Goal: Task Accomplishment & Management: Use online tool/utility

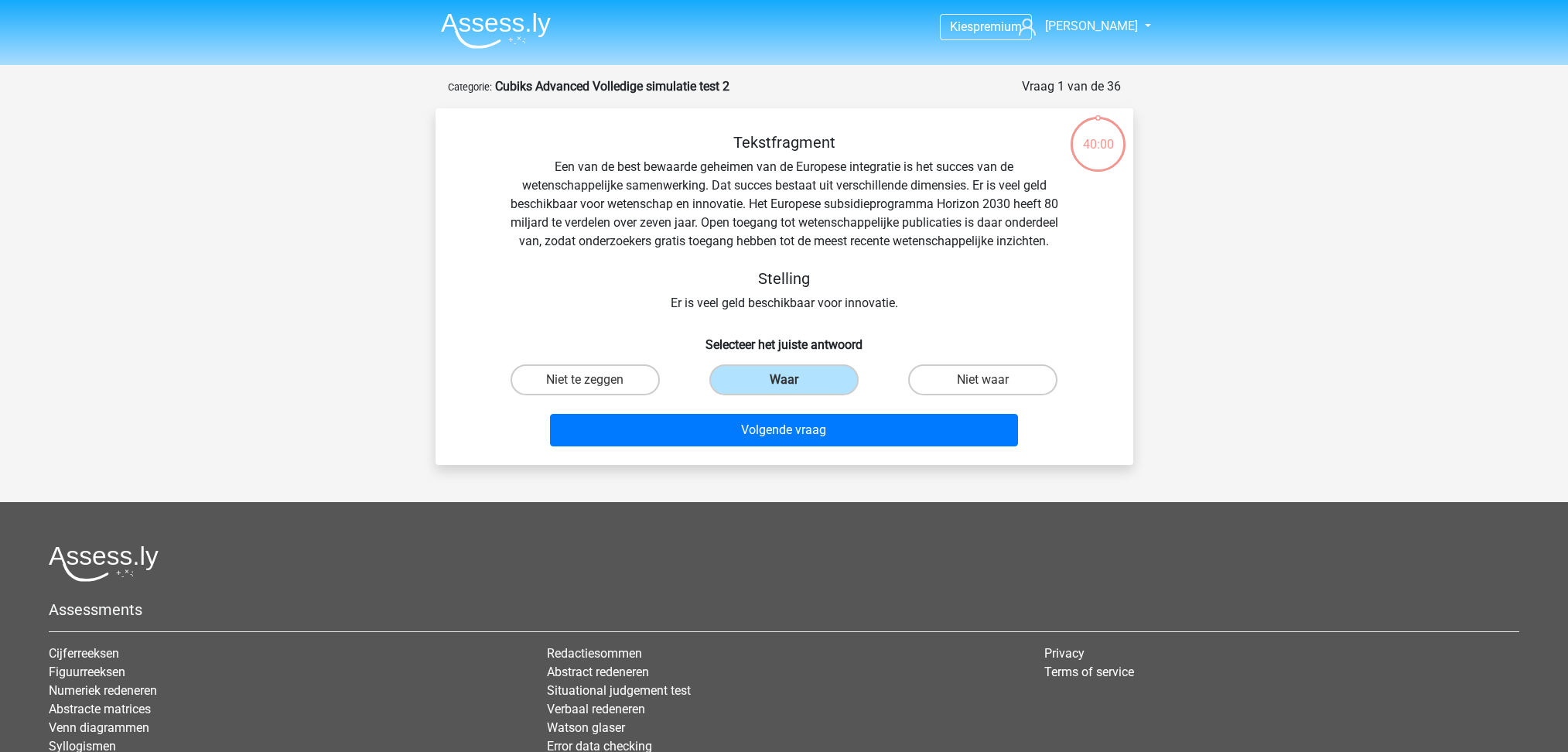
scroll to position [175, 0]
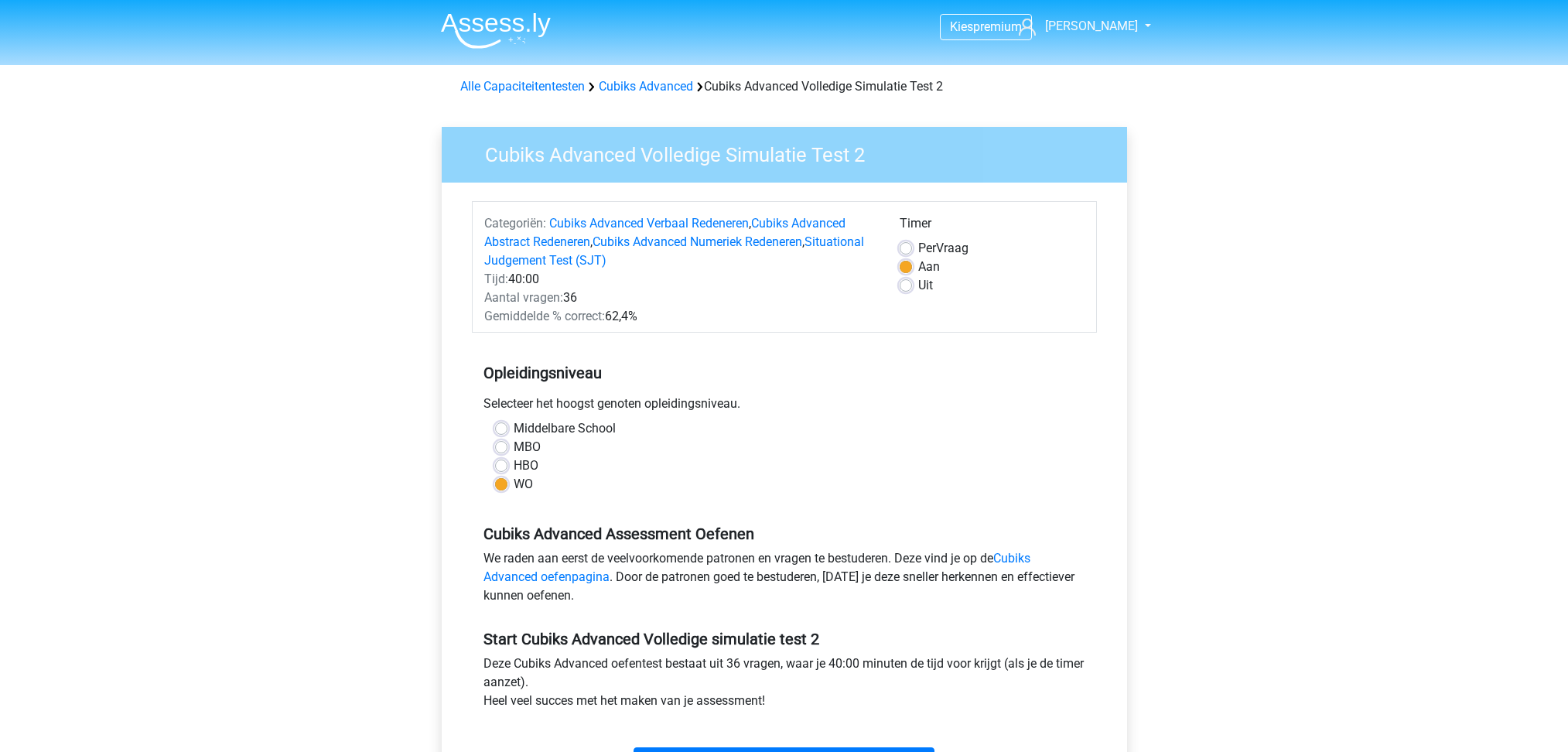
scroll to position [412, 0]
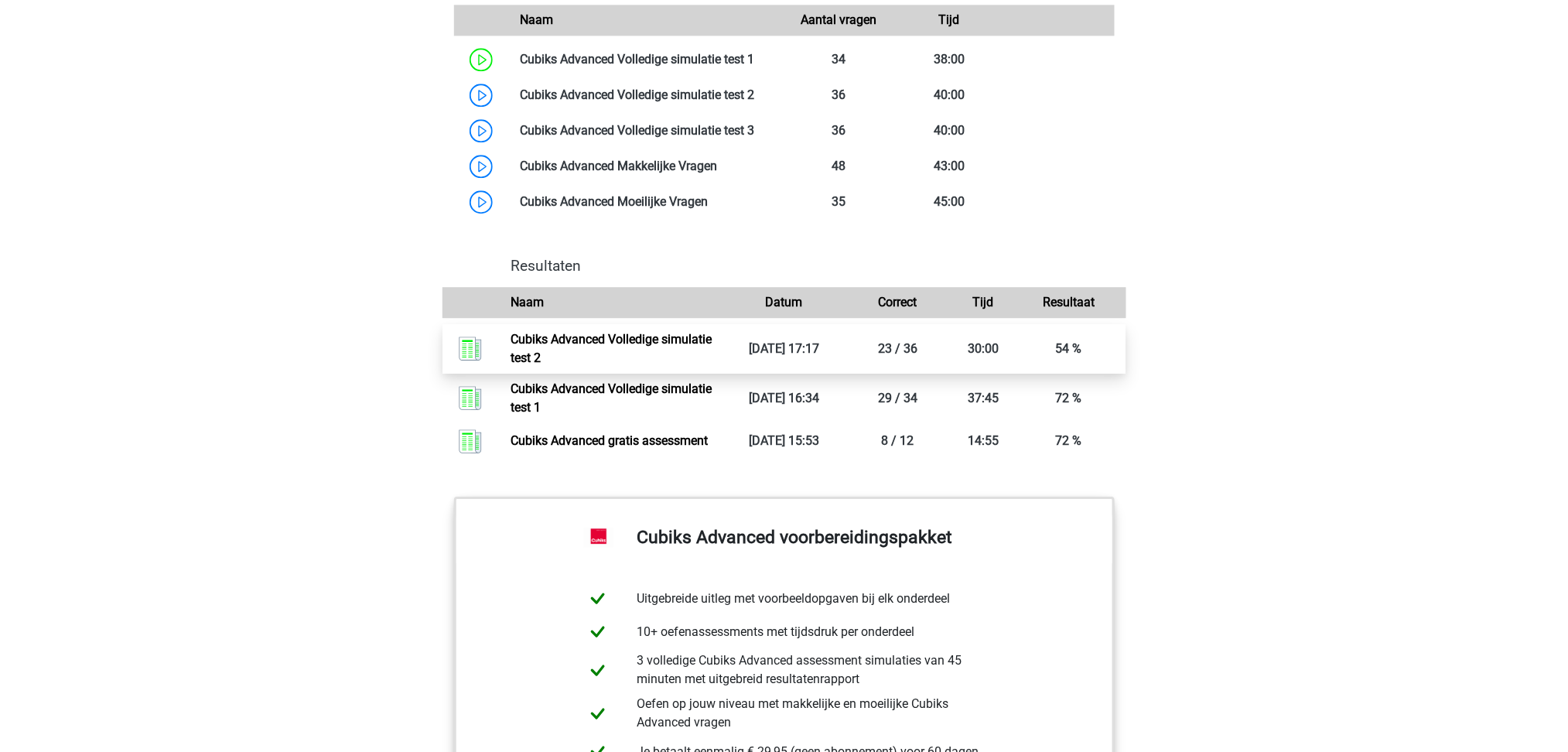
scroll to position [1341, 0]
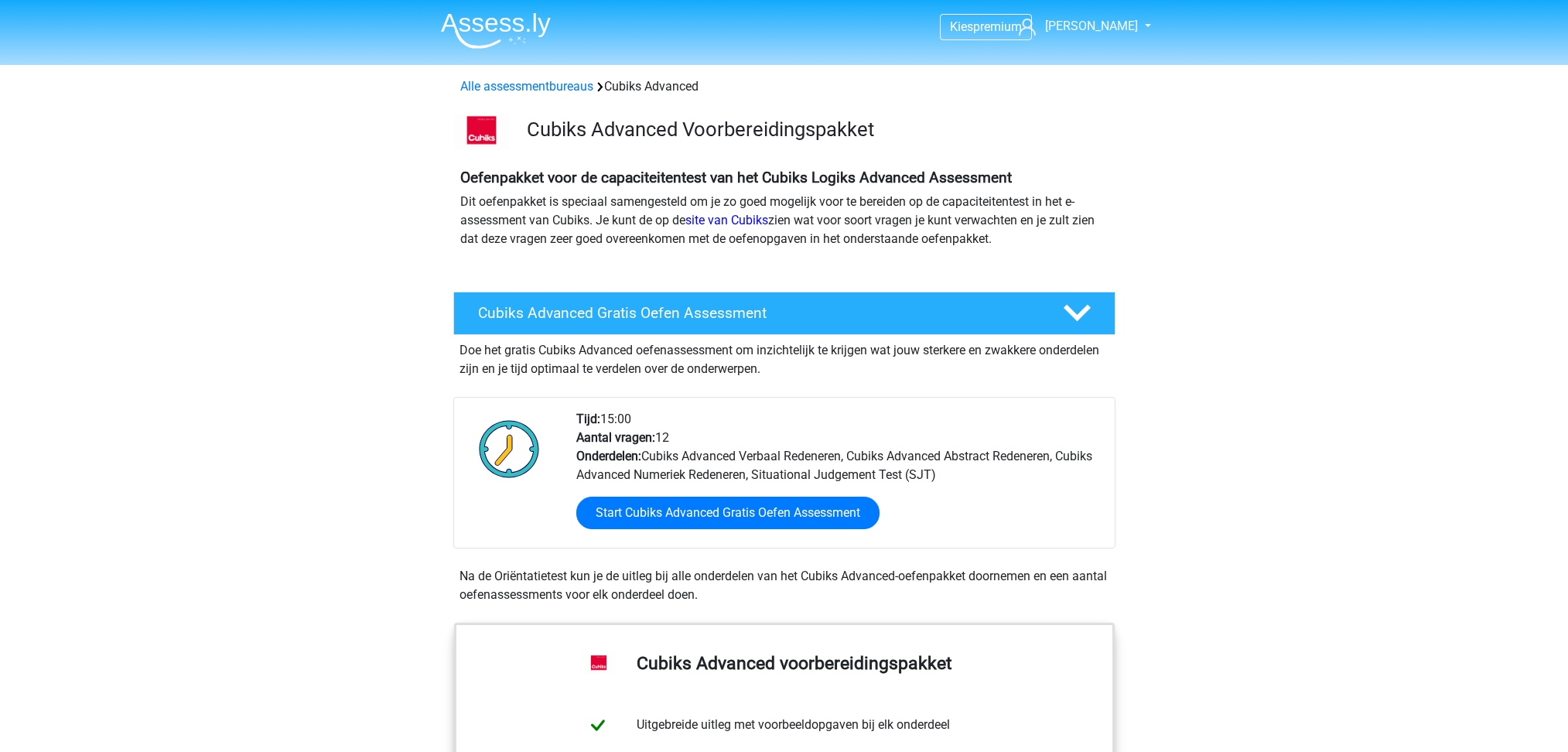
scroll to position [1340, 0]
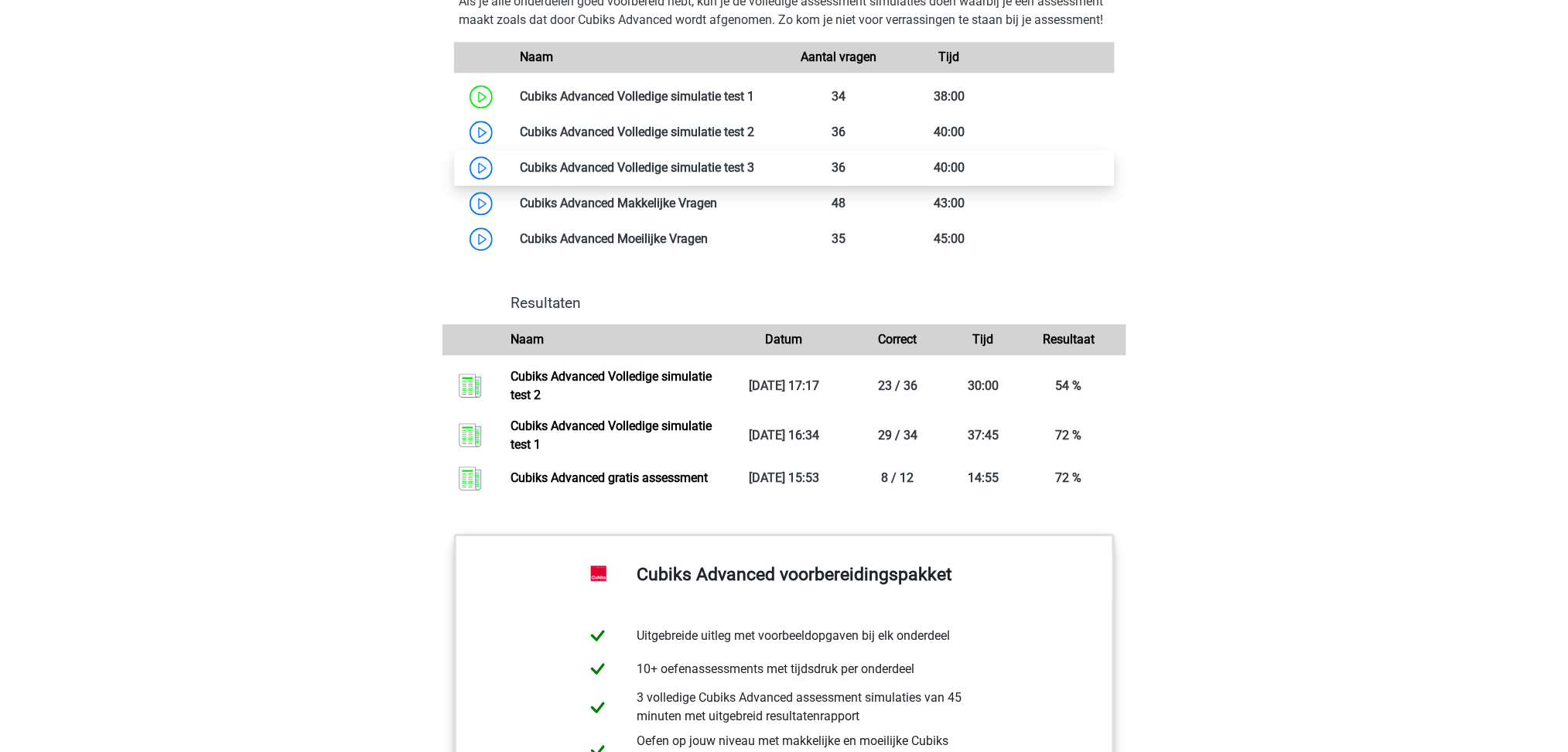
click at [755, 175] on link at bounding box center [755, 167] width 0 height 15
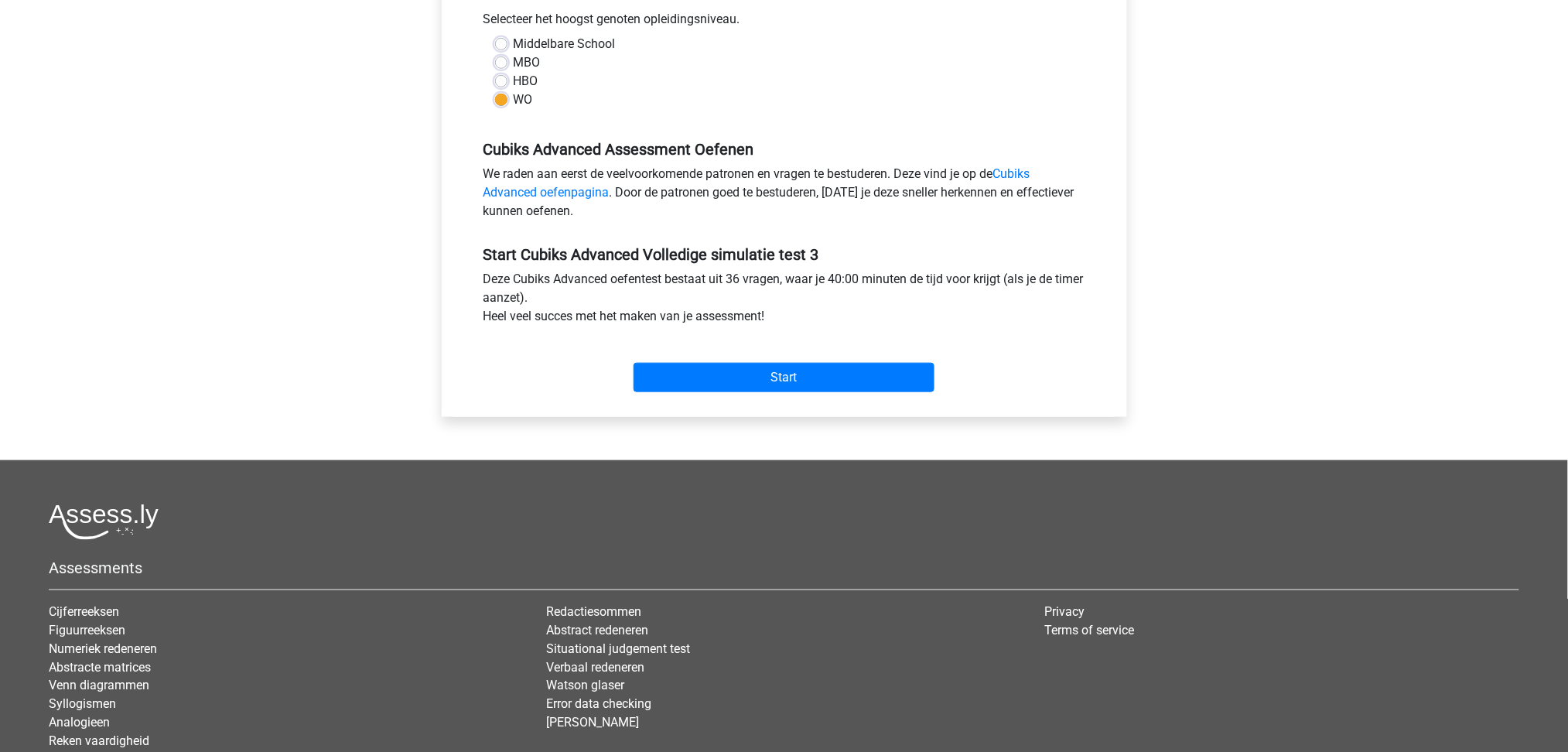
scroll to position [412, 0]
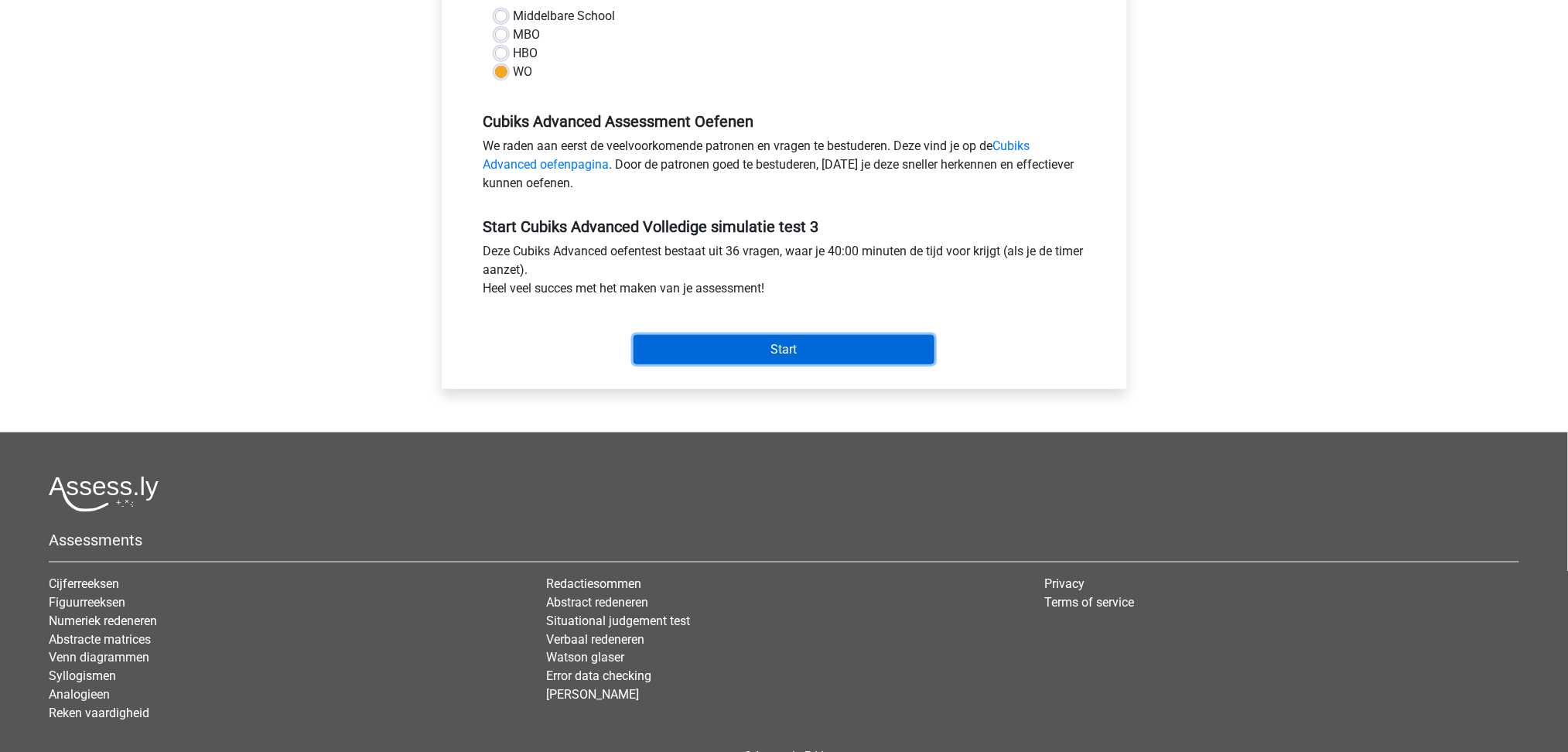
click at [865, 352] on input "Start" at bounding box center [784, 350] width 301 height 29
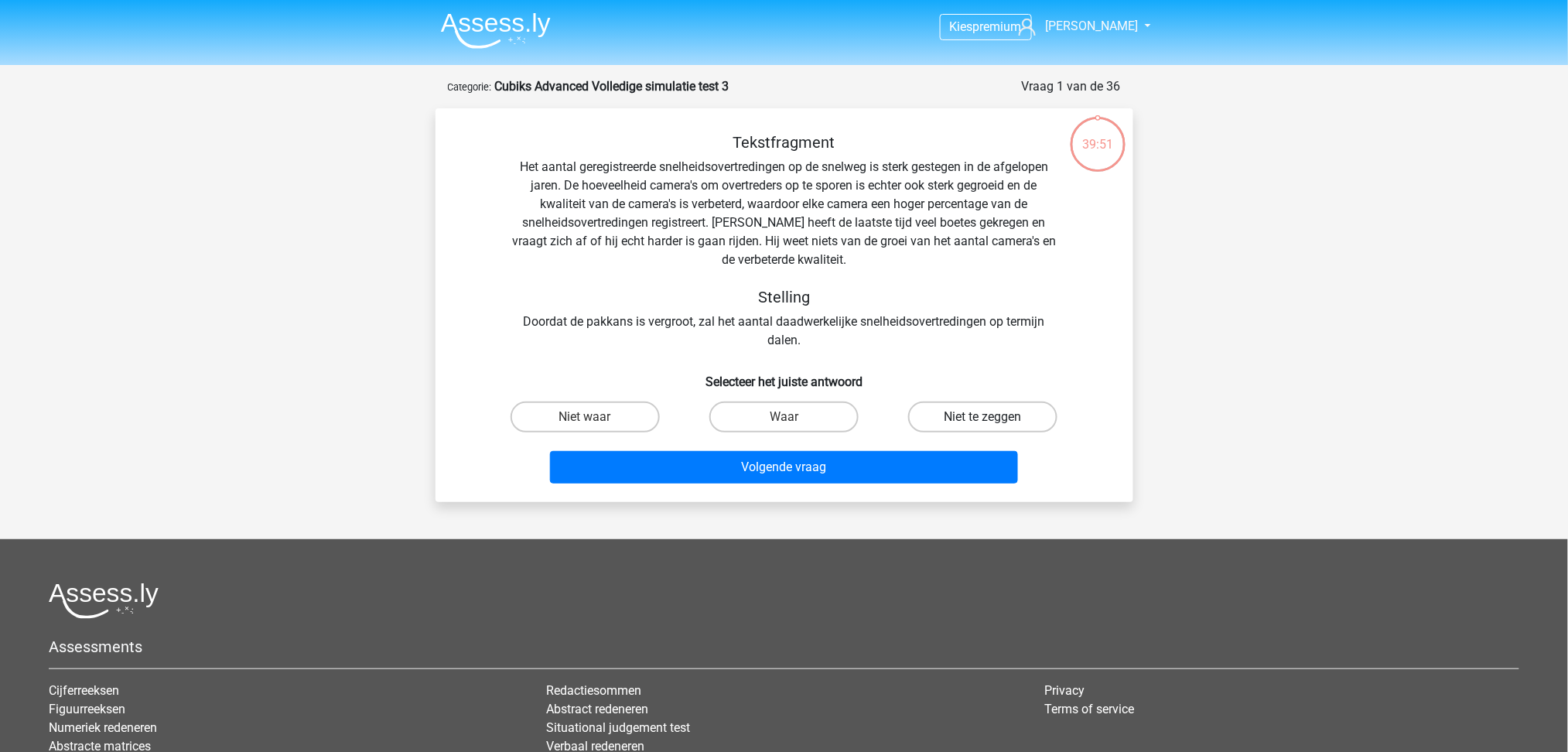
click at [995, 424] on label "Niet te zeggen" at bounding box center [982, 418] width 149 height 31
click at [994, 424] on input "Niet te zeggen" at bounding box center [988, 422] width 10 height 10
radio input "true"
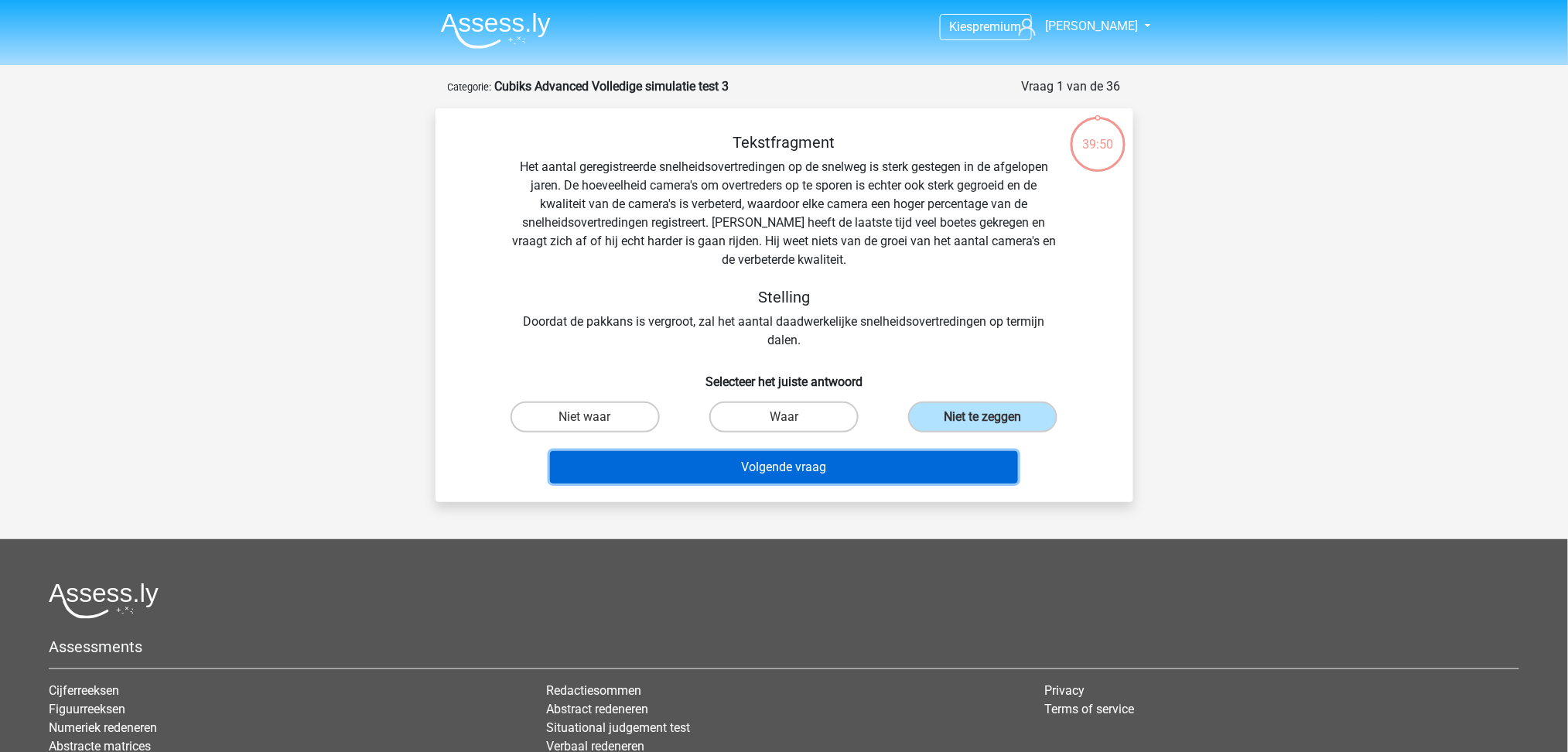
click at [956, 465] on button "Volgende vraag" at bounding box center [784, 468] width 468 height 33
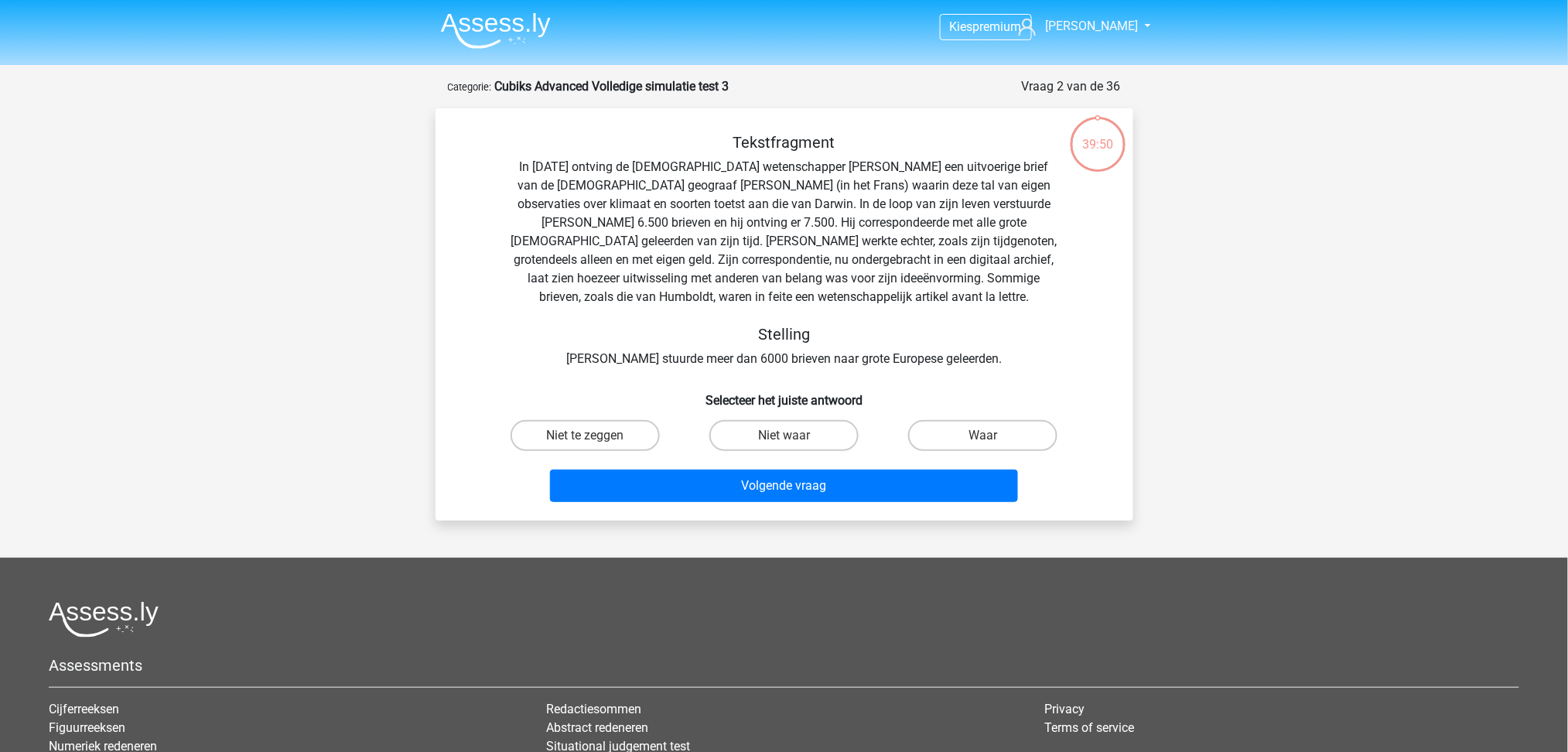
scroll to position [78, 0]
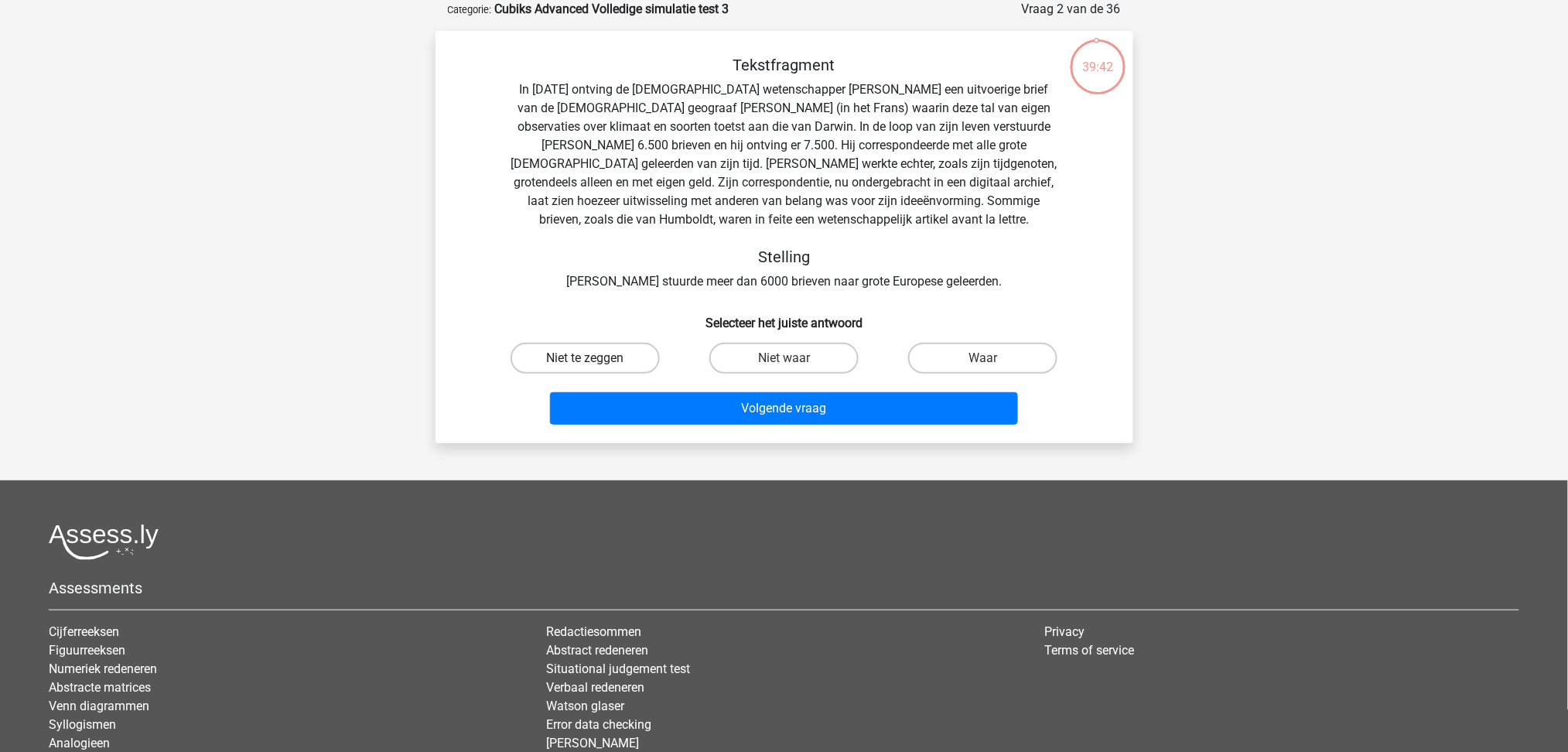
click at [616, 363] on label "Niet te zeggen" at bounding box center [584, 358] width 149 height 31
click at [595, 363] on input "Niet te zeggen" at bounding box center [589, 363] width 10 height 10
radio input "true"
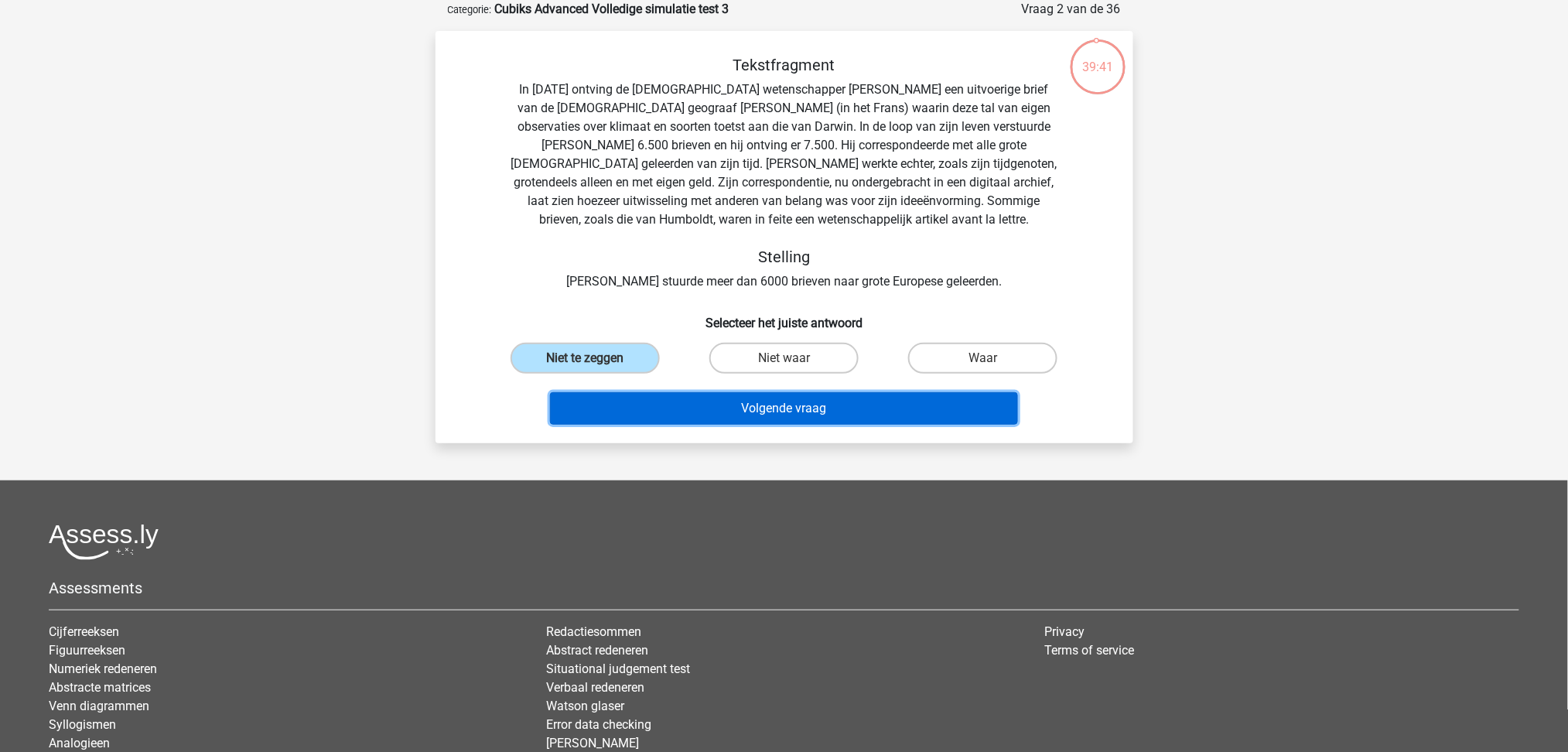
click at [762, 415] on button "Volgende vraag" at bounding box center [784, 408] width 468 height 33
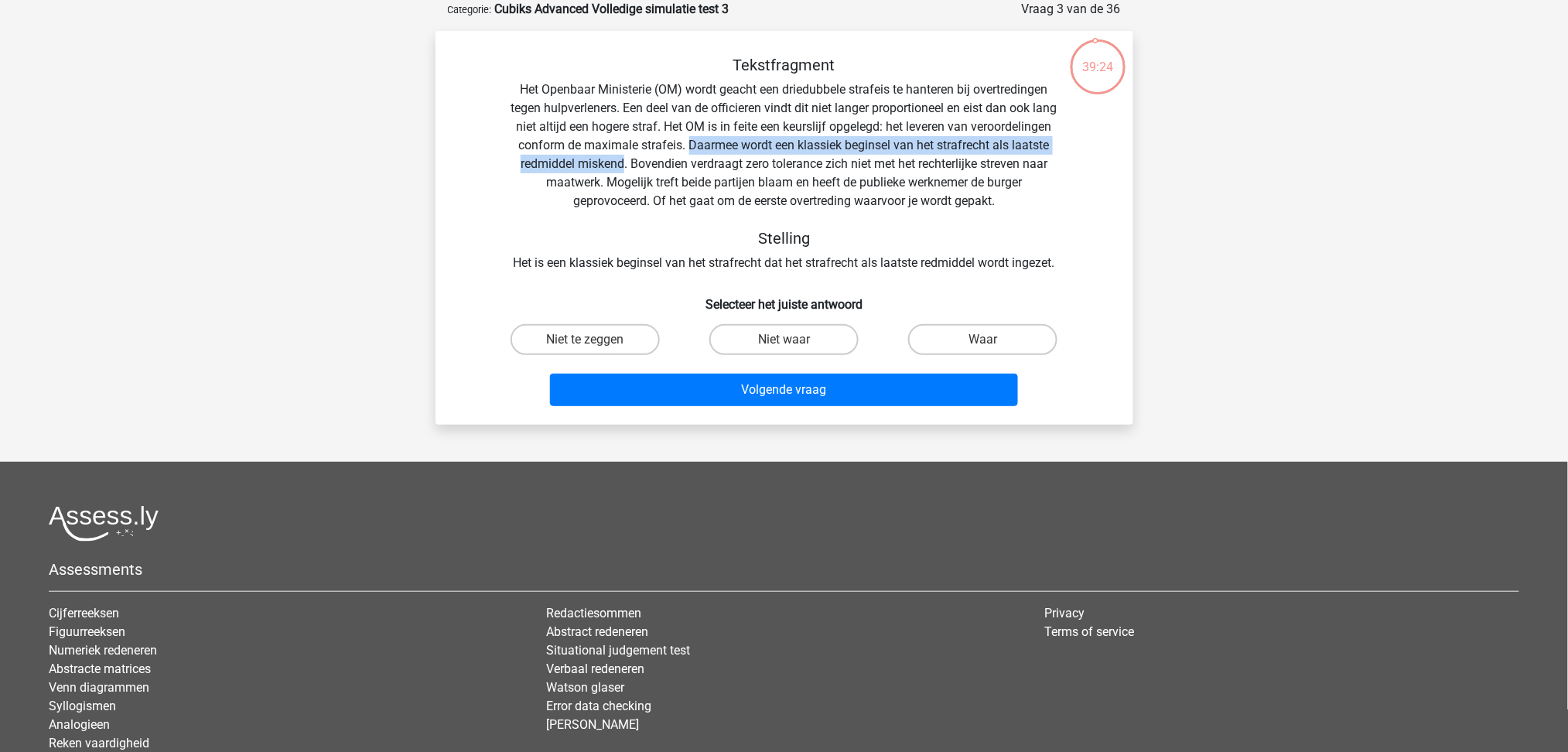
drag, startPoint x: 788, startPoint y: 139, endPoint x: 749, endPoint y: 171, distance: 50.4
click at [749, 171] on div "Tekstfragment Het Openbaar Ministerie (OM) wordt geacht een driedubbele strafei…" at bounding box center [784, 164] width 648 height 217
click at [1053, 336] on label "Waar" at bounding box center [982, 340] width 149 height 31
click at [994, 340] on input "Waar" at bounding box center [988, 344] width 10 height 10
radio input "true"
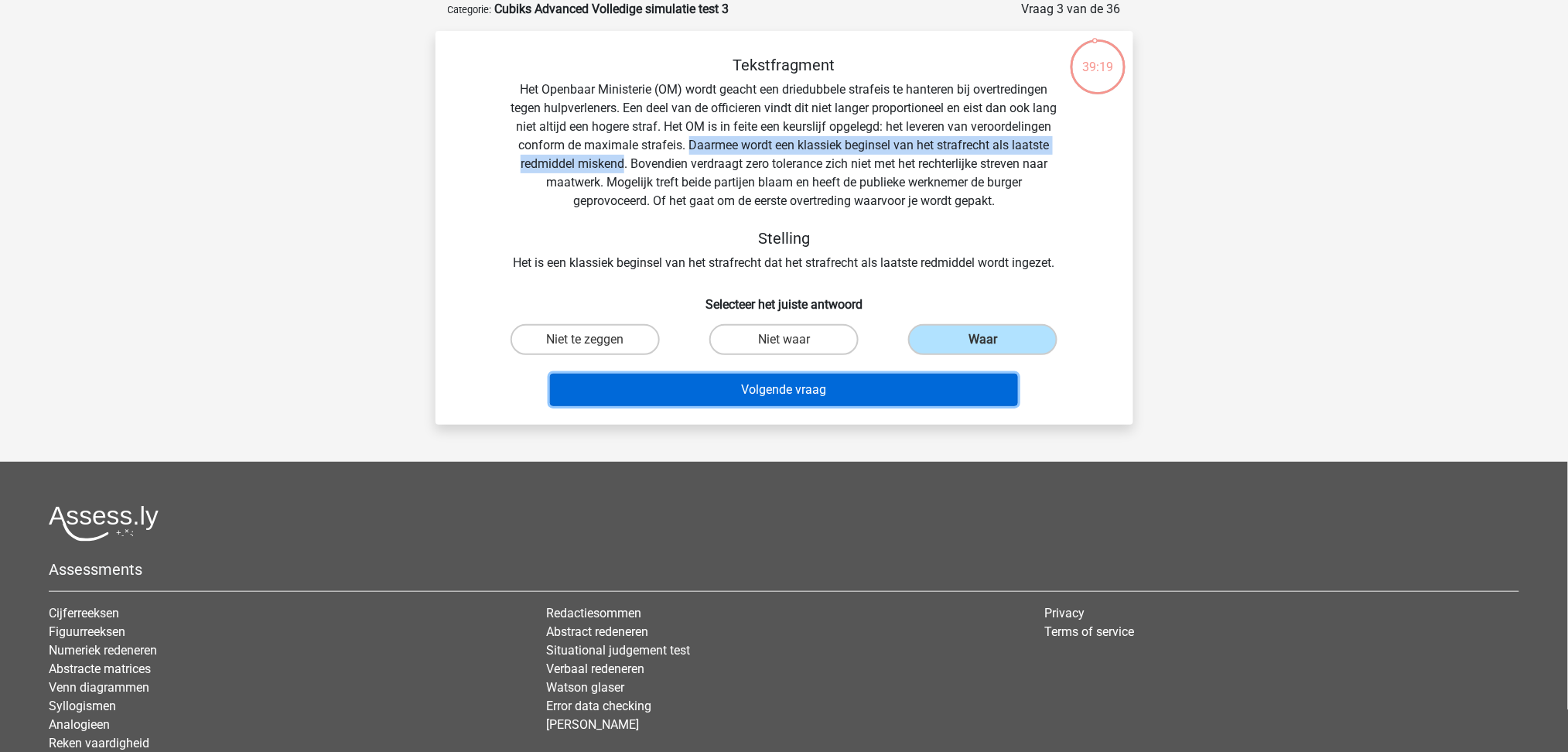
click at [889, 386] on button "Volgende vraag" at bounding box center [784, 390] width 468 height 33
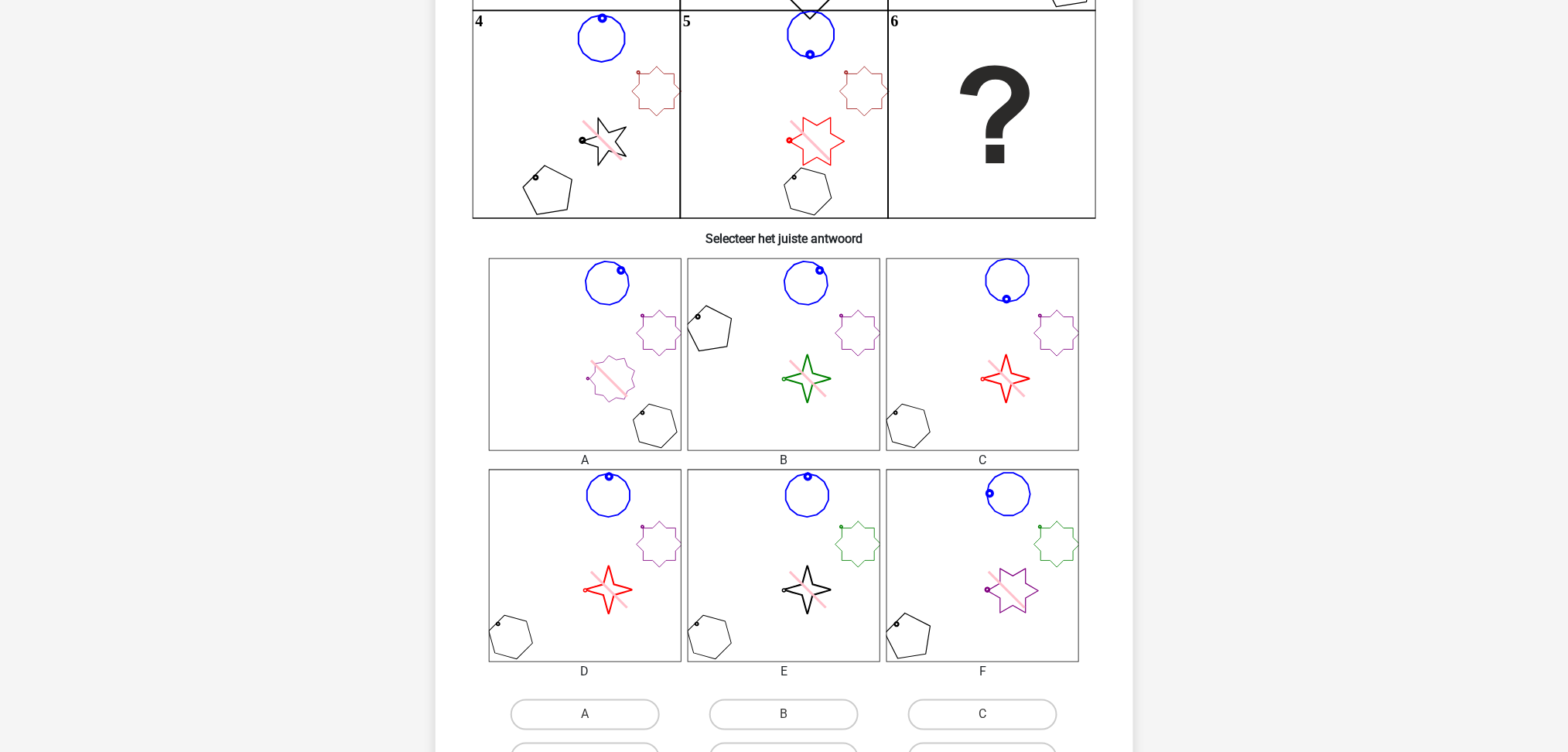
scroll to position [412, 0]
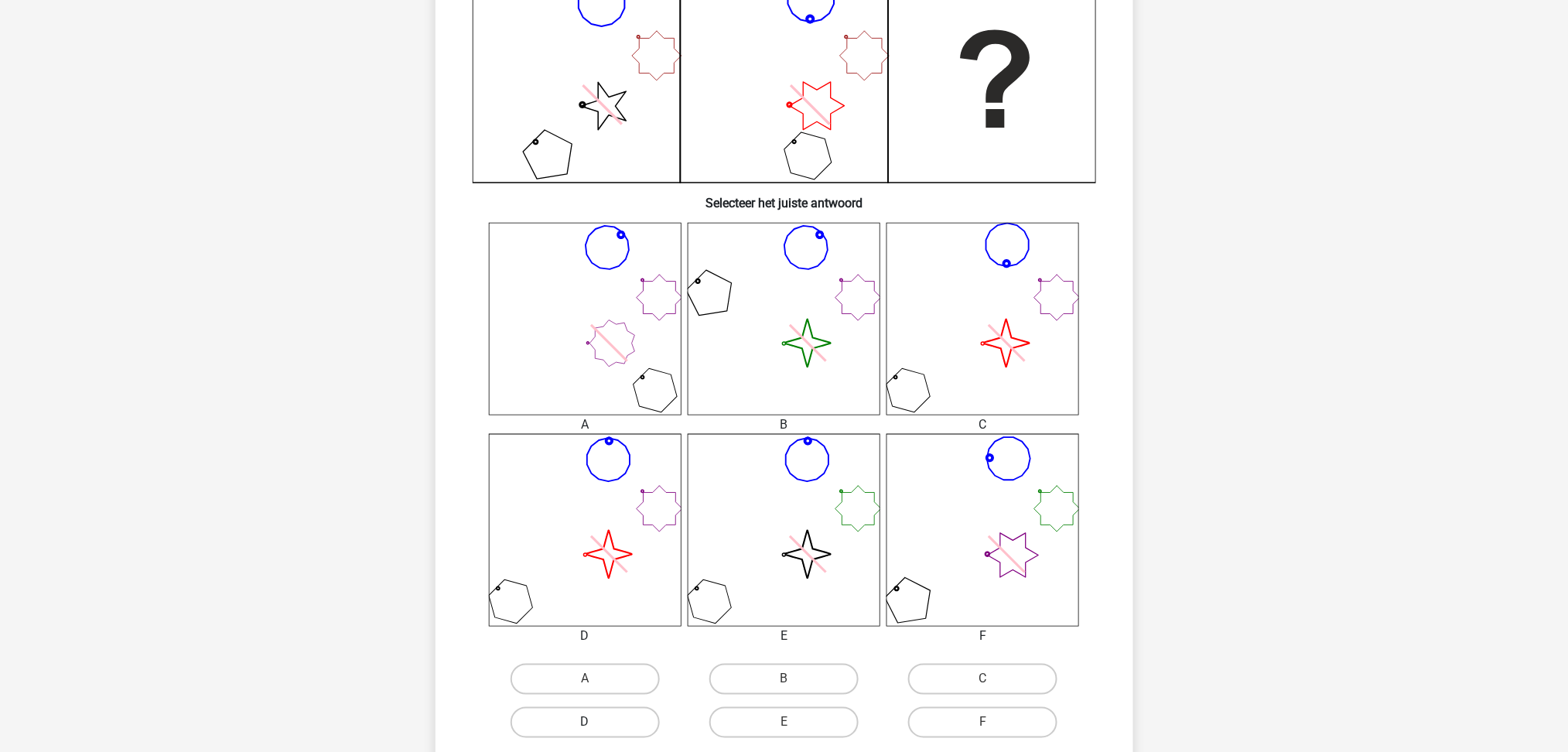
click at [588, 716] on label "D" at bounding box center [584, 723] width 149 height 31
click at [588, 723] on input "D" at bounding box center [589, 727] width 10 height 10
radio input "true"
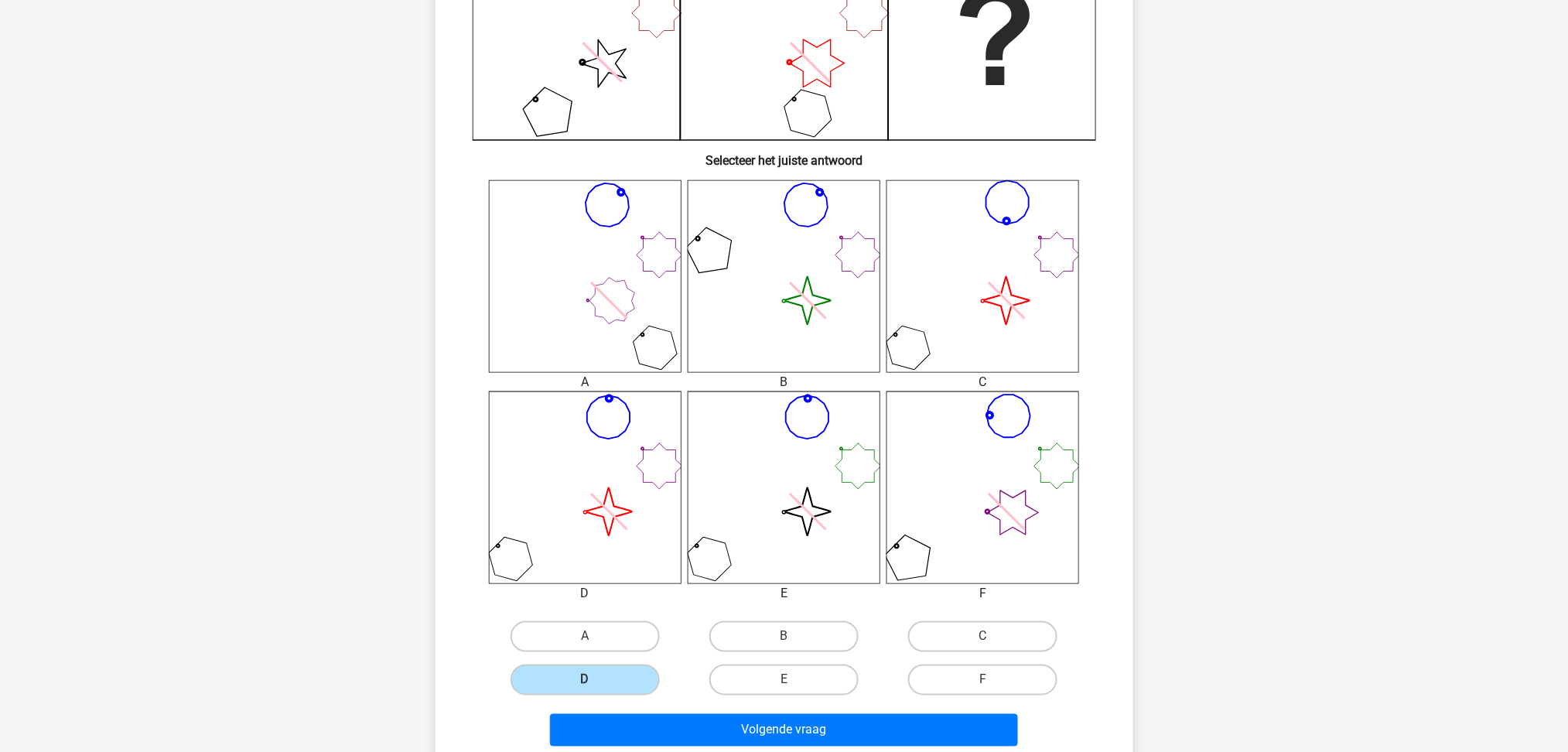
scroll to position [515, 0]
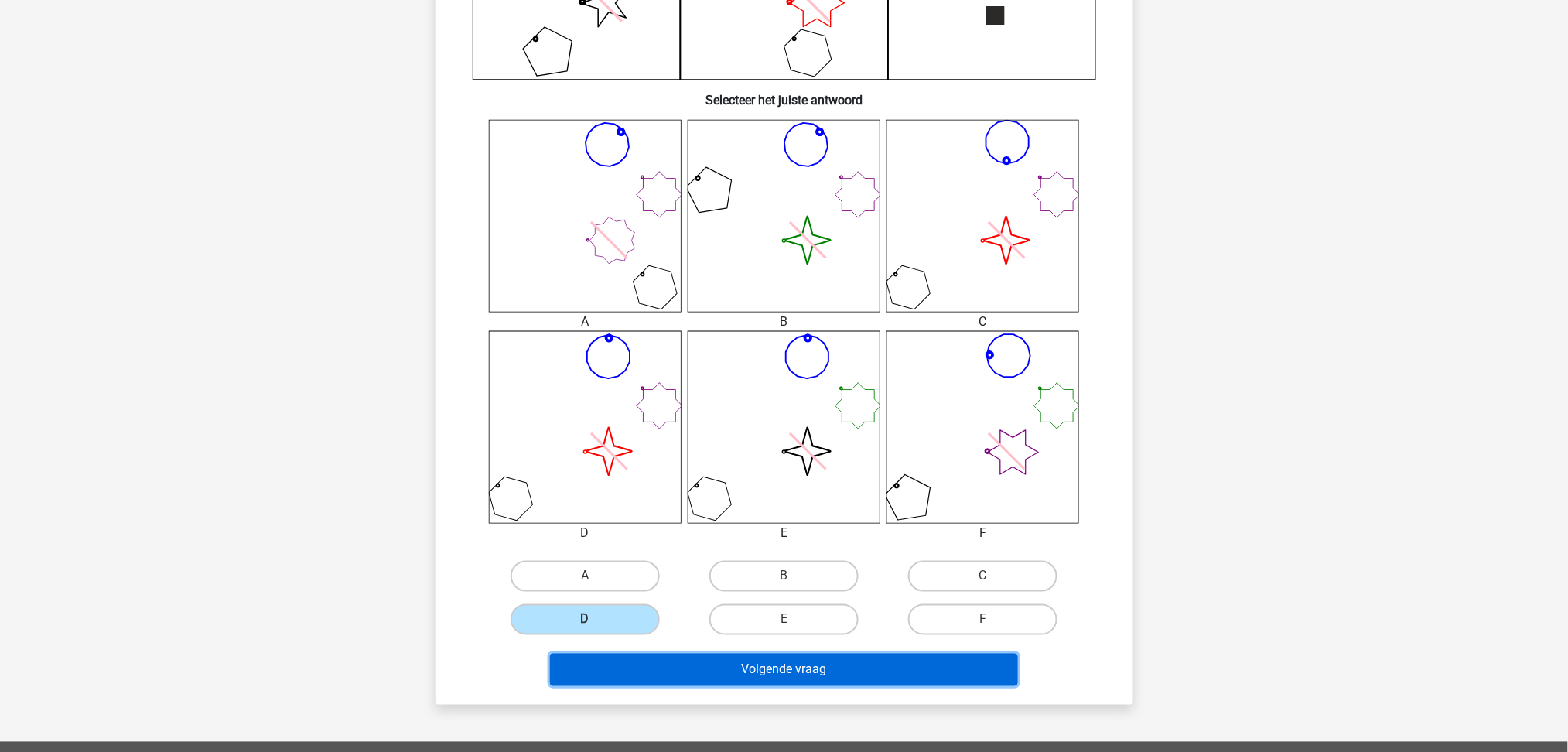
click at [865, 681] on button "Volgende vraag" at bounding box center [784, 671] width 468 height 33
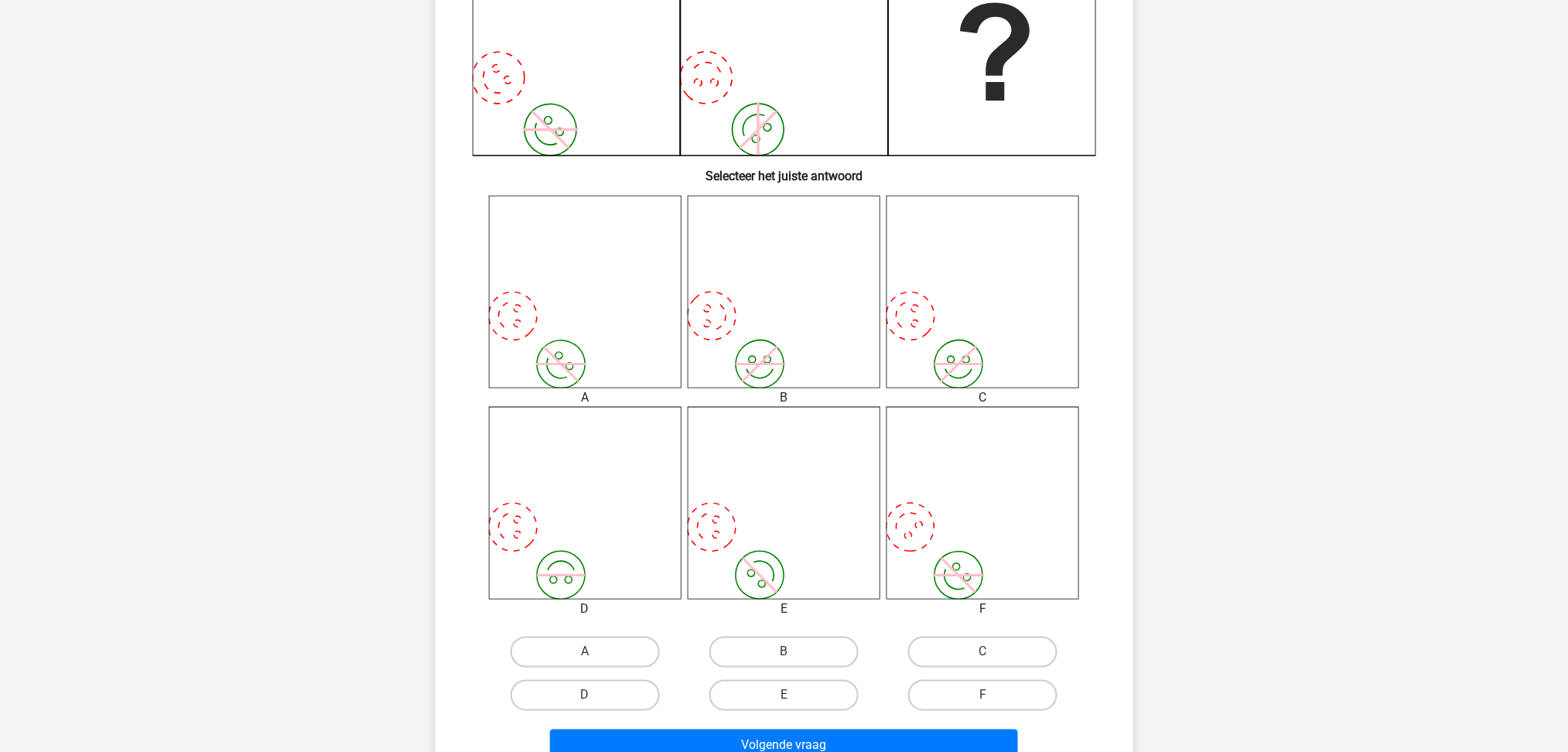
scroll to position [490, 0]
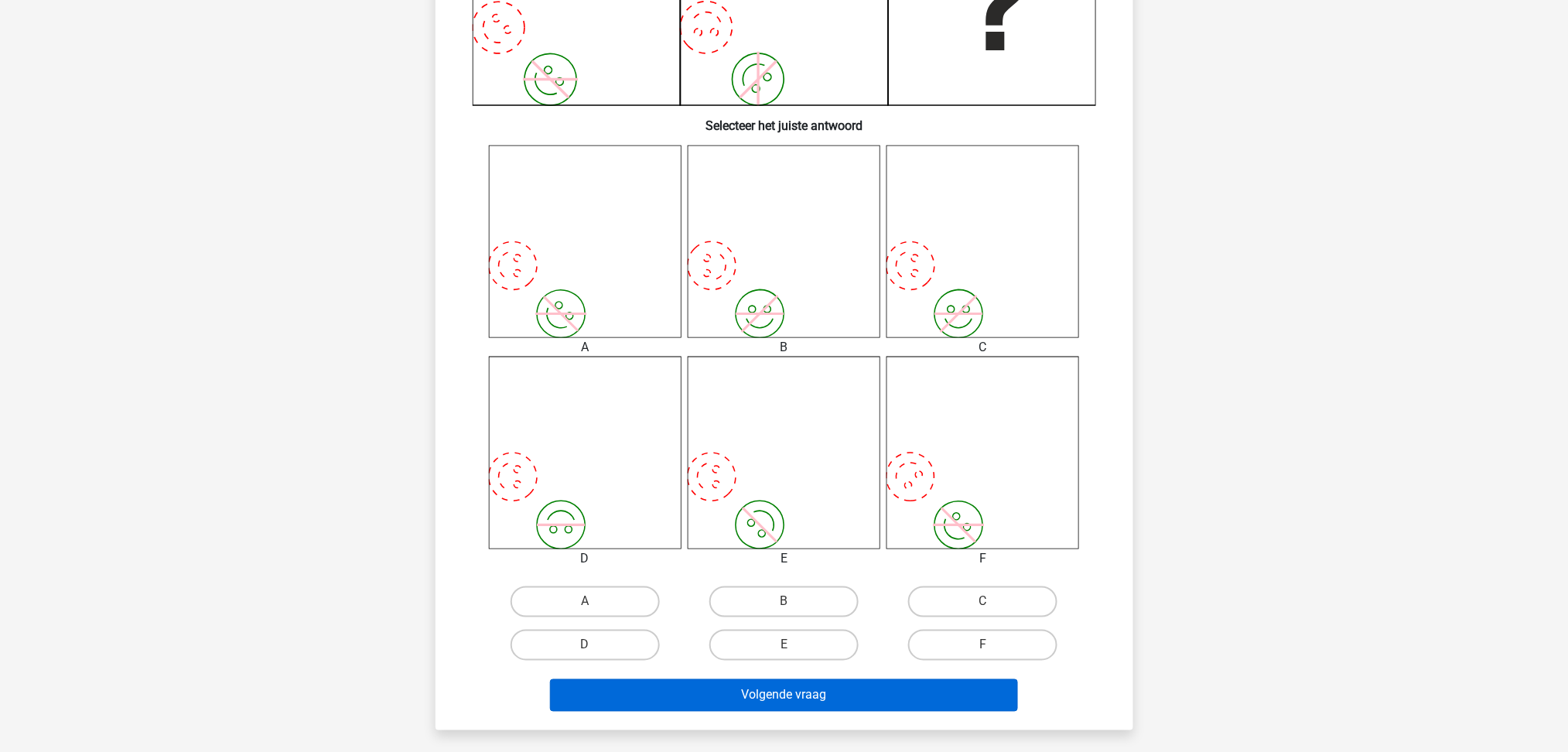
drag, startPoint x: 814, startPoint y: 632, endPoint x: 824, endPoint y: 691, distance: 59.8
click at [813, 635] on label "E" at bounding box center [784, 646] width 149 height 31
click at [794, 645] on input "E" at bounding box center [788, 650] width 10 height 10
radio input "true"
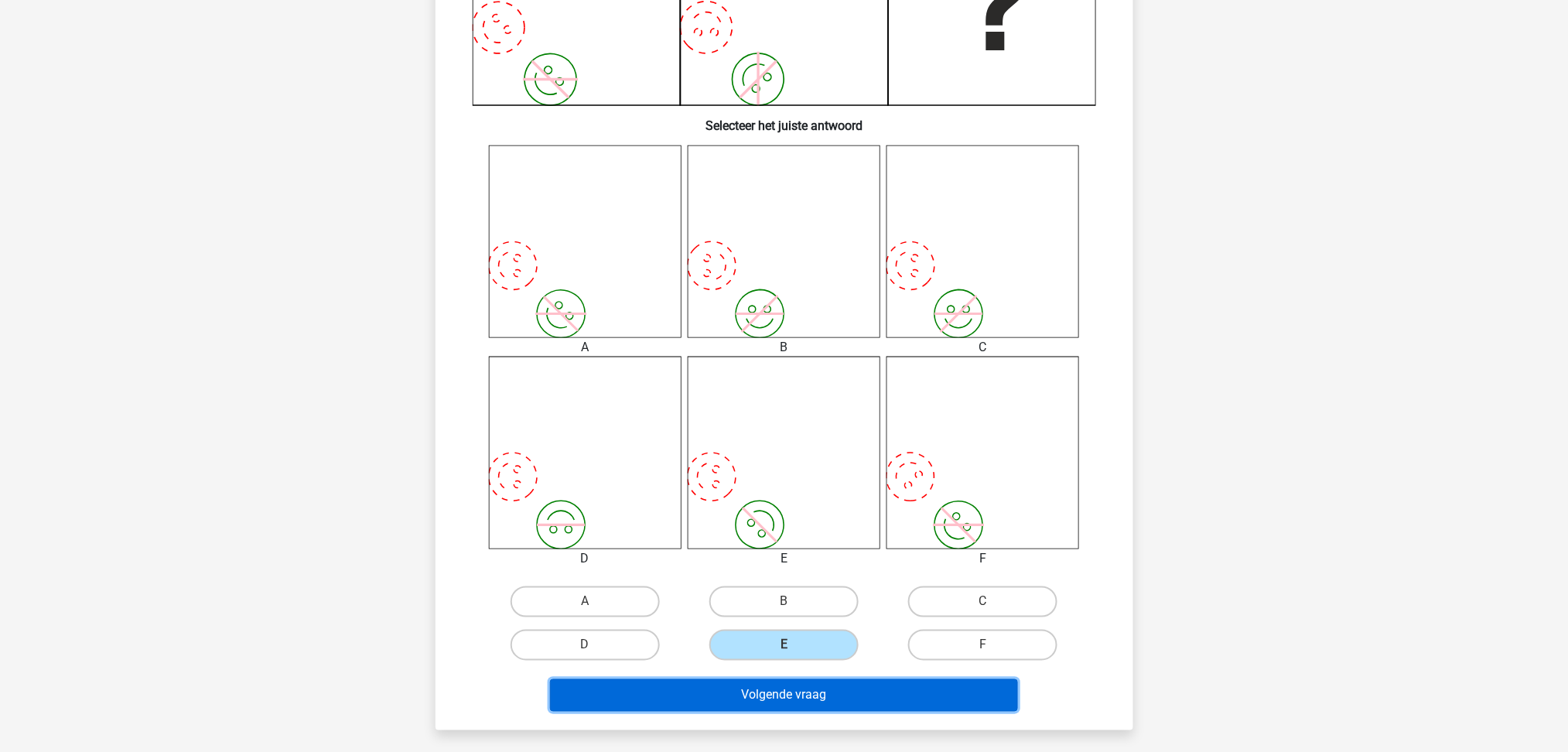
click at [824, 697] on button "Volgende vraag" at bounding box center [784, 696] width 468 height 33
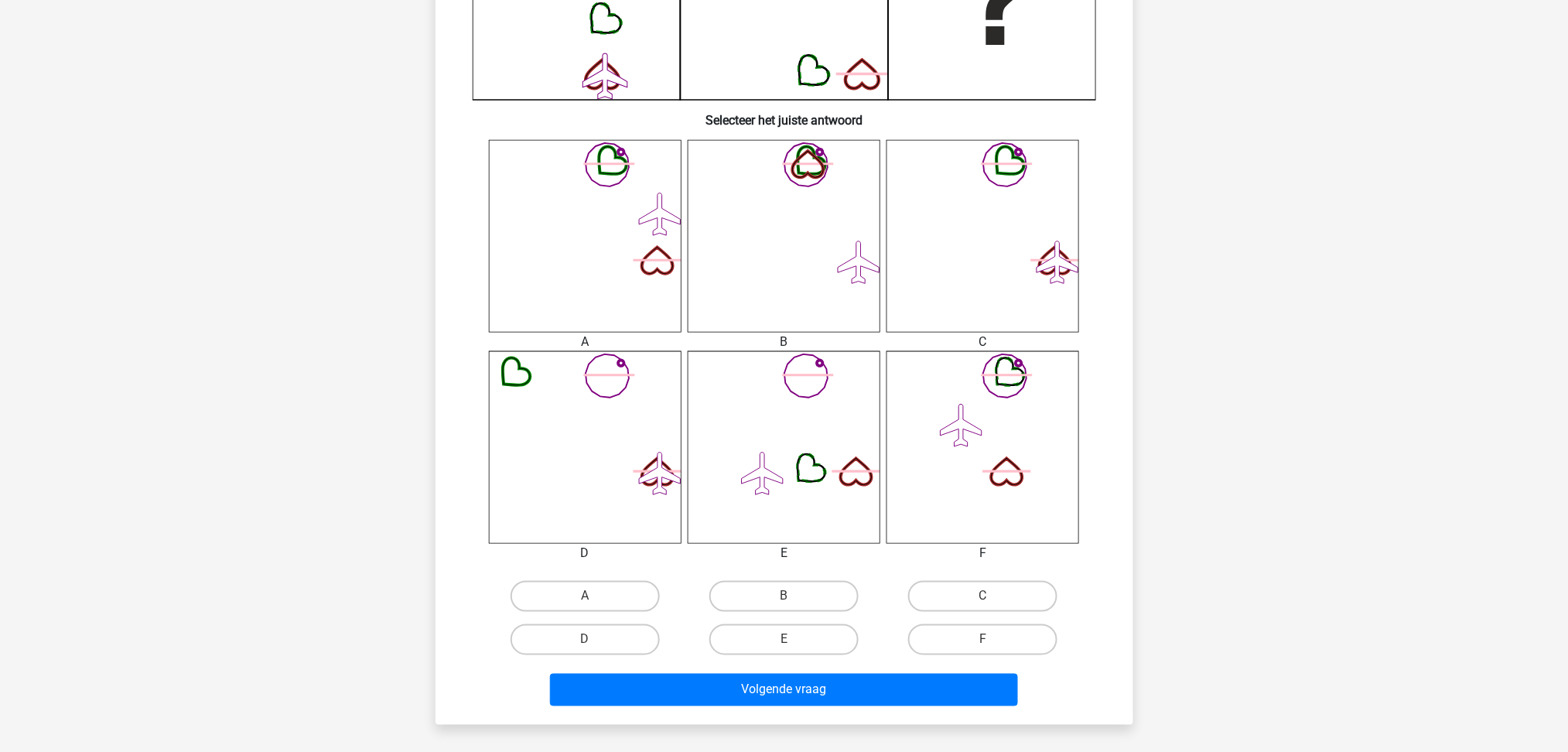
scroll to position [620, 0]
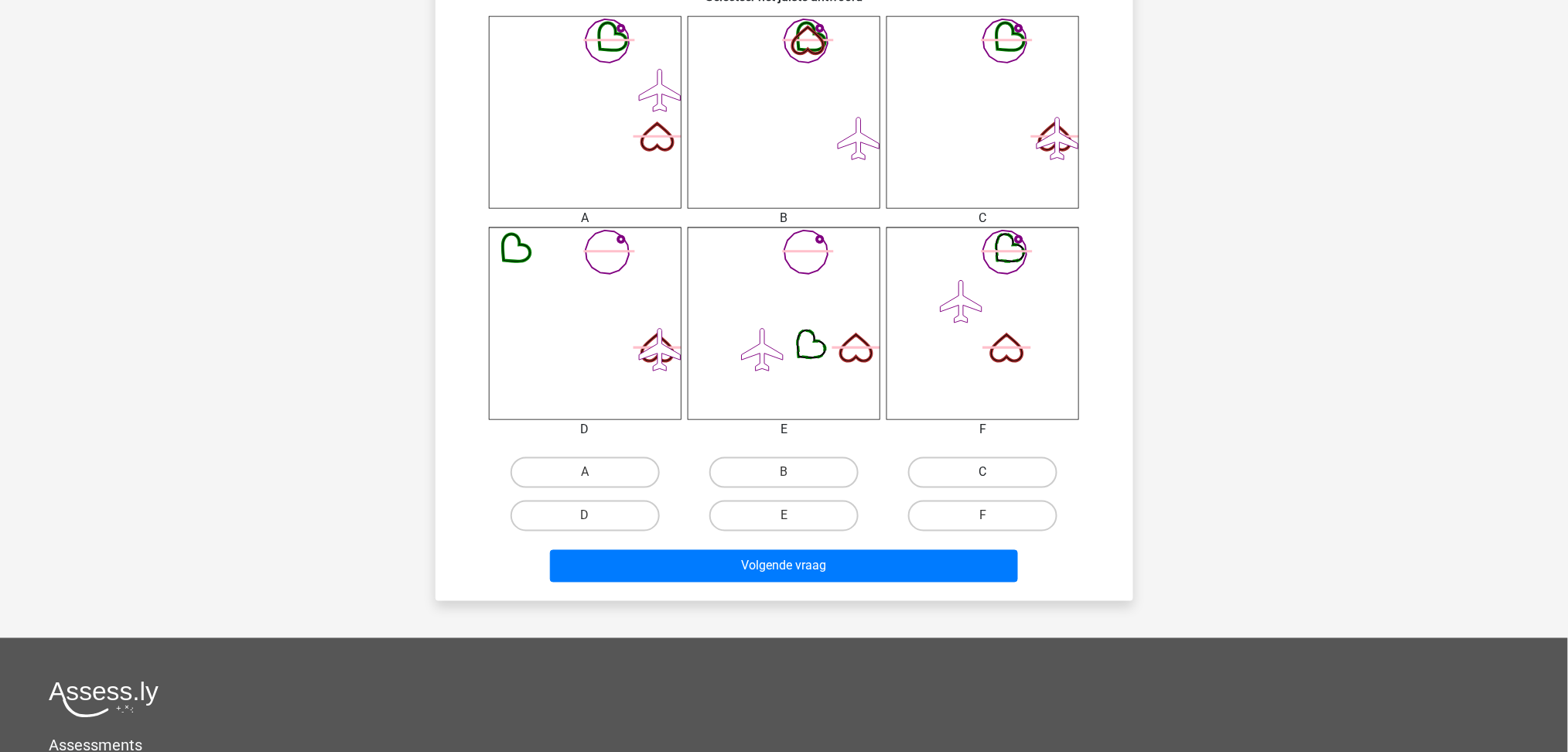
click at [1019, 475] on label "C" at bounding box center [982, 473] width 149 height 31
click at [994, 475] on input "C" at bounding box center [988, 478] width 10 height 10
radio input "true"
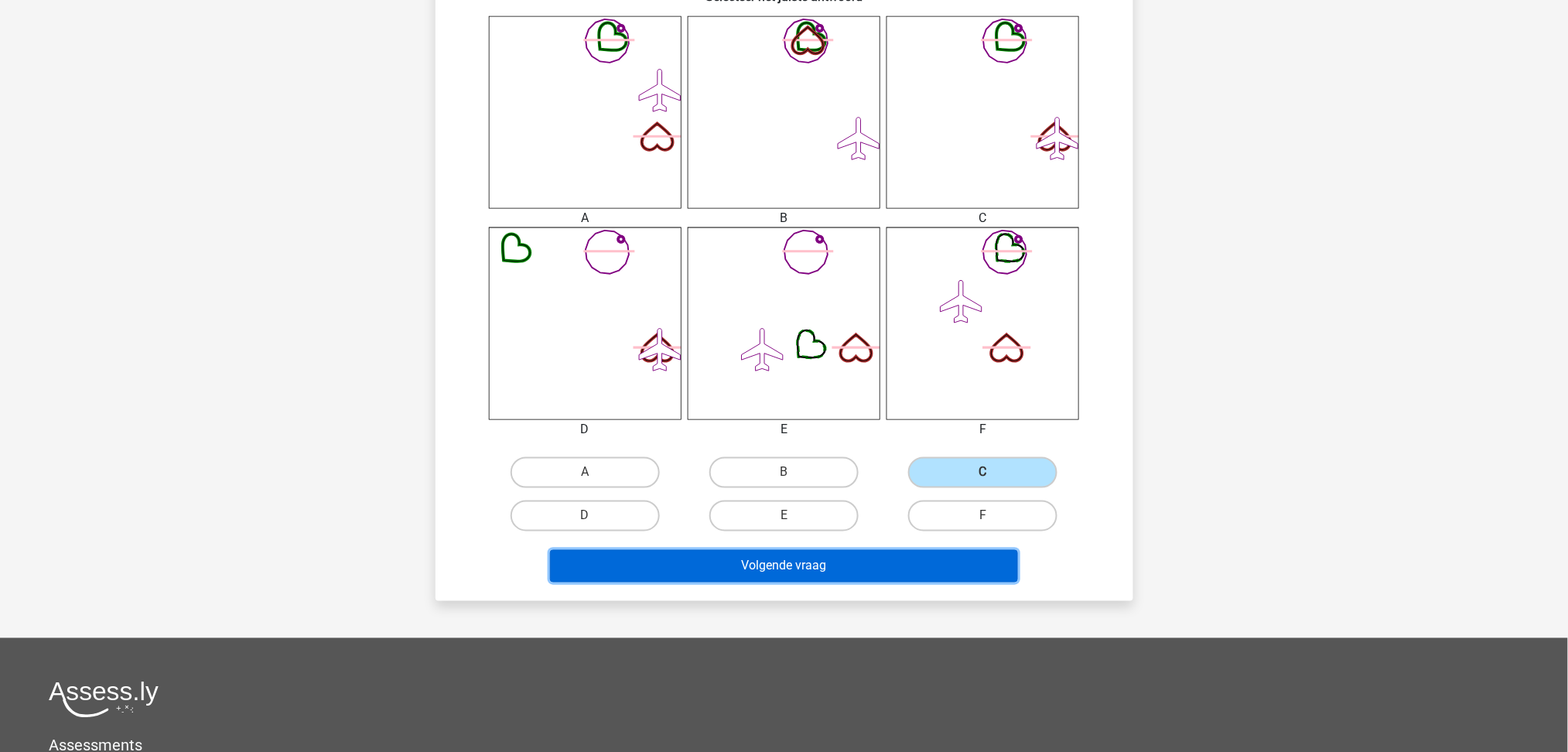
click at [902, 557] on button "Volgende vraag" at bounding box center [784, 567] width 468 height 33
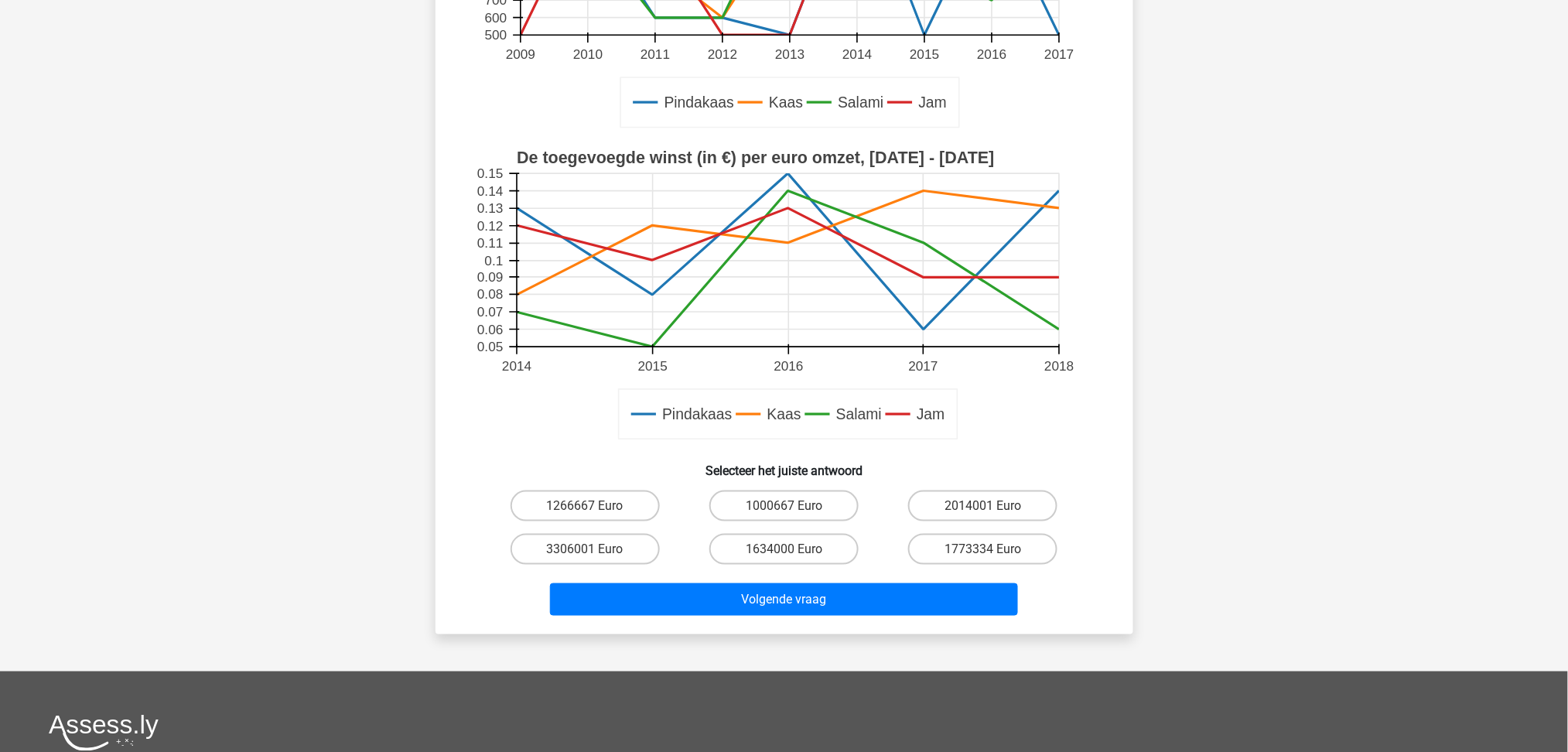
scroll to position [387, 0]
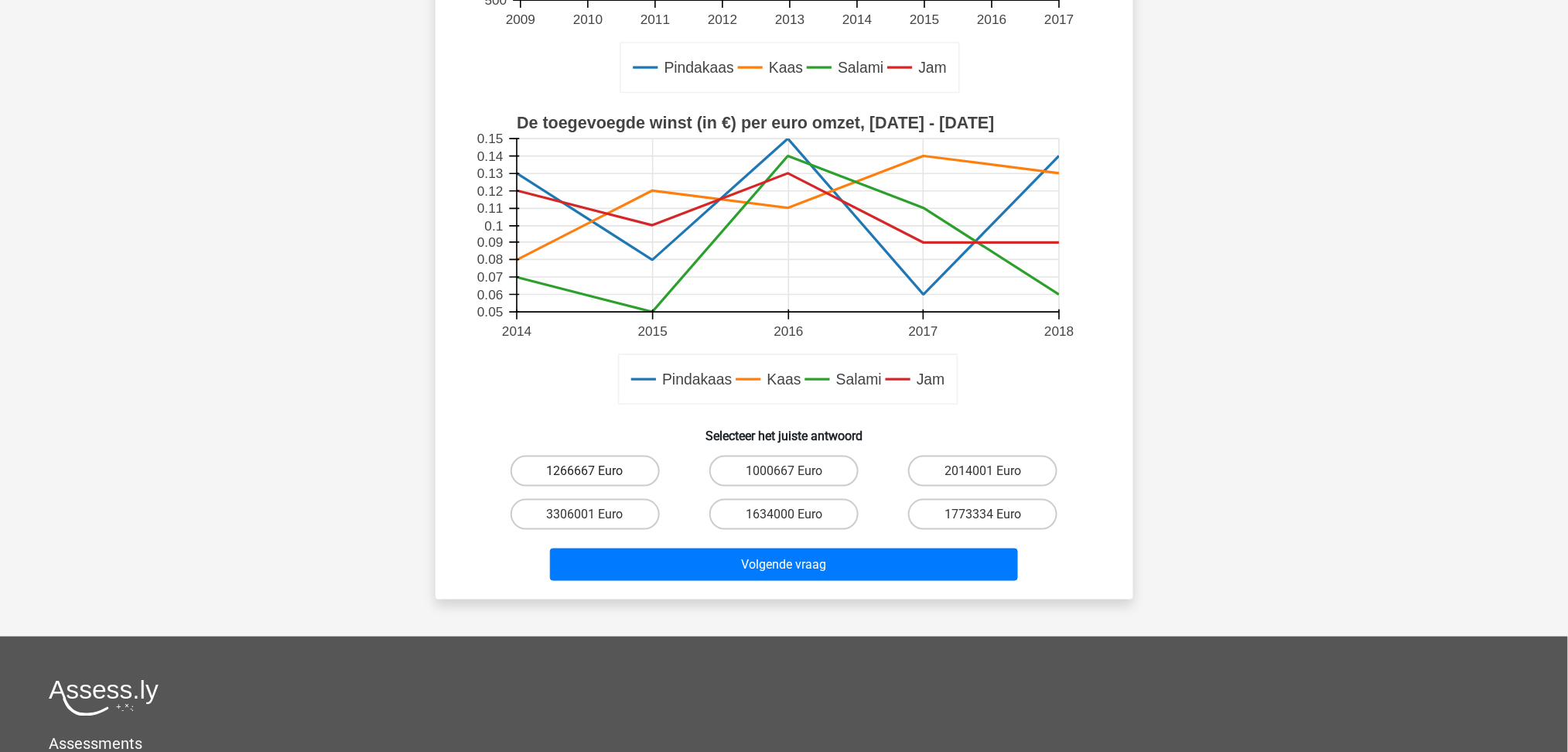
click at [633, 471] on label "1266667 Euro" at bounding box center [584, 471] width 149 height 31
click at [595, 471] on input "1266667 Euro" at bounding box center [589, 476] width 10 height 10
radio input "true"
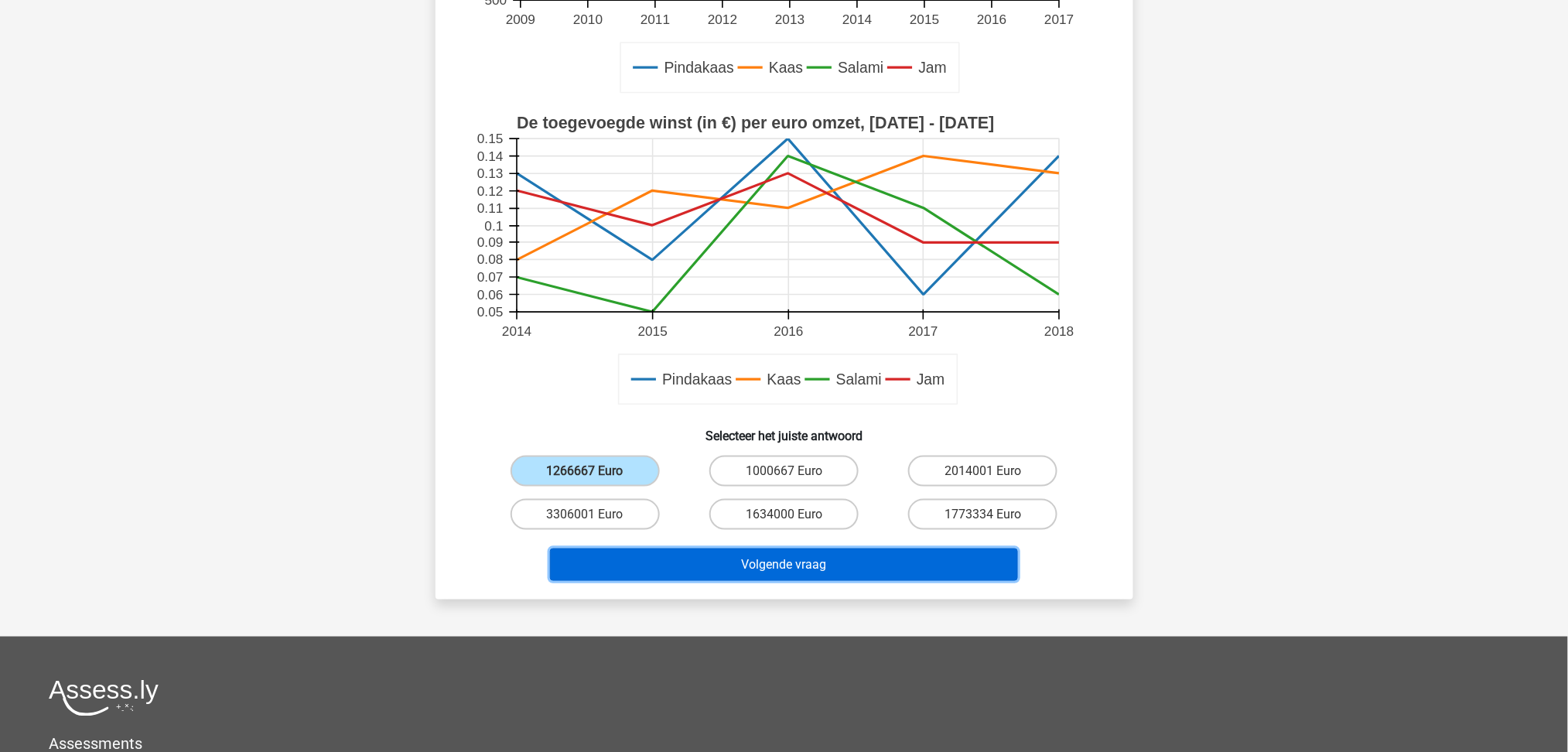
click at [752, 552] on button "Volgende vraag" at bounding box center [784, 566] width 468 height 33
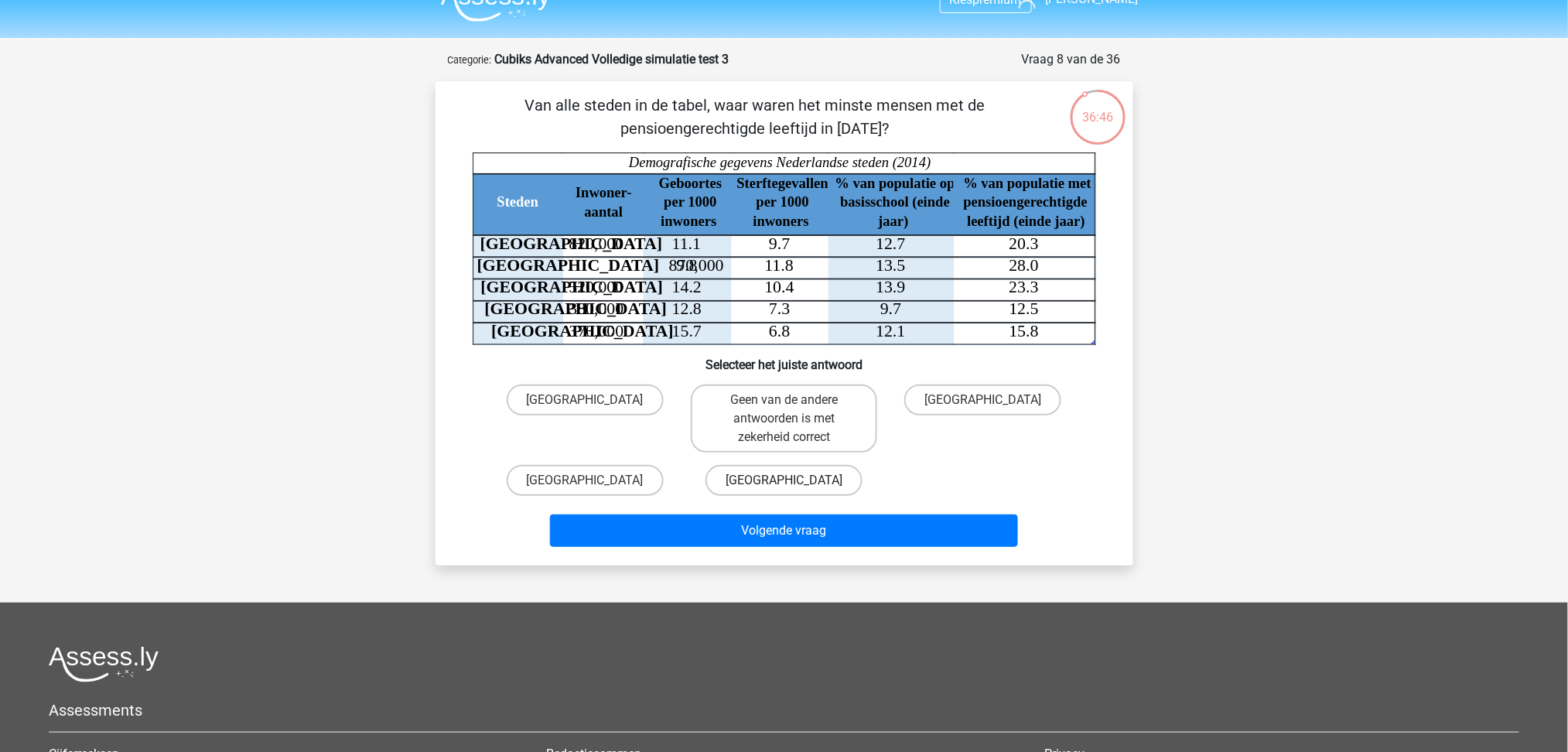
scroll to position [0, 0]
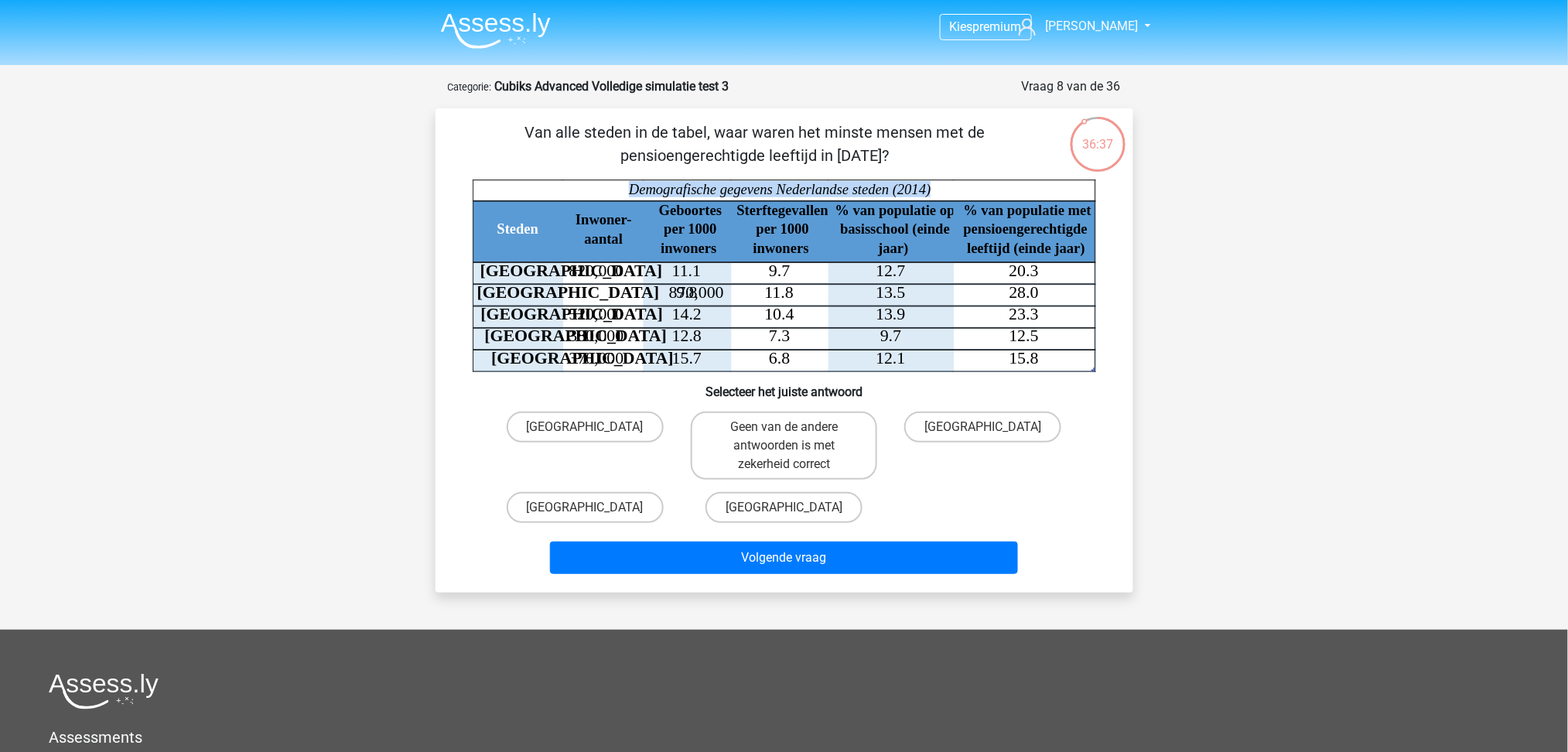
drag, startPoint x: 1050, startPoint y: 361, endPoint x: 1021, endPoint y: 285, distance: 81.3
click at [1021, 285] on icon "Steden Inwoner- aantal Geboortes per 1000 inwoners Sterftegevallen per 1000 inw…" at bounding box center [784, 276] width 624 height 193
click at [1066, 291] on icon "Steden Inwoner- aantal Geboortes per 1000 inwoners Sterftegevallen per 1000 inw…" at bounding box center [784, 276] width 624 height 193
click at [1018, 433] on label "[GEOGRAPHIC_DATA]" at bounding box center [983, 428] width 157 height 31
click at [994, 433] on input "[GEOGRAPHIC_DATA]" at bounding box center [988, 432] width 10 height 10
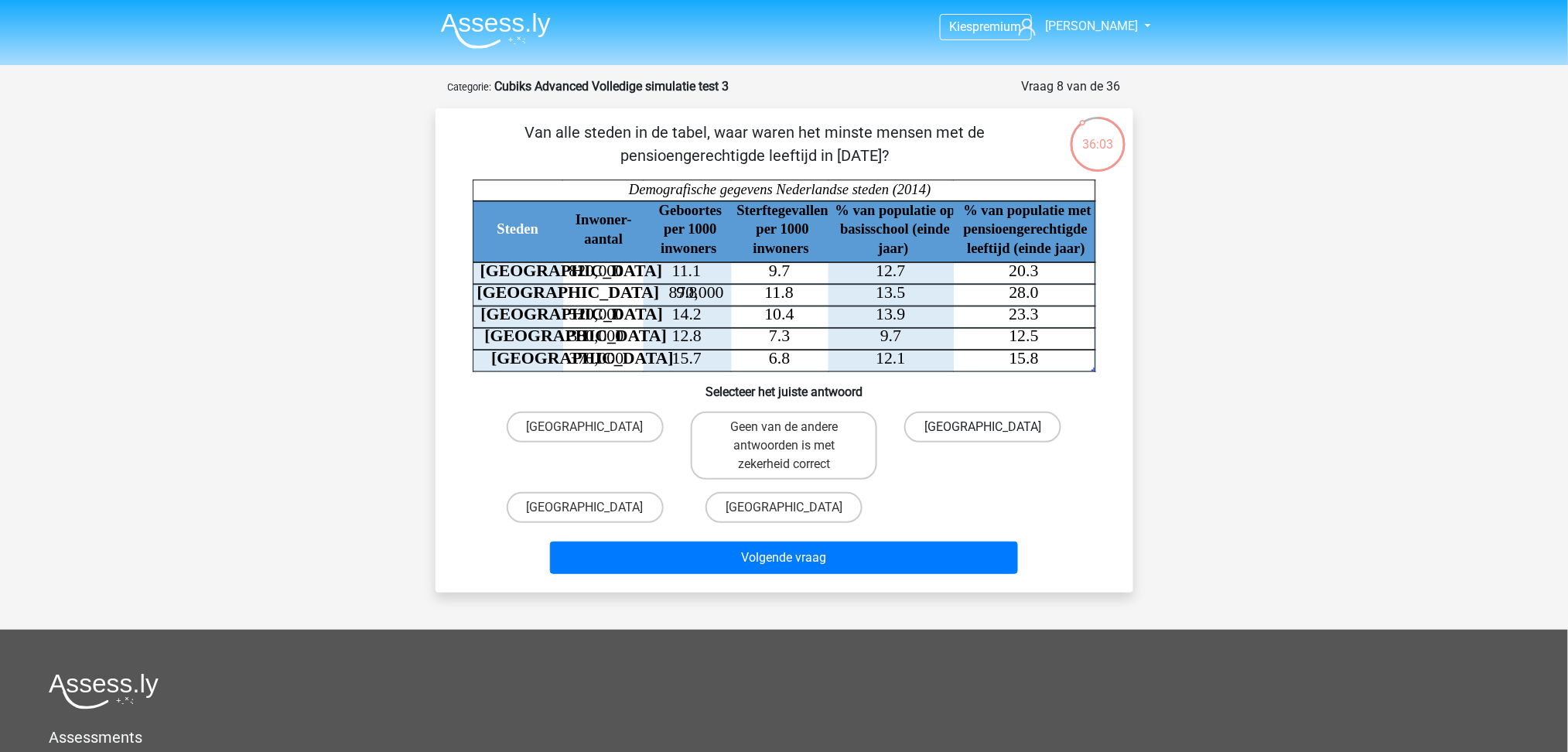
radio input "true"
click at [611, 430] on label "[GEOGRAPHIC_DATA]" at bounding box center [585, 428] width 157 height 31
click at [595, 430] on input "[GEOGRAPHIC_DATA]" at bounding box center [589, 432] width 10 height 10
radio input "true"
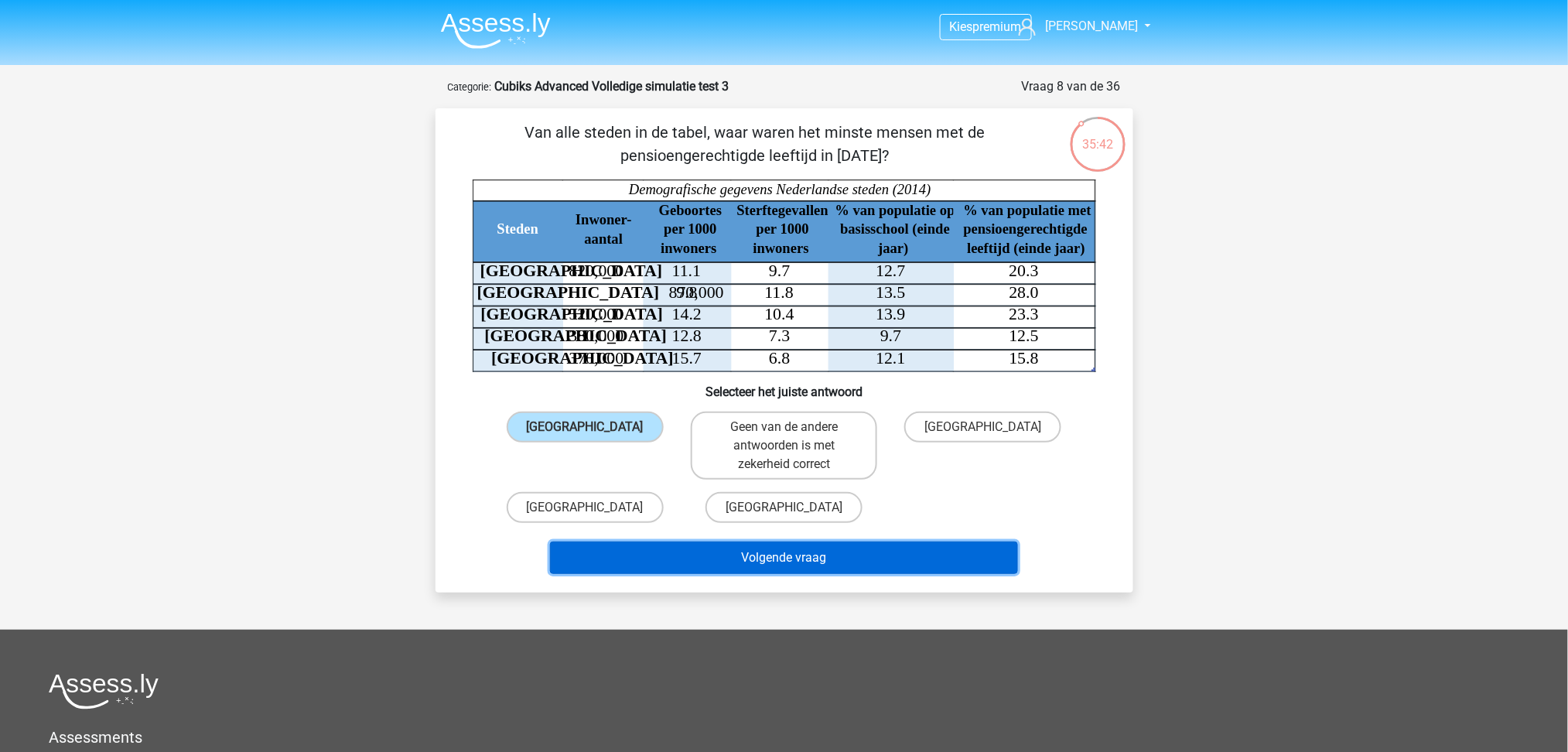
click at [746, 556] on button "Volgende vraag" at bounding box center [784, 558] width 468 height 33
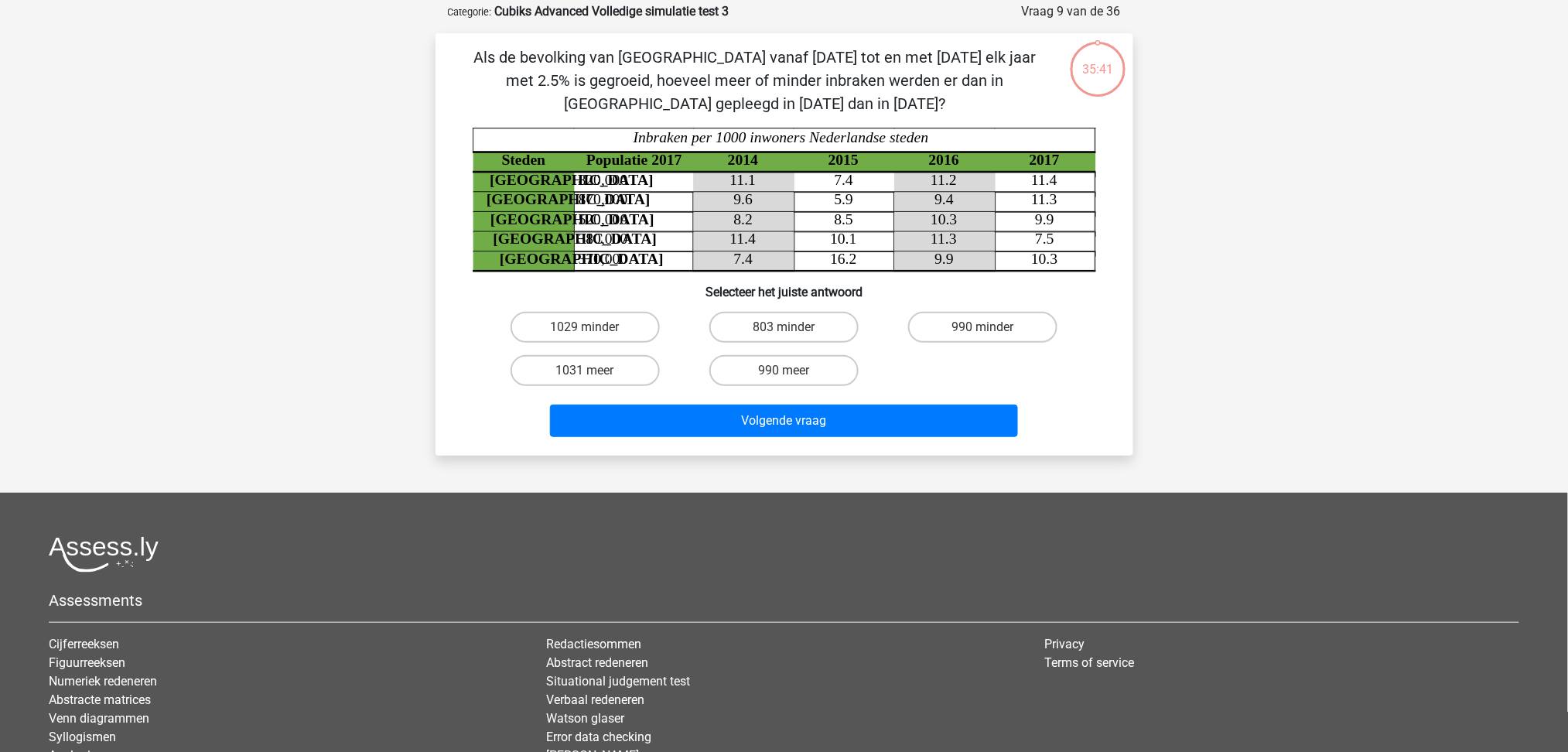
scroll to position [78, 0]
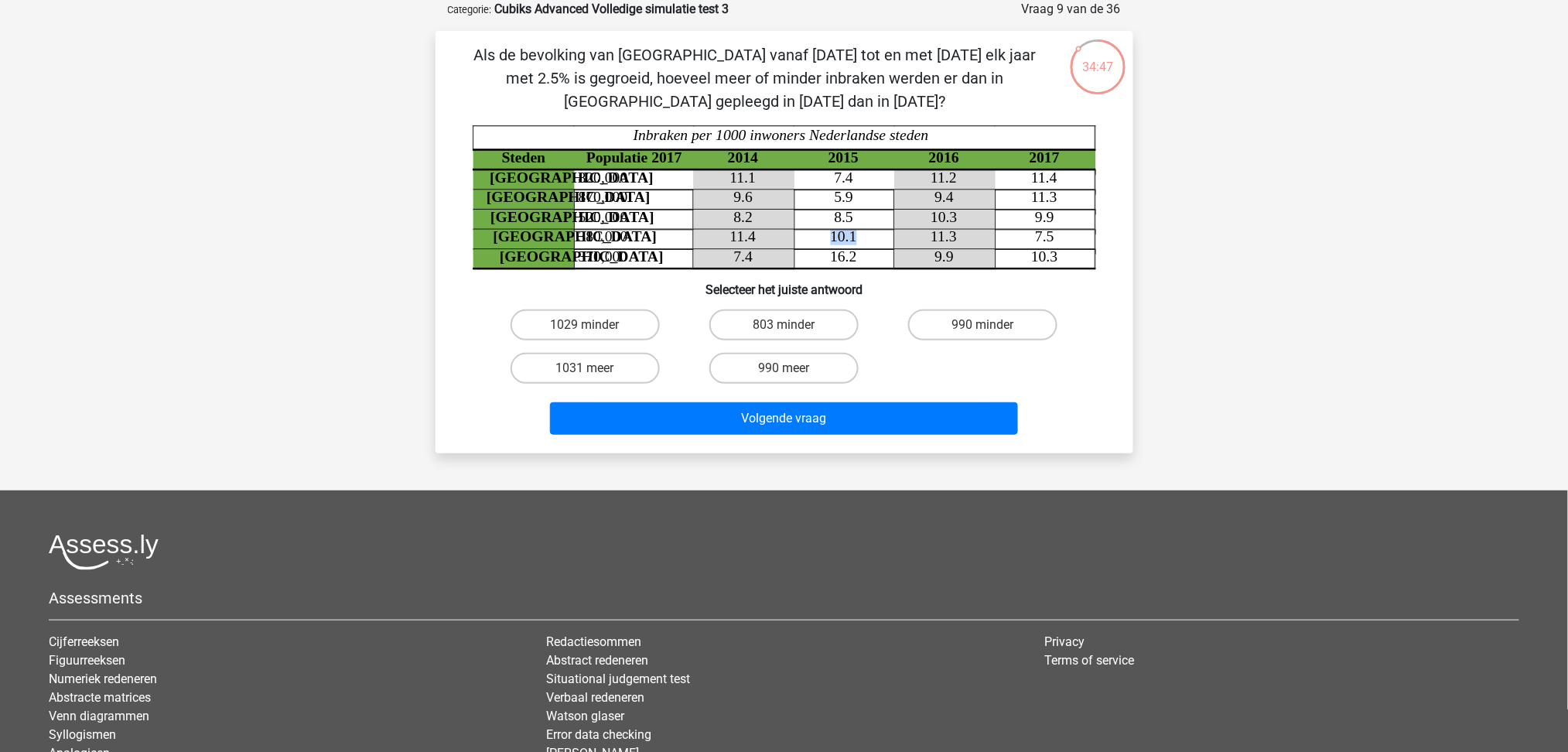
drag, startPoint x: 857, startPoint y: 236, endPoint x: 826, endPoint y: 236, distance: 31.0
click at [826, 236] on icon "Steden Populatie 2017 2014 2015 2016 2017 [GEOGRAPHIC_DATA] 820,000 11.1 7.4 11…" at bounding box center [784, 197] width 624 height 144
click at [837, 321] on label "803 minder" at bounding box center [784, 325] width 149 height 31
click at [794, 325] on input "803 minder" at bounding box center [788, 330] width 10 height 10
radio input "true"
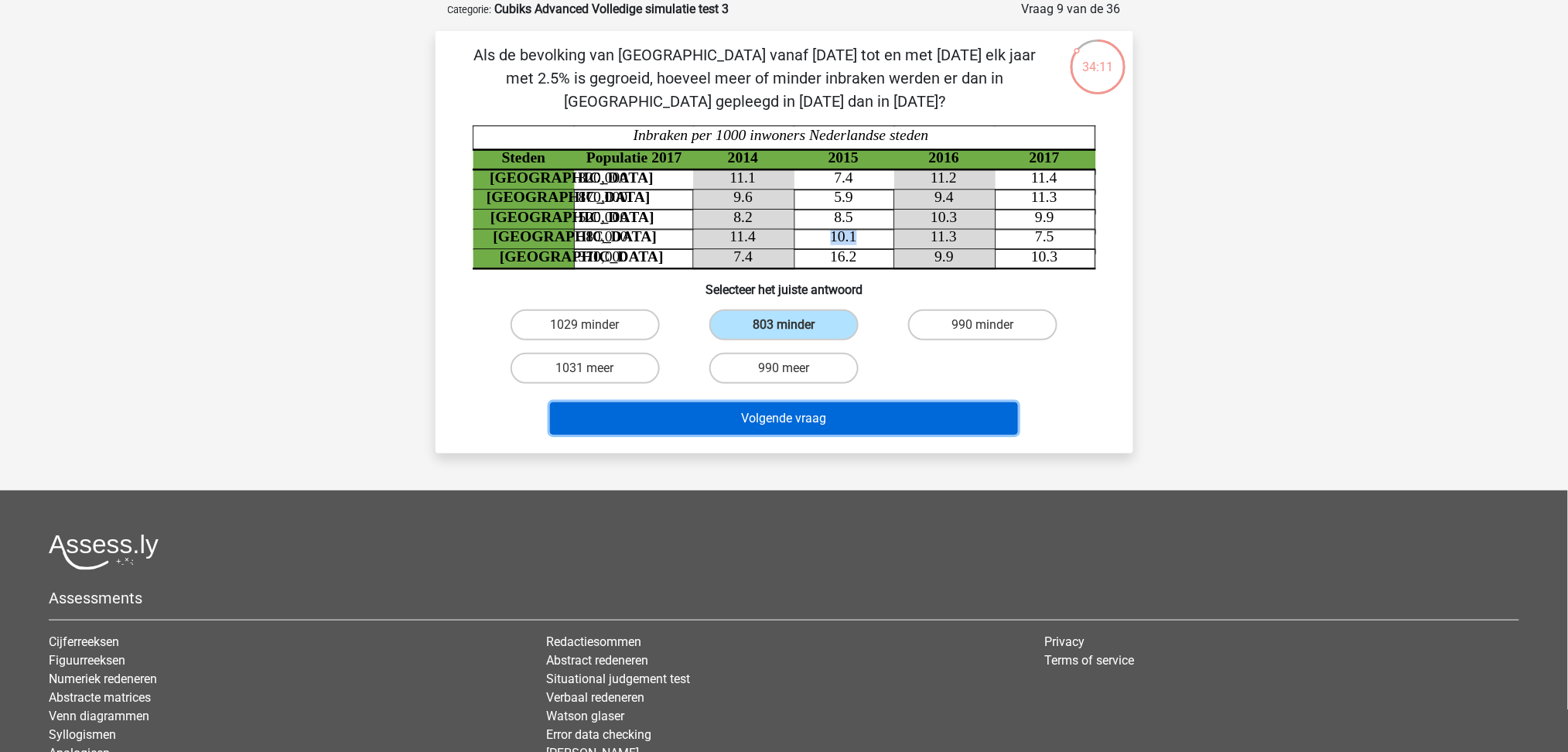
click at [862, 418] on button "Volgende vraag" at bounding box center [784, 418] width 468 height 33
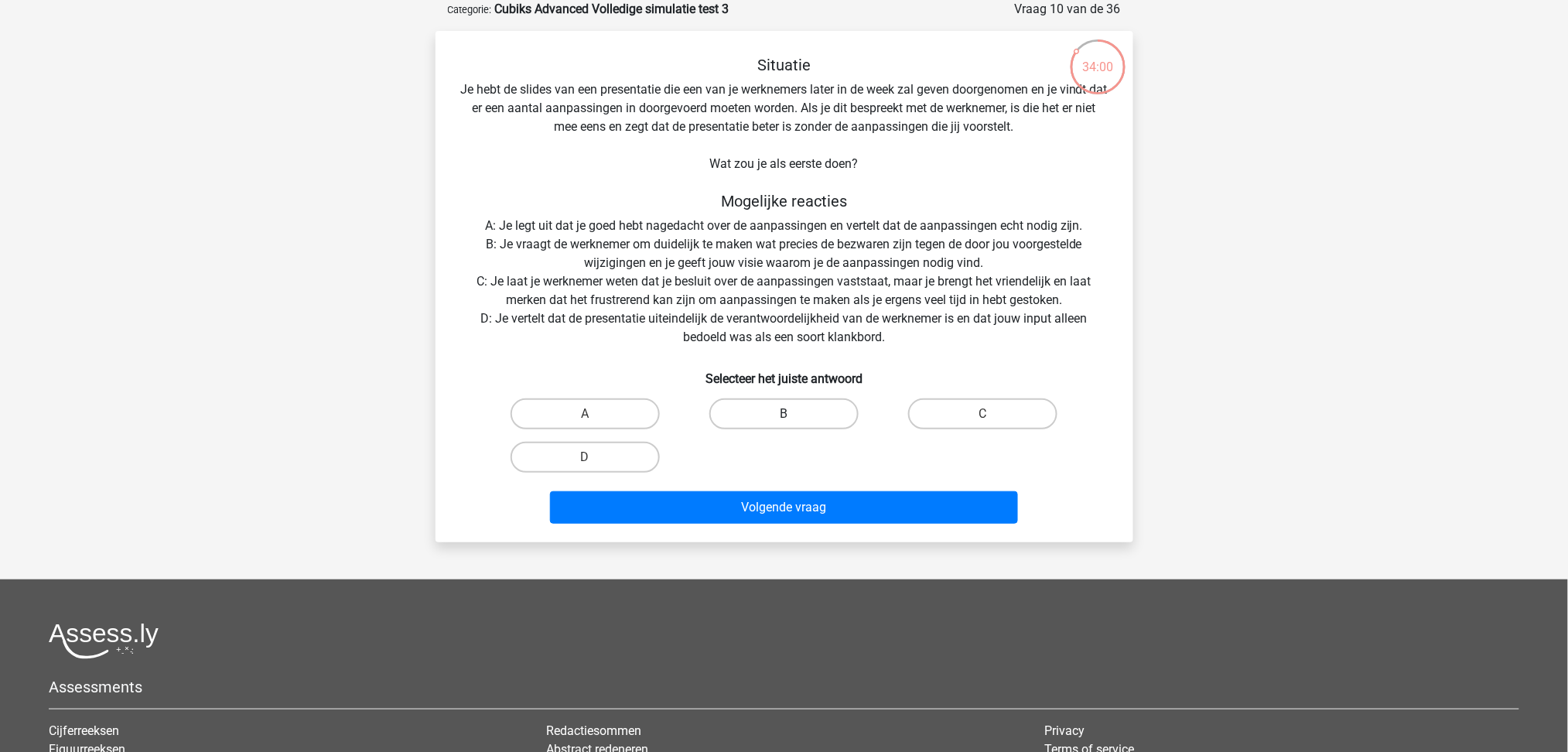
click at [786, 412] on label "B" at bounding box center [784, 414] width 149 height 31
click at [786, 414] on input "B" at bounding box center [788, 418] width 10 height 10
radio input "true"
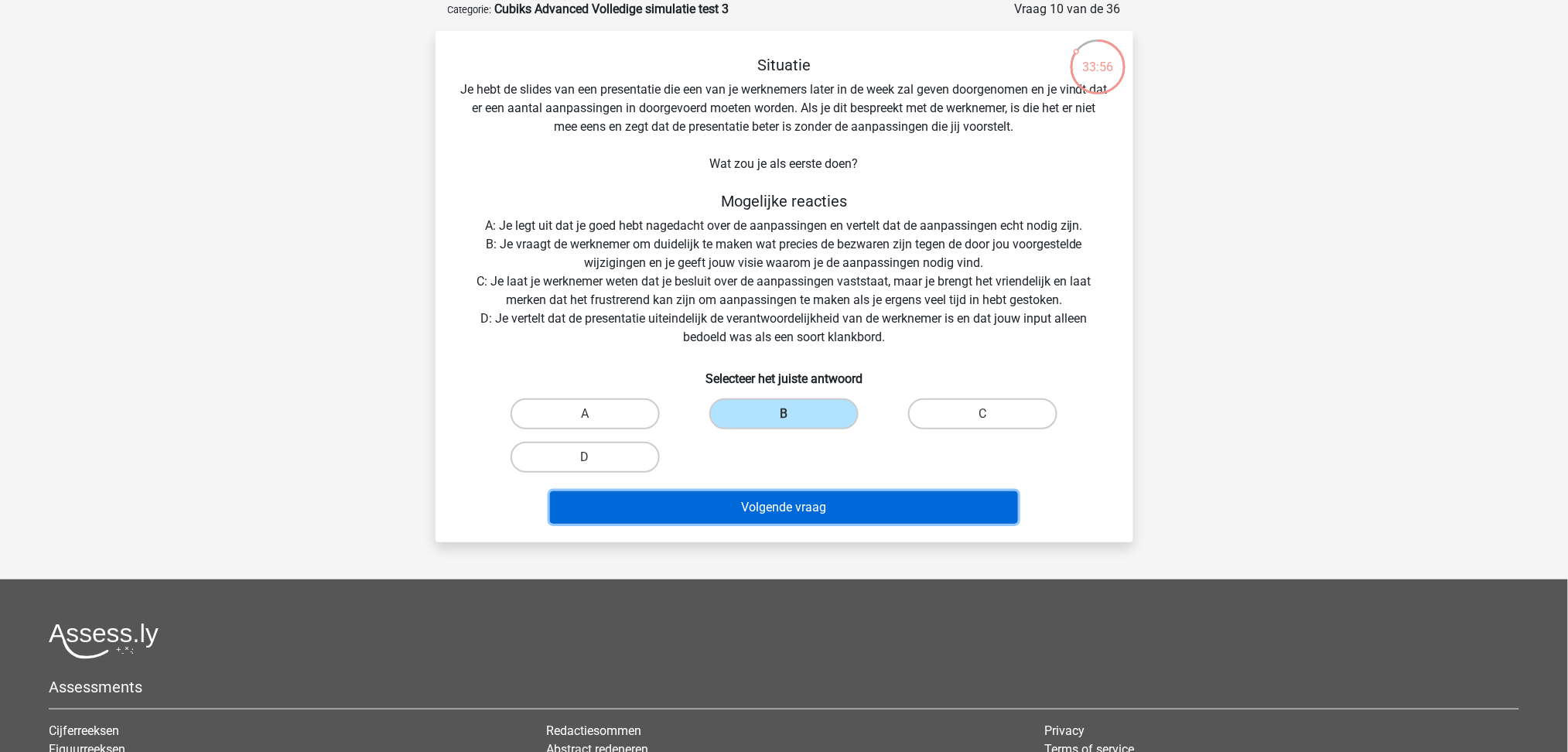
click at [744, 513] on button "Volgende vraag" at bounding box center [784, 508] width 468 height 33
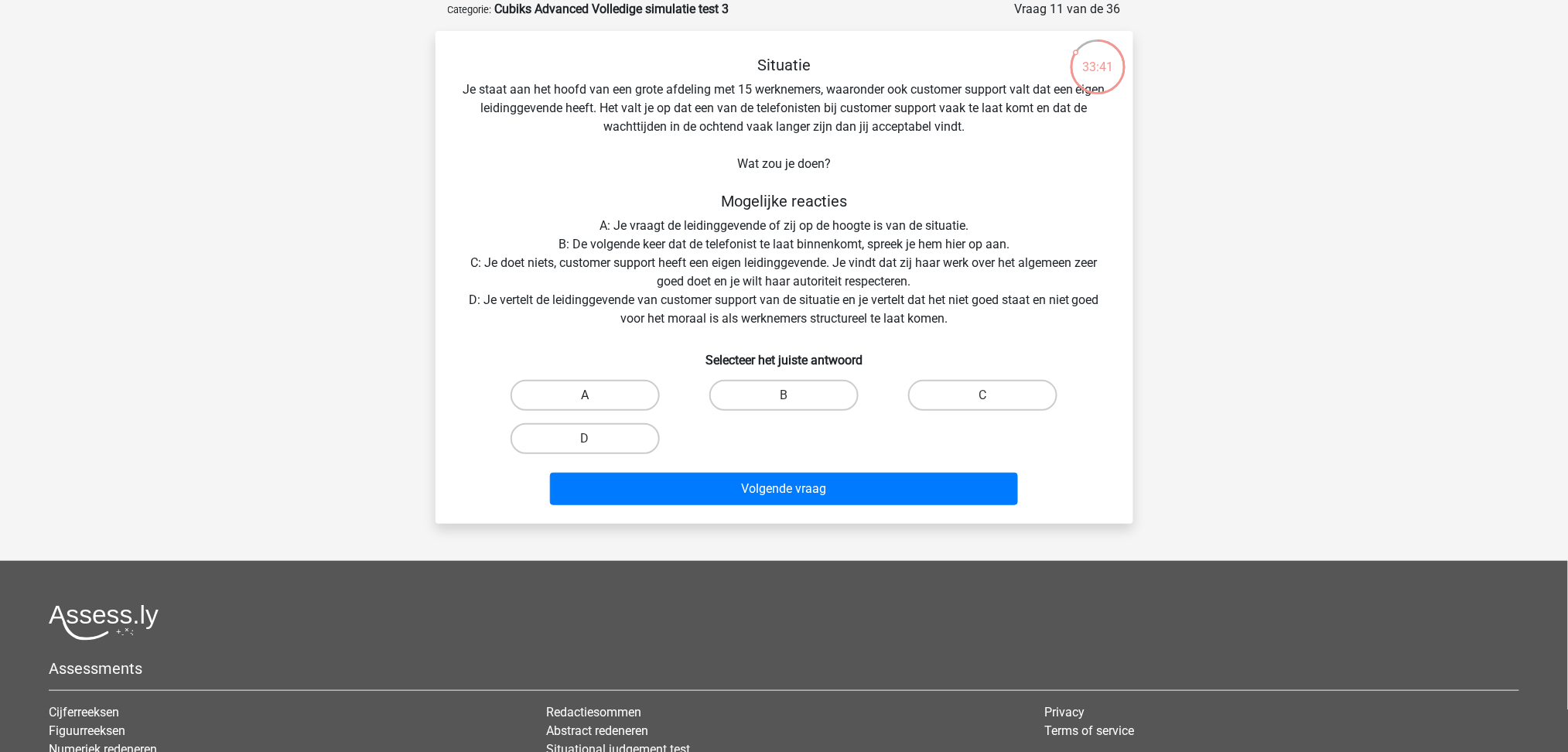
click at [623, 391] on label "A" at bounding box center [584, 396] width 149 height 31
click at [595, 396] on input "A" at bounding box center [589, 400] width 10 height 10
radio input "true"
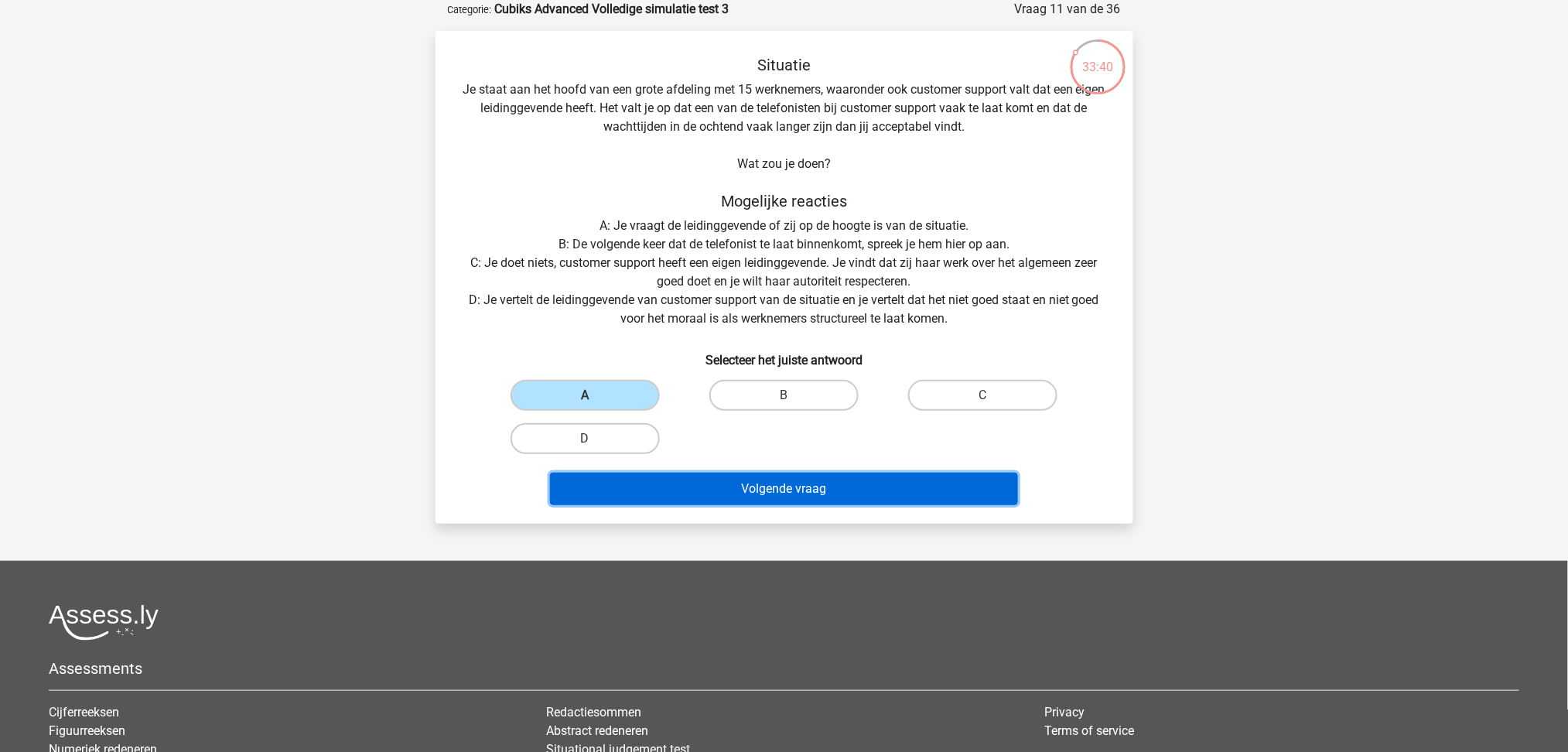
click at [847, 483] on button "Volgende vraag" at bounding box center [784, 490] width 468 height 33
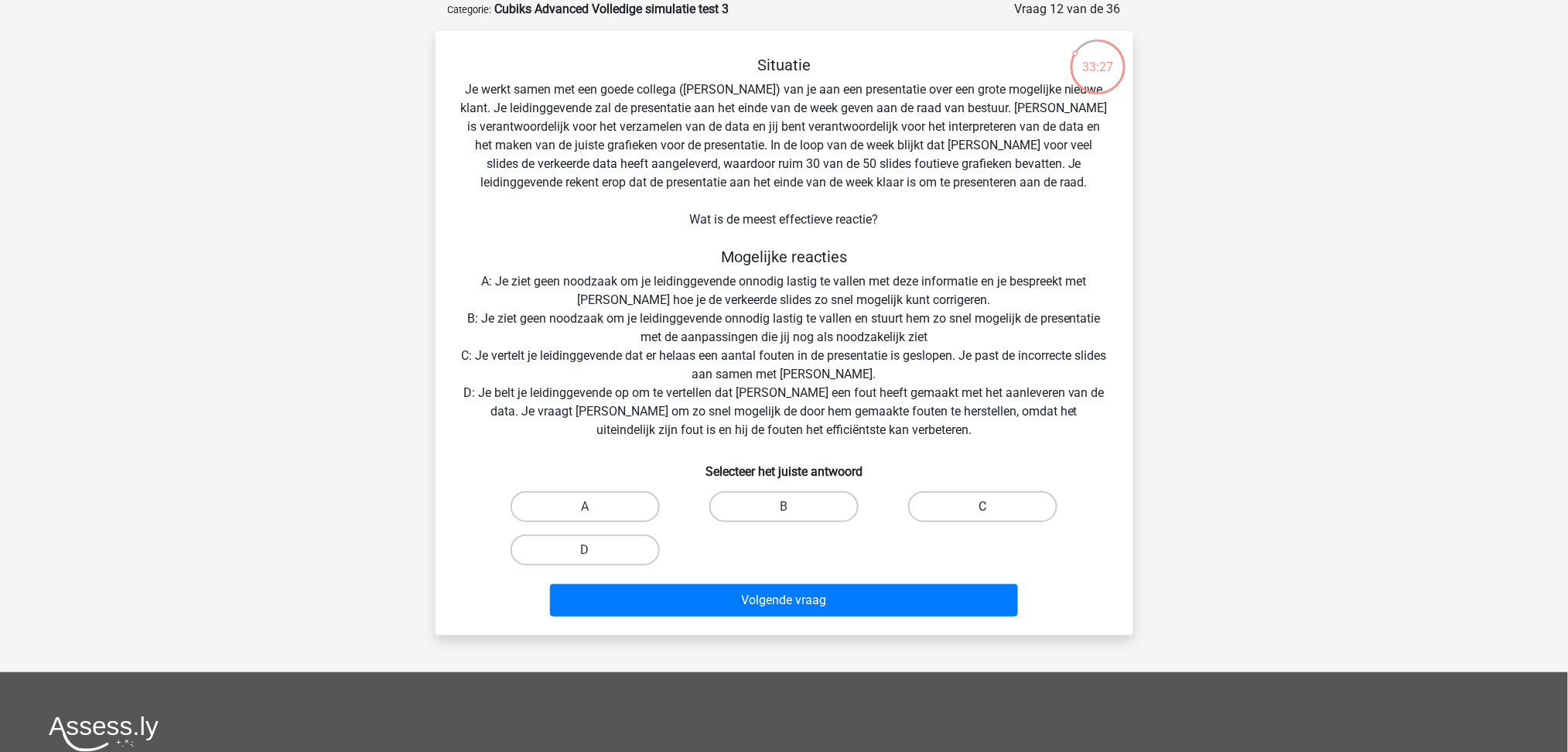
click at [963, 498] on label "C" at bounding box center [982, 507] width 149 height 31
click at [984, 507] on input "C" at bounding box center [988, 512] width 10 height 10
radio input "true"
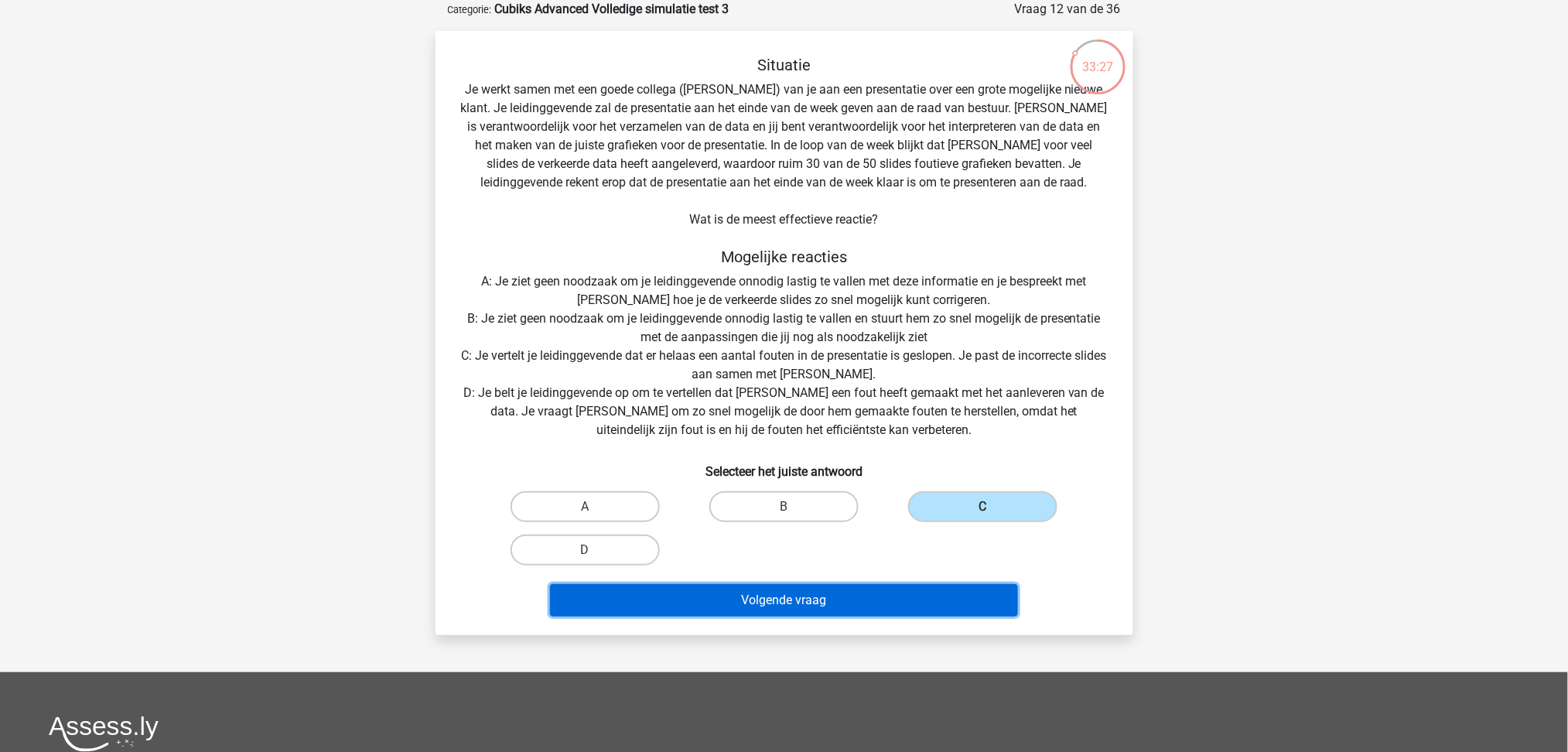
click at [898, 597] on button "Volgende vraag" at bounding box center [784, 601] width 468 height 33
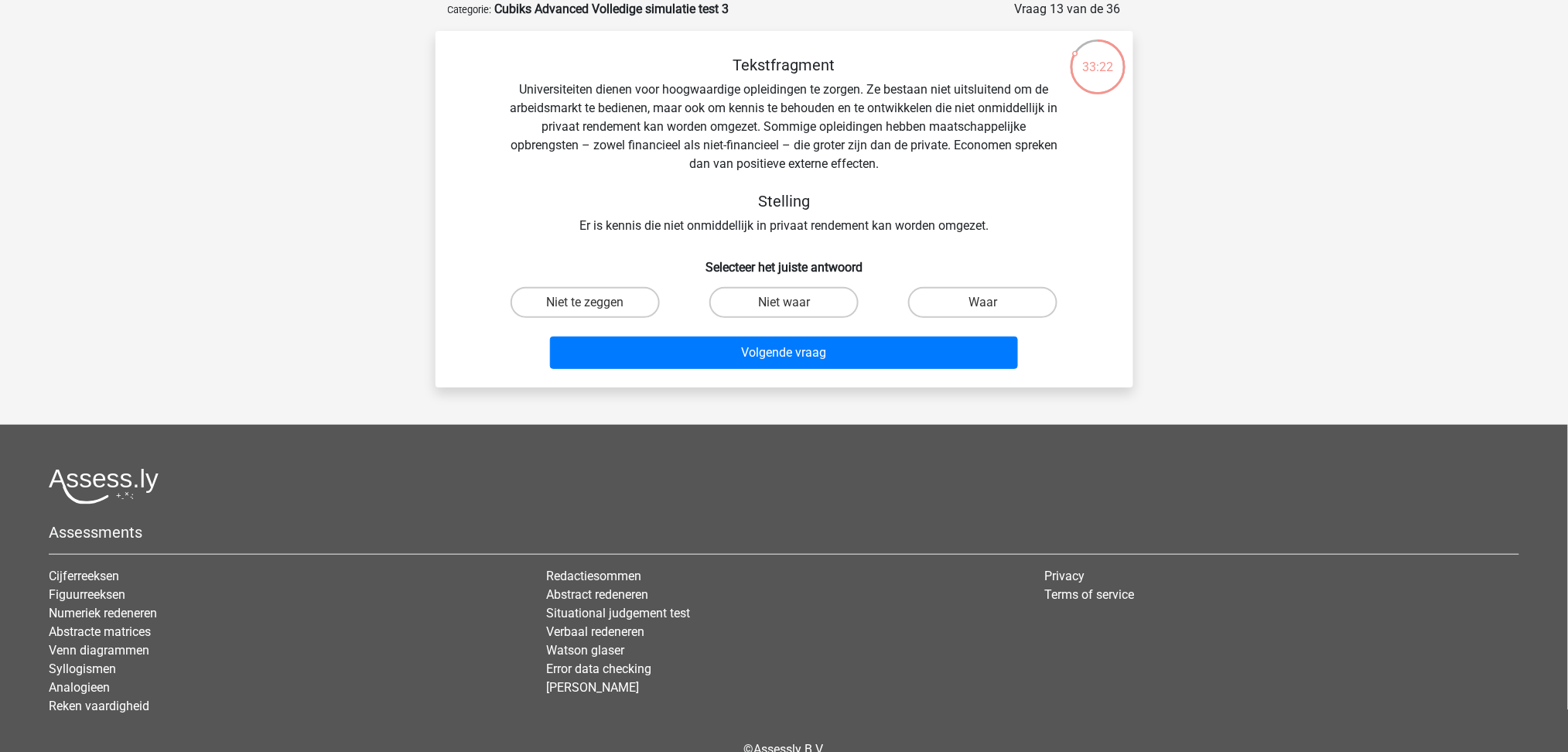
drag, startPoint x: 996, startPoint y: 310, endPoint x: 933, endPoint y: 330, distance: 66.1
click at [994, 310] on label "Waar" at bounding box center [982, 302] width 149 height 31
click at [994, 310] on input "Waar" at bounding box center [988, 307] width 10 height 10
radio input "true"
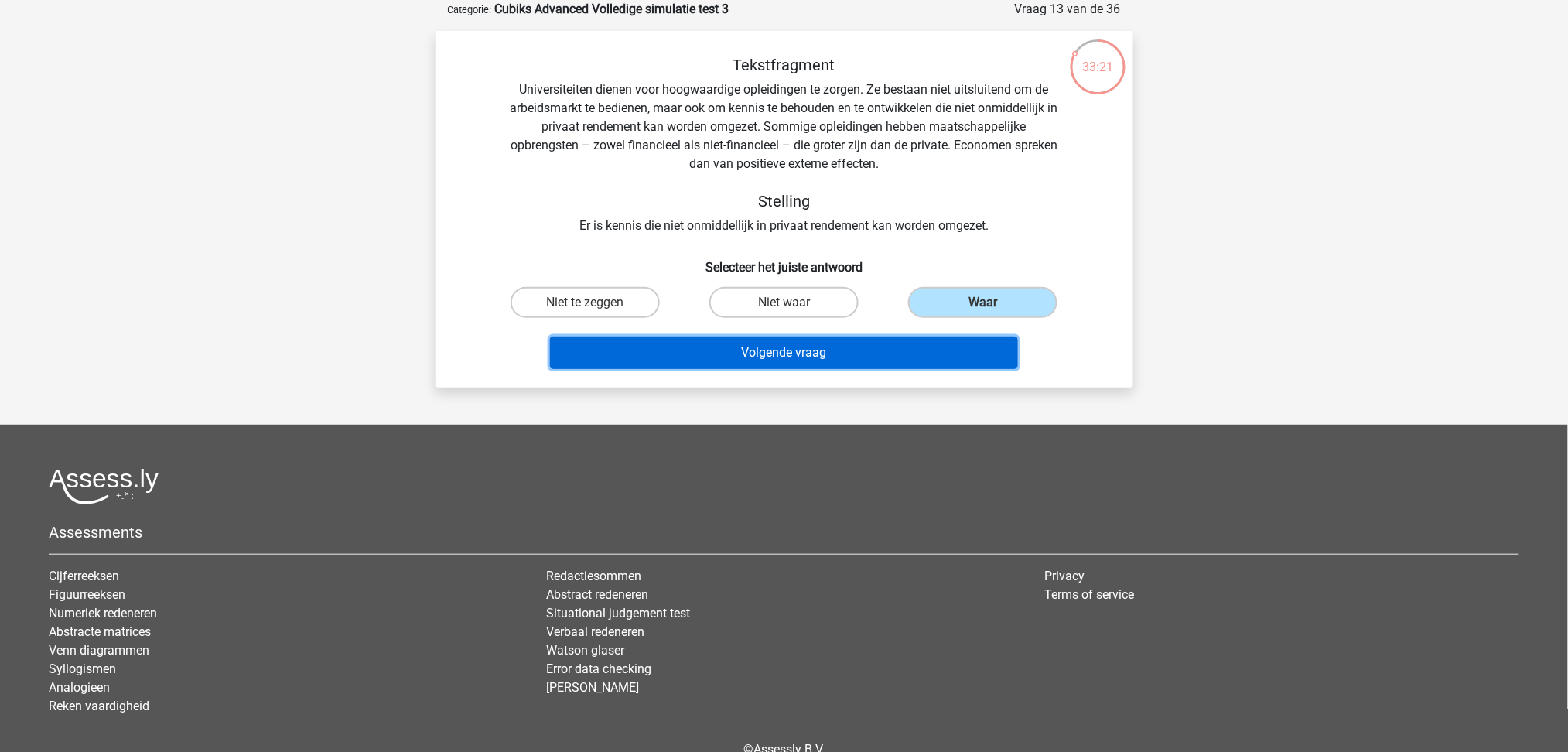
click at [863, 357] on button "Volgende vraag" at bounding box center [784, 353] width 468 height 33
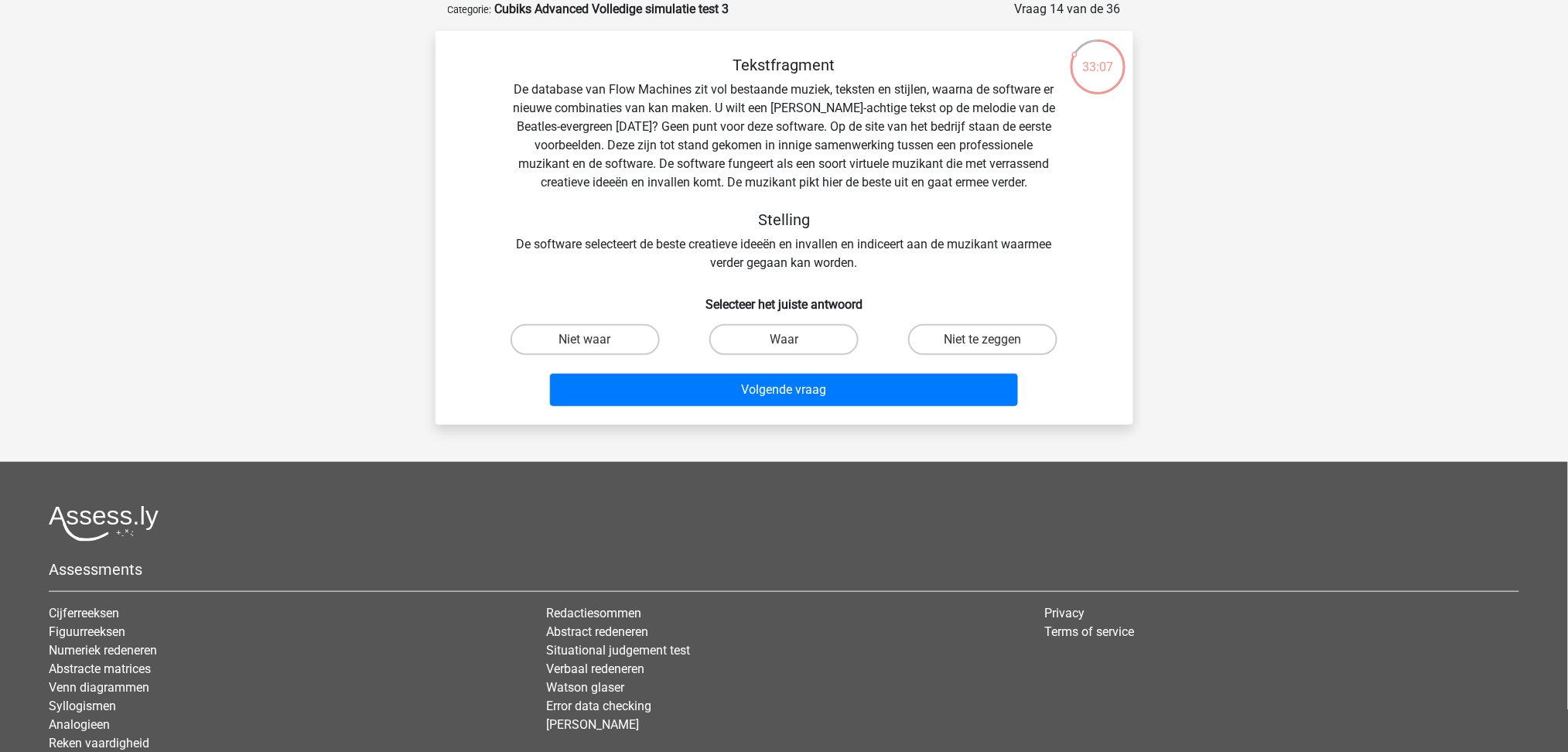
click at [959, 355] on div "Niet te zeggen" at bounding box center [983, 339] width 199 height 43
click at [970, 337] on label "Niet te zeggen" at bounding box center [982, 340] width 149 height 31
click at [984, 340] on input "Niet te zeggen" at bounding box center [988, 344] width 10 height 10
radio input "true"
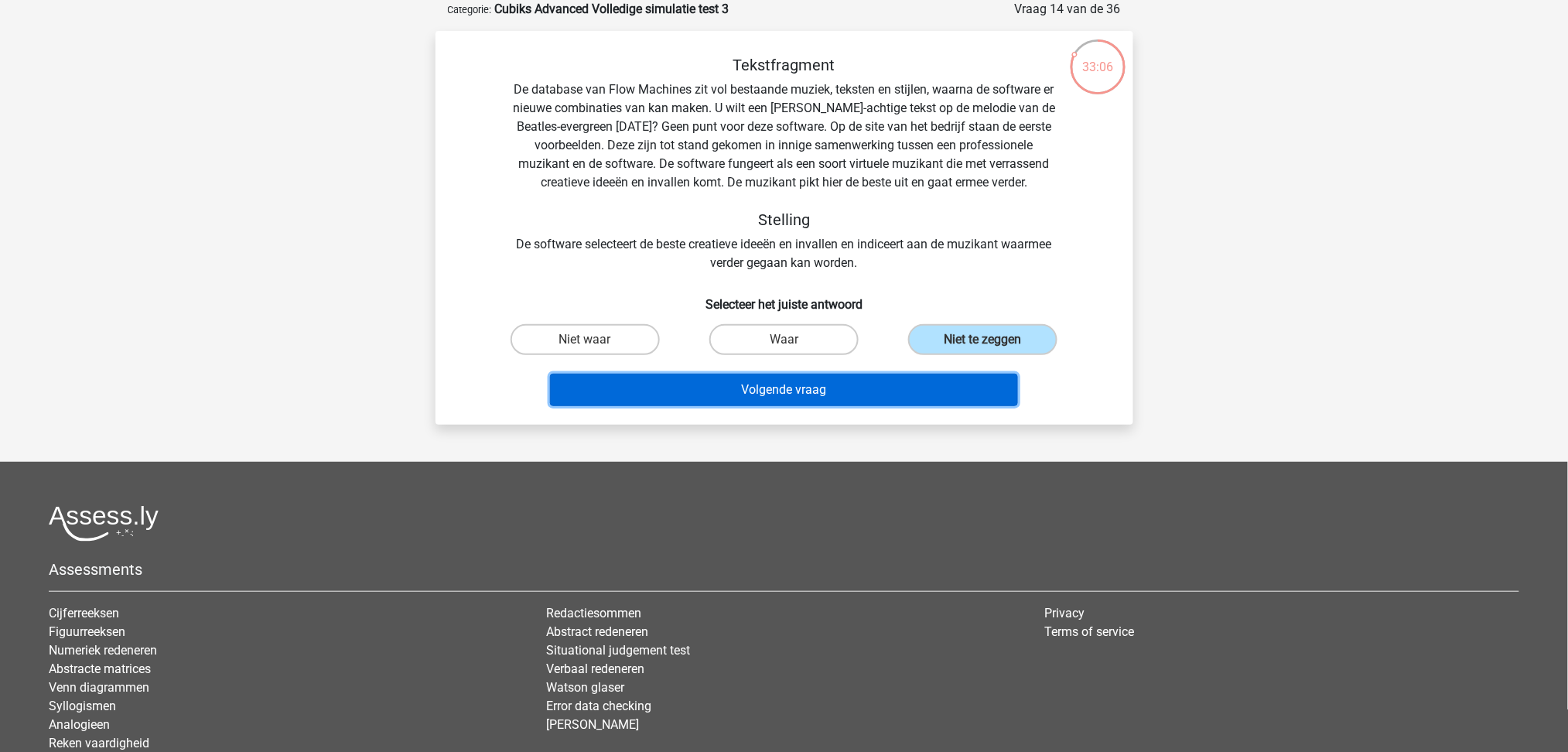
click at [953, 387] on button "Volgende vraag" at bounding box center [784, 390] width 468 height 33
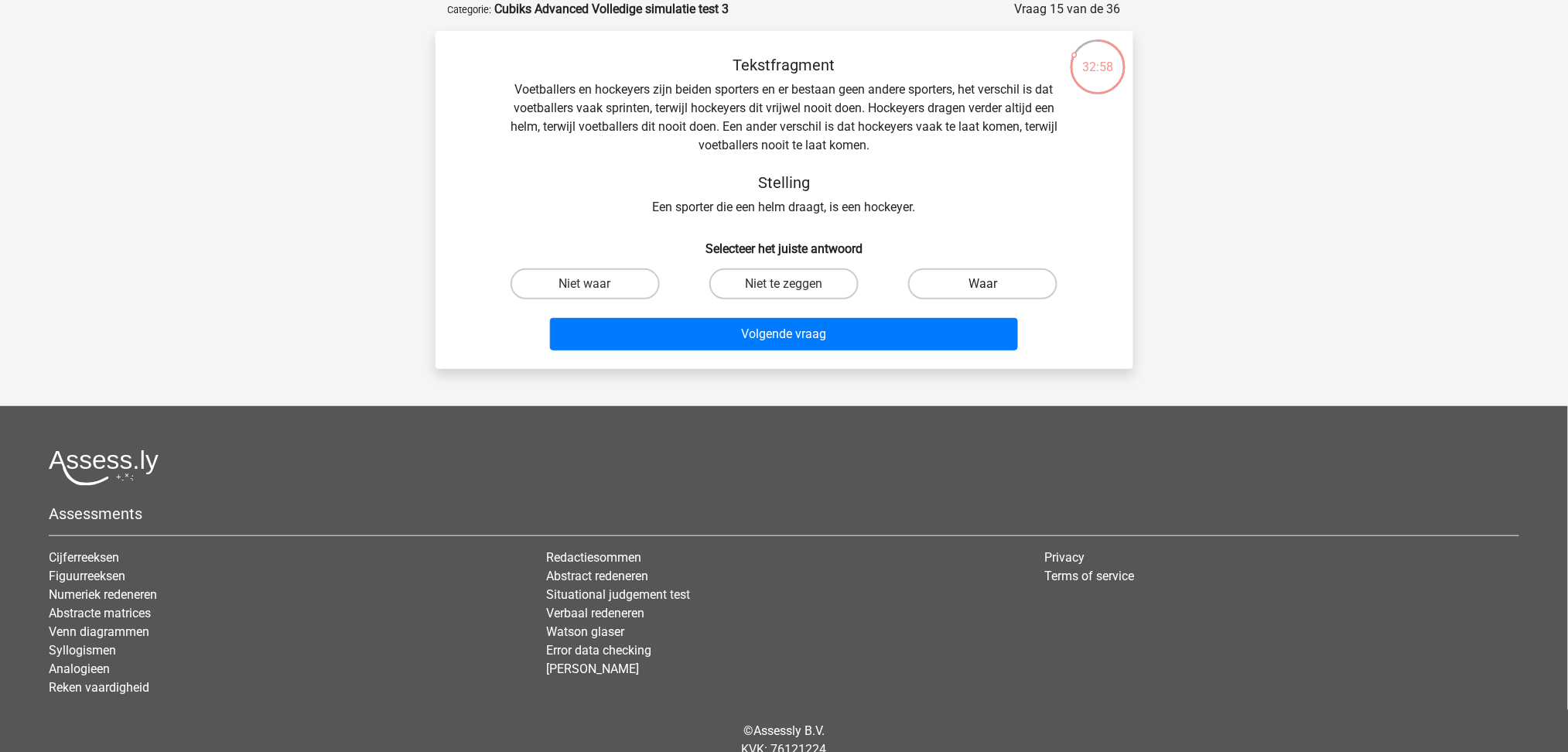
click at [1009, 286] on label "Waar" at bounding box center [982, 284] width 149 height 31
click at [994, 286] on input "Waar" at bounding box center [988, 289] width 10 height 10
radio input "true"
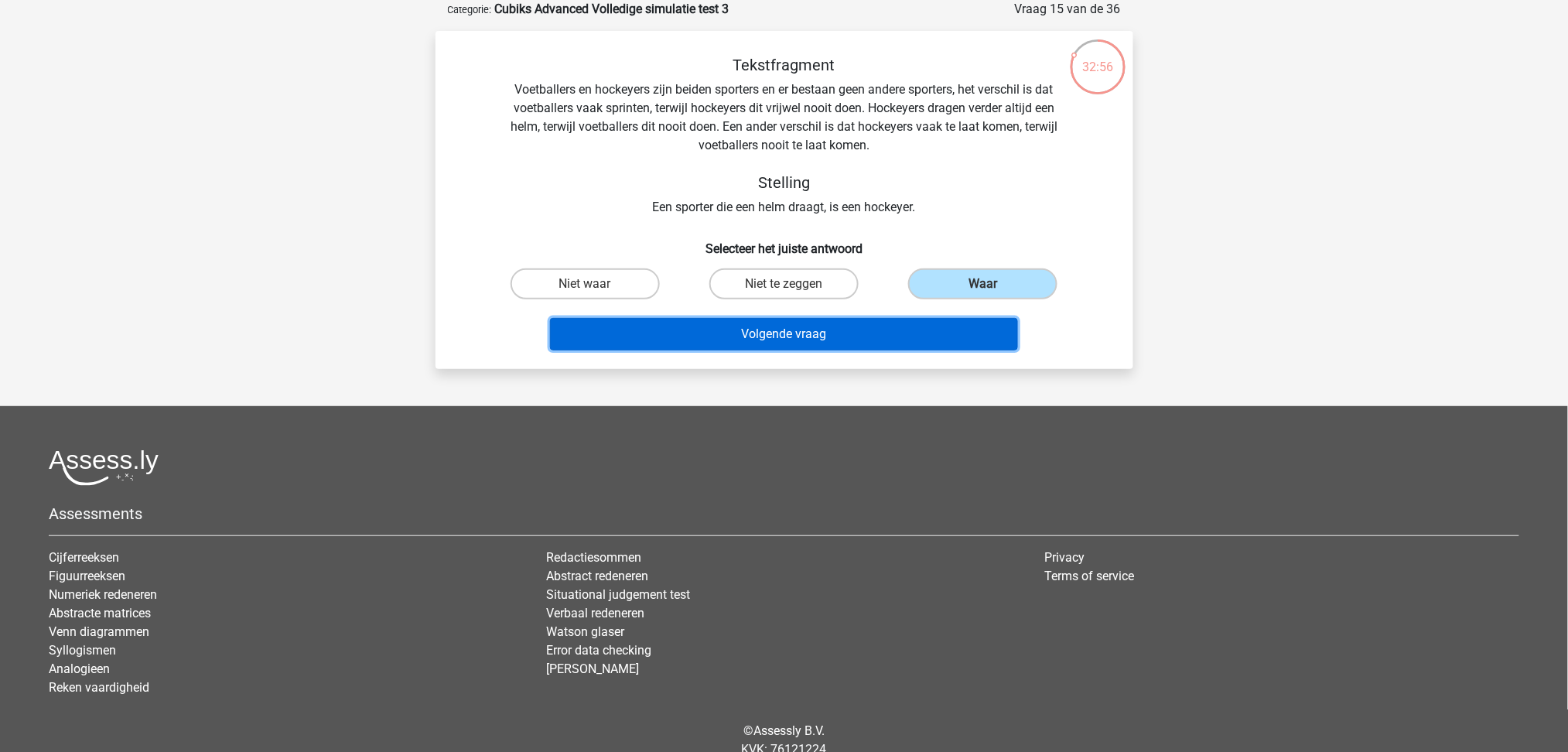
click at [756, 330] on button "Volgende vraag" at bounding box center [784, 334] width 468 height 33
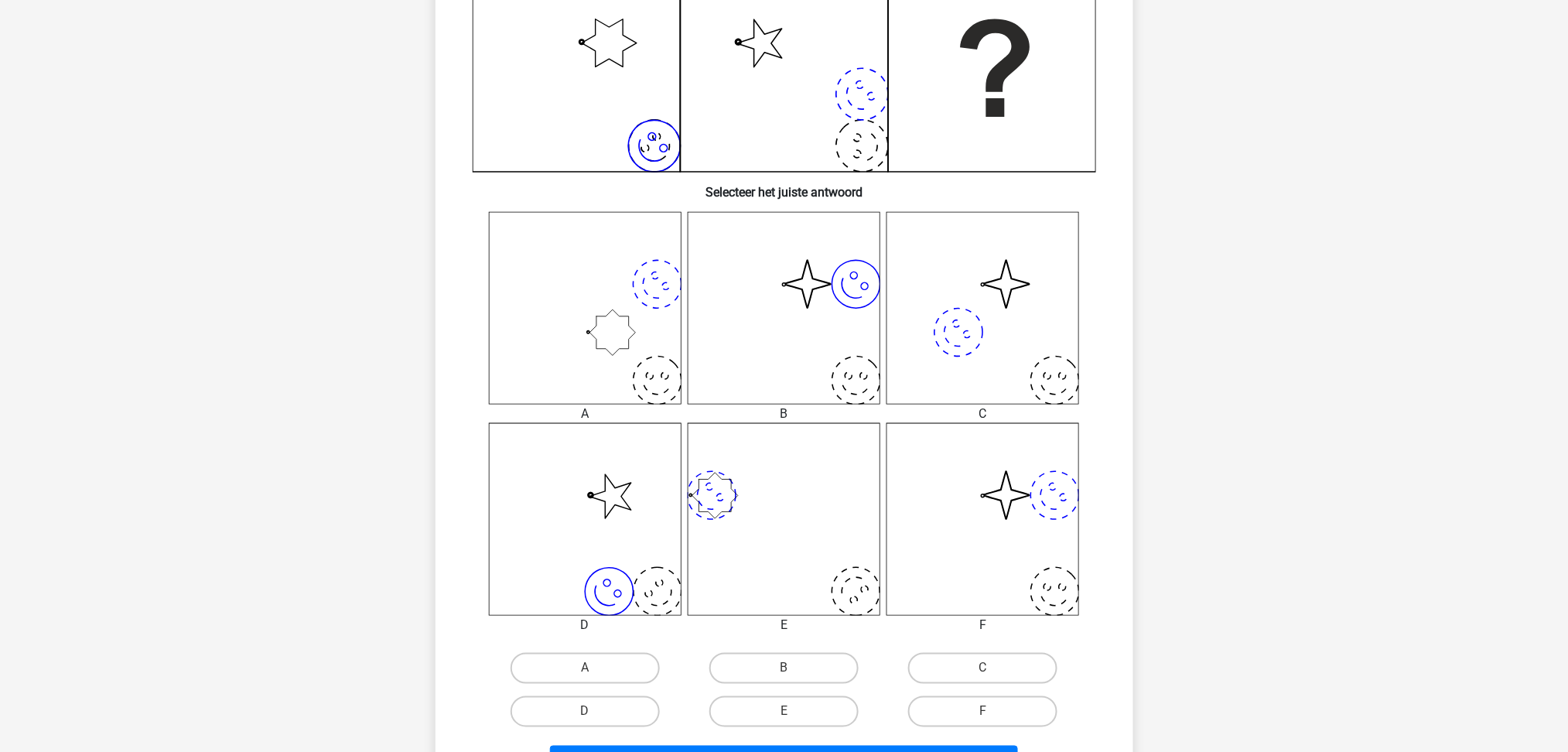
scroll to position [515, 0]
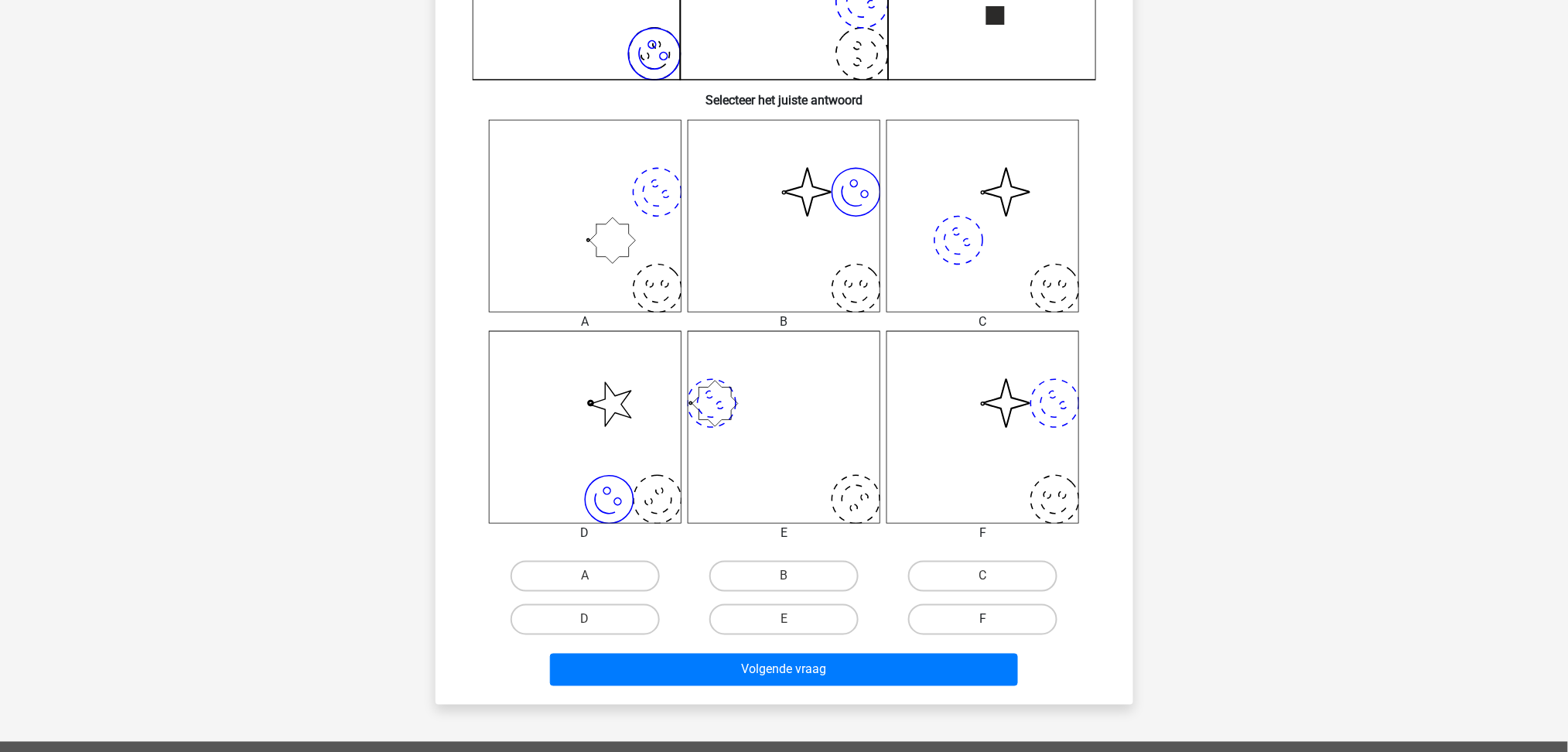
click at [1003, 624] on label "F" at bounding box center [982, 620] width 149 height 31
click at [994, 624] on input "F" at bounding box center [988, 625] width 10 height 10
radio input "true"
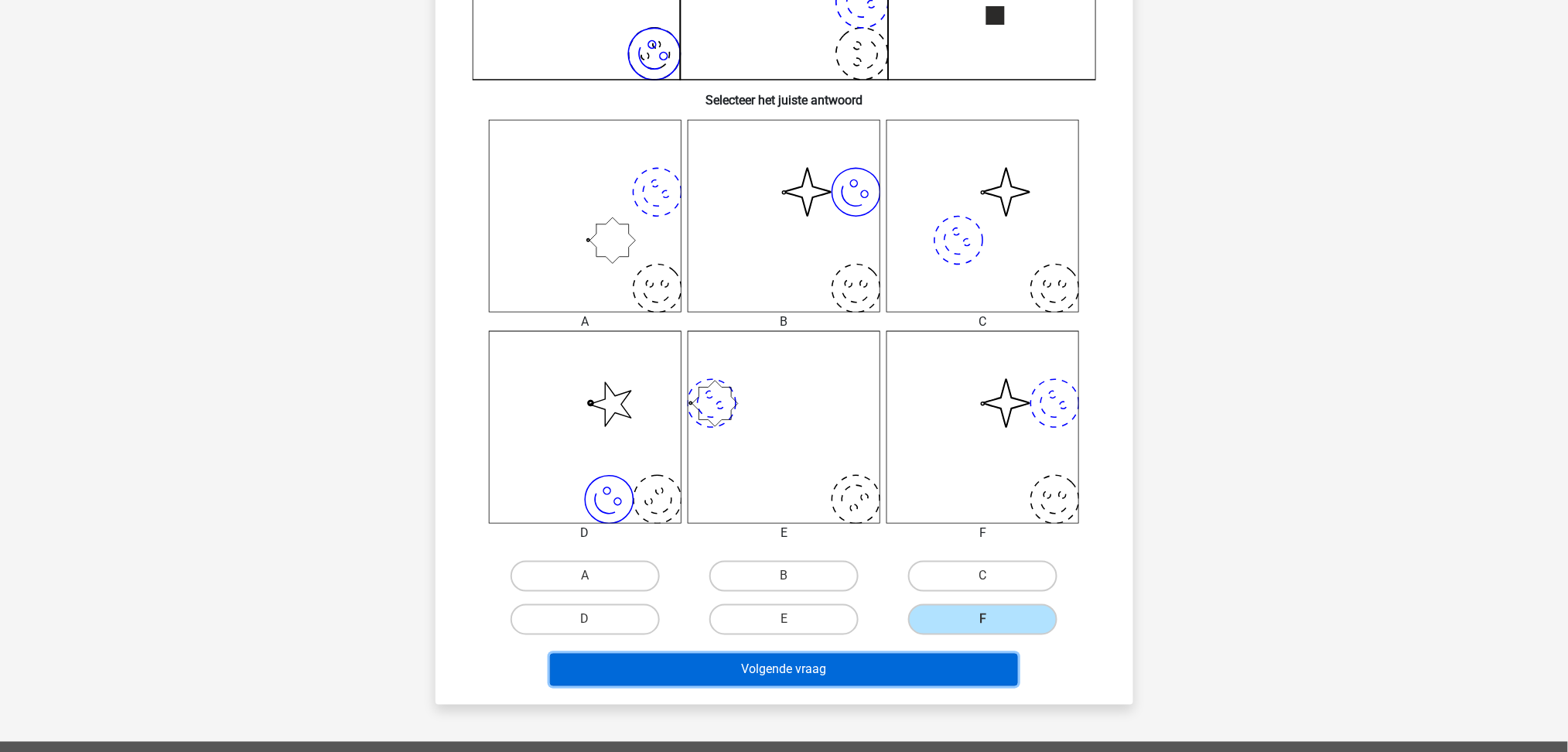
click at [985, 673] on button "Volgende vraag" at bounding box center [784, 671] width 468 height 33
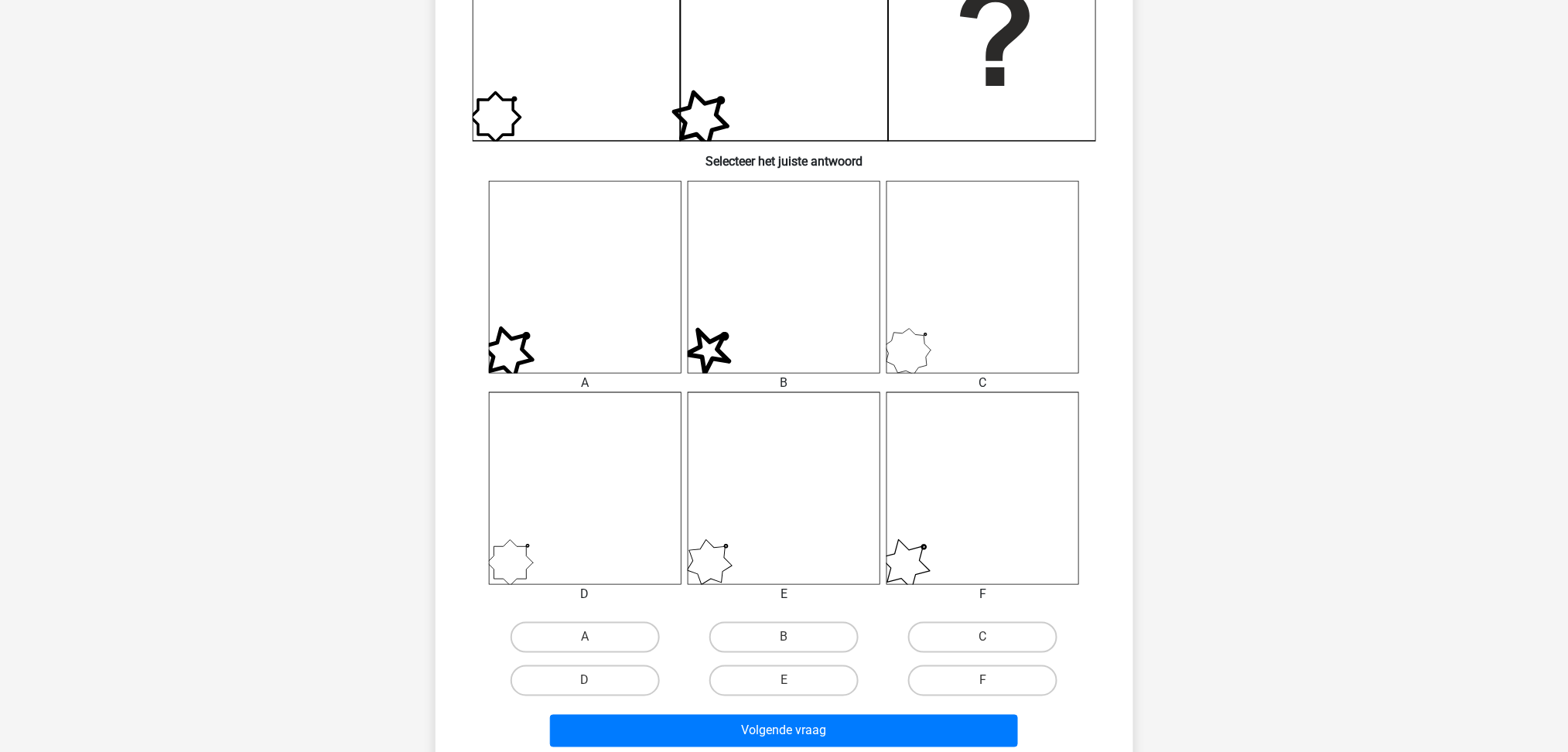
scroll to position [490, 0]
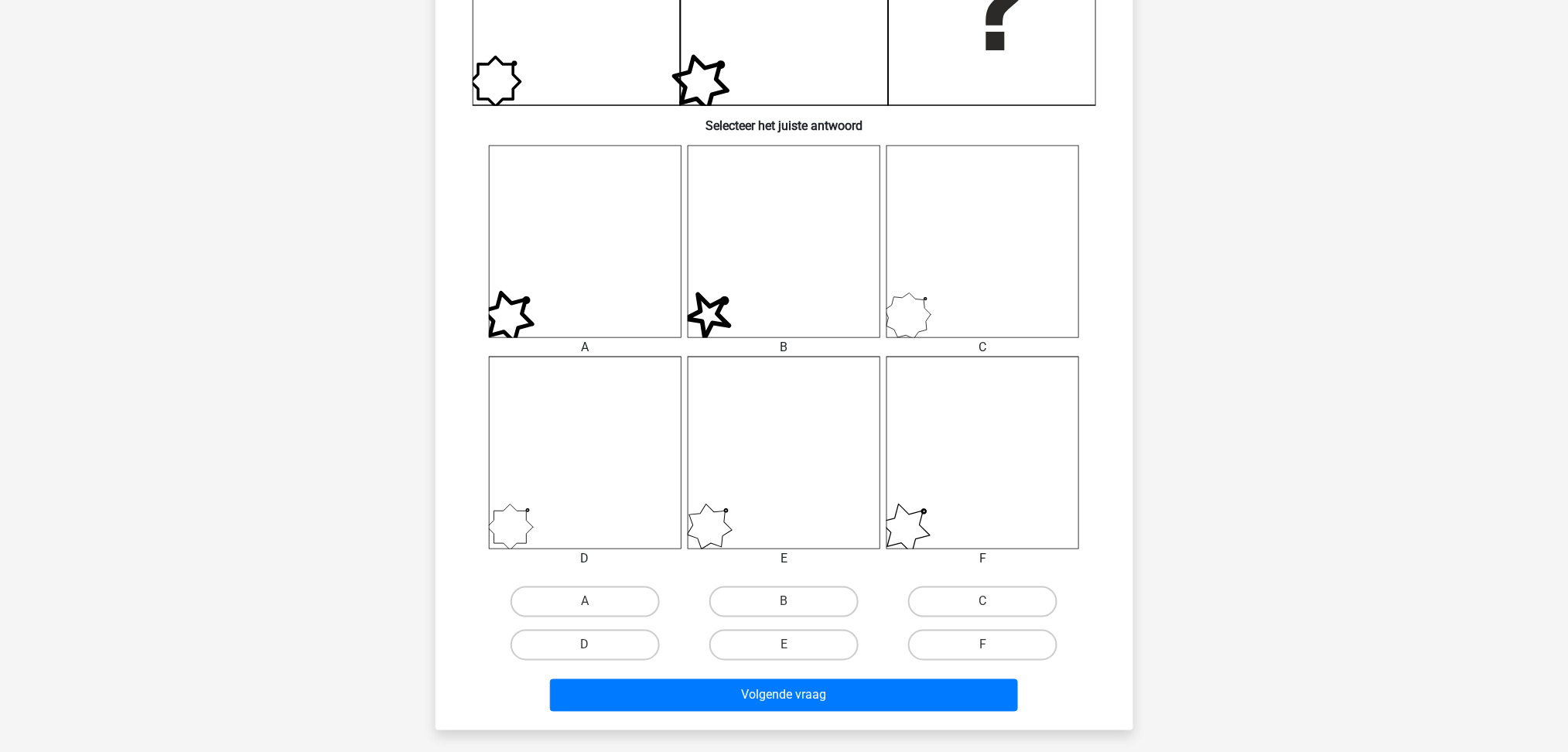
click at [607, 642] on label "D" at bounding box center [584, 646] width 149 height 31
click at [595, 645] on input "D" at bounding box center [589, 650] width 10 height 10
radio input "true"
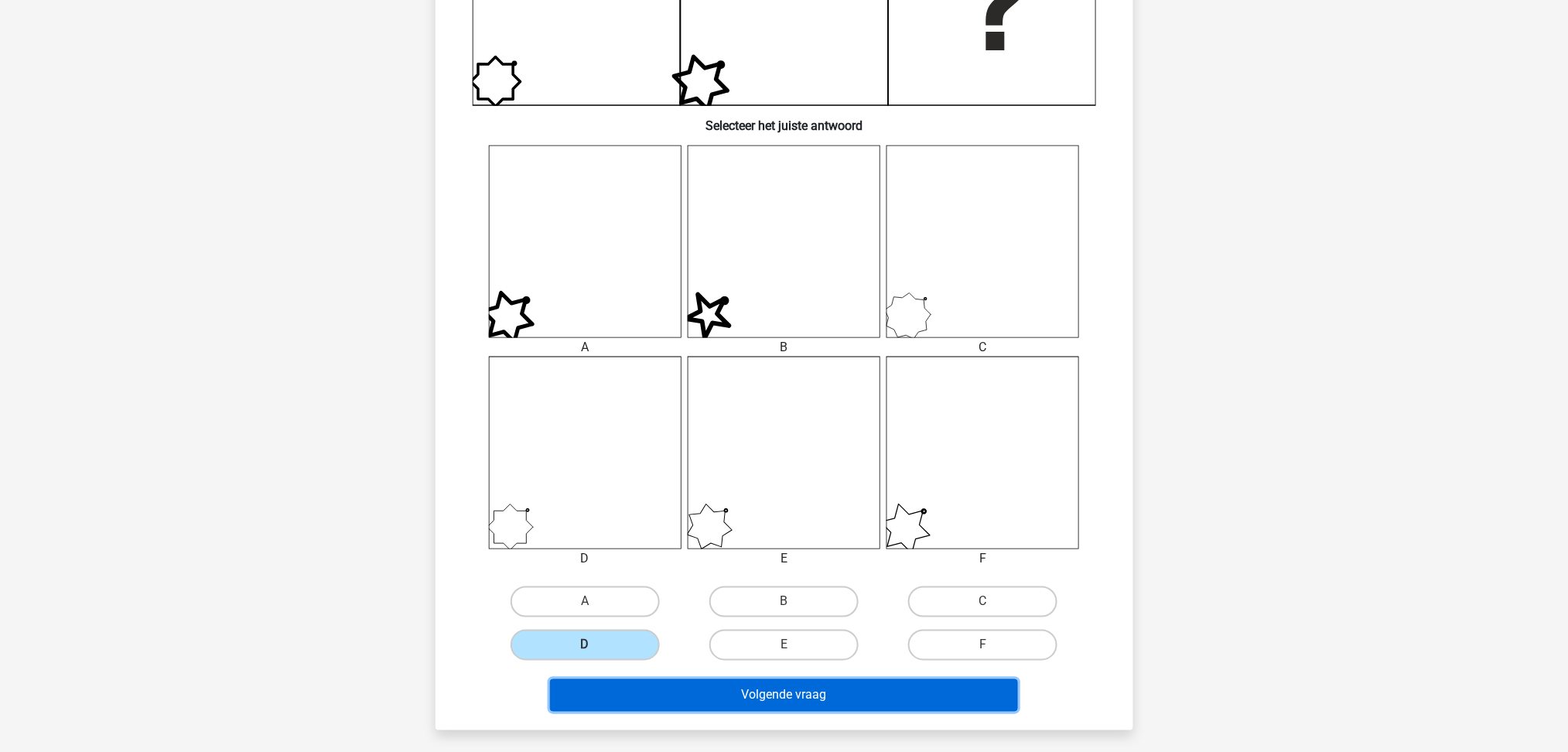
click at [756, 692] on button "Volgende vraag" at bounding box center [784, 696] width 468 height 33
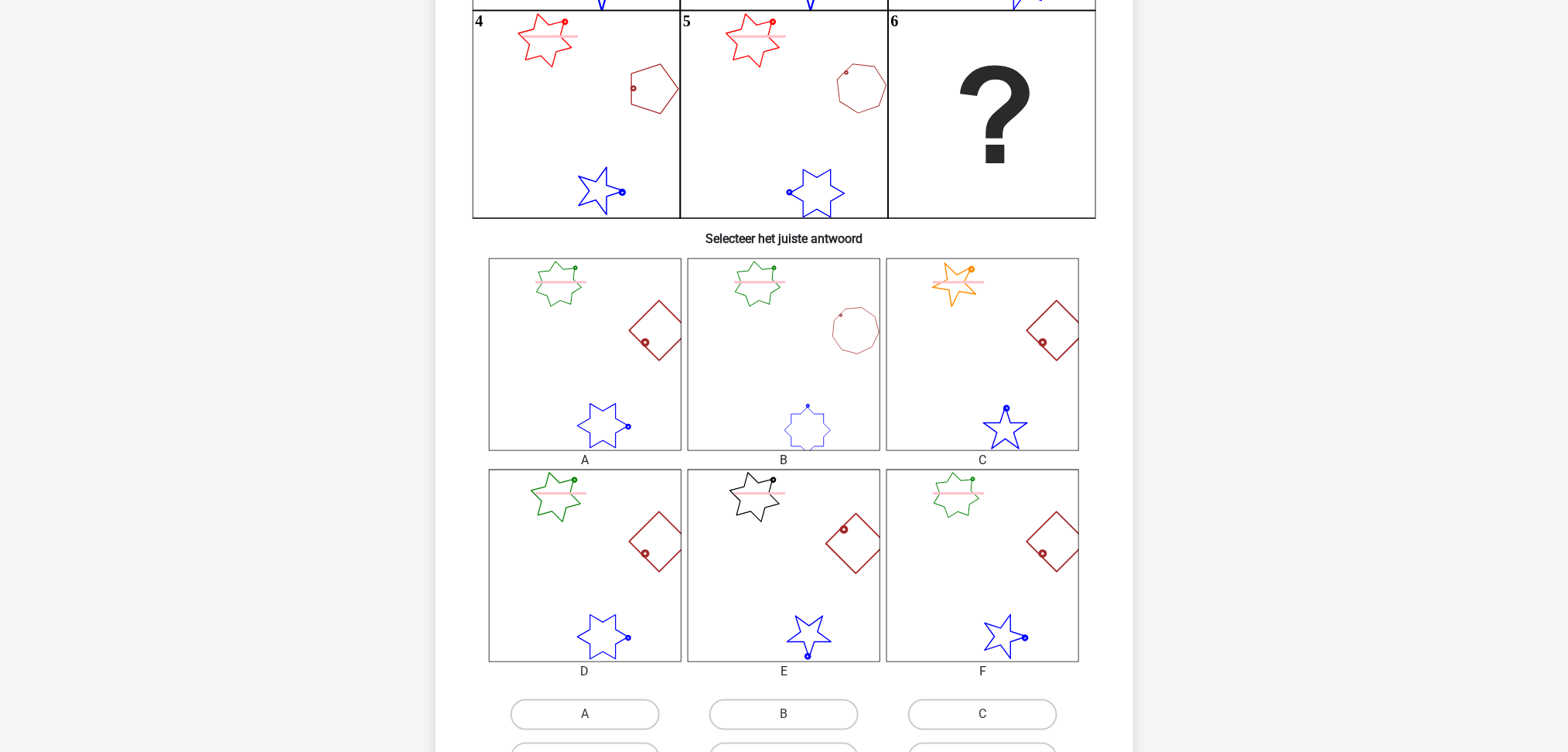
scroll to position [412, 0]
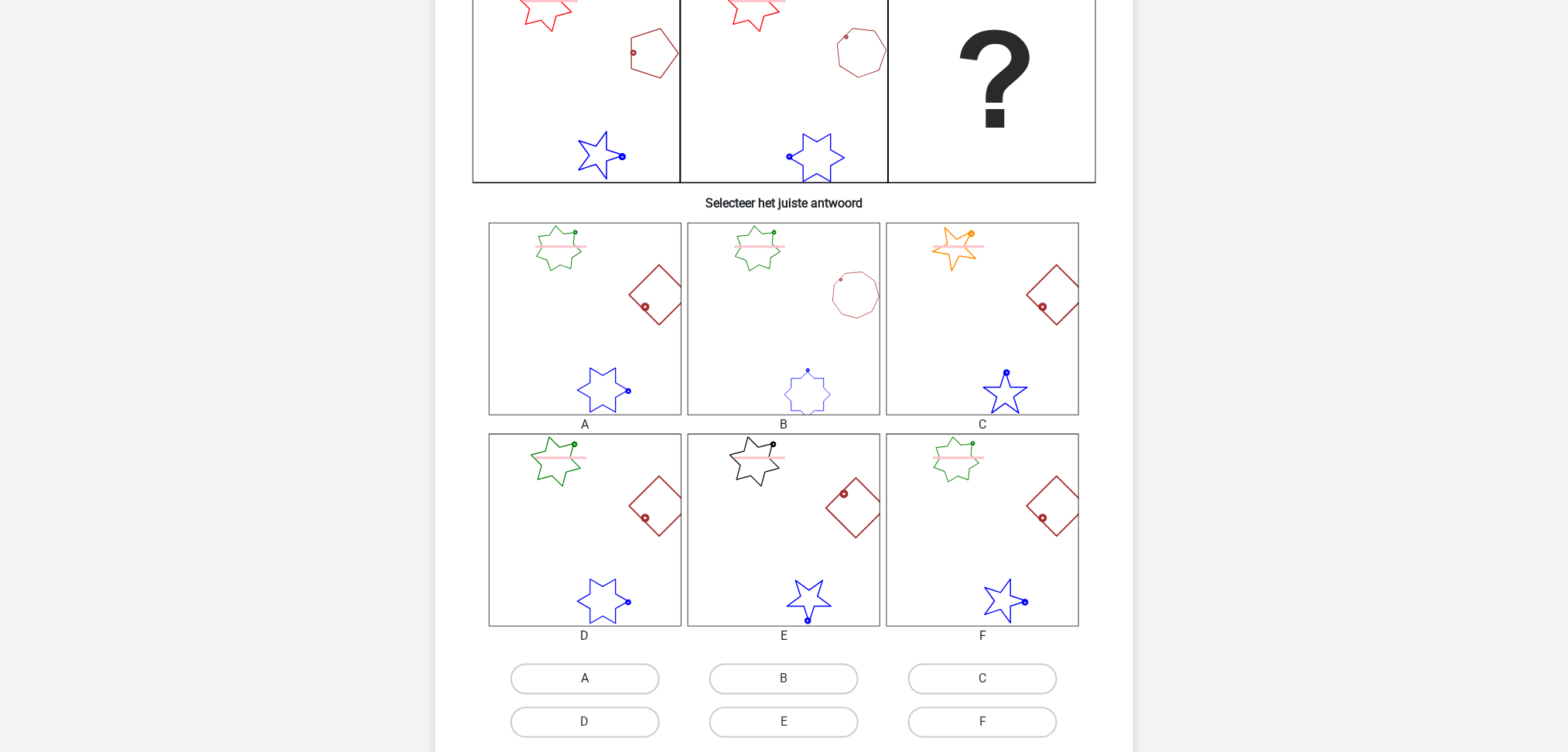
click at [606, 681] on label "A" at bounding box center [584, 680] width 149 height 31
click at [595, 681] on input "A" at bounding box center [589, 684] width 10 height 10
radio input "true"
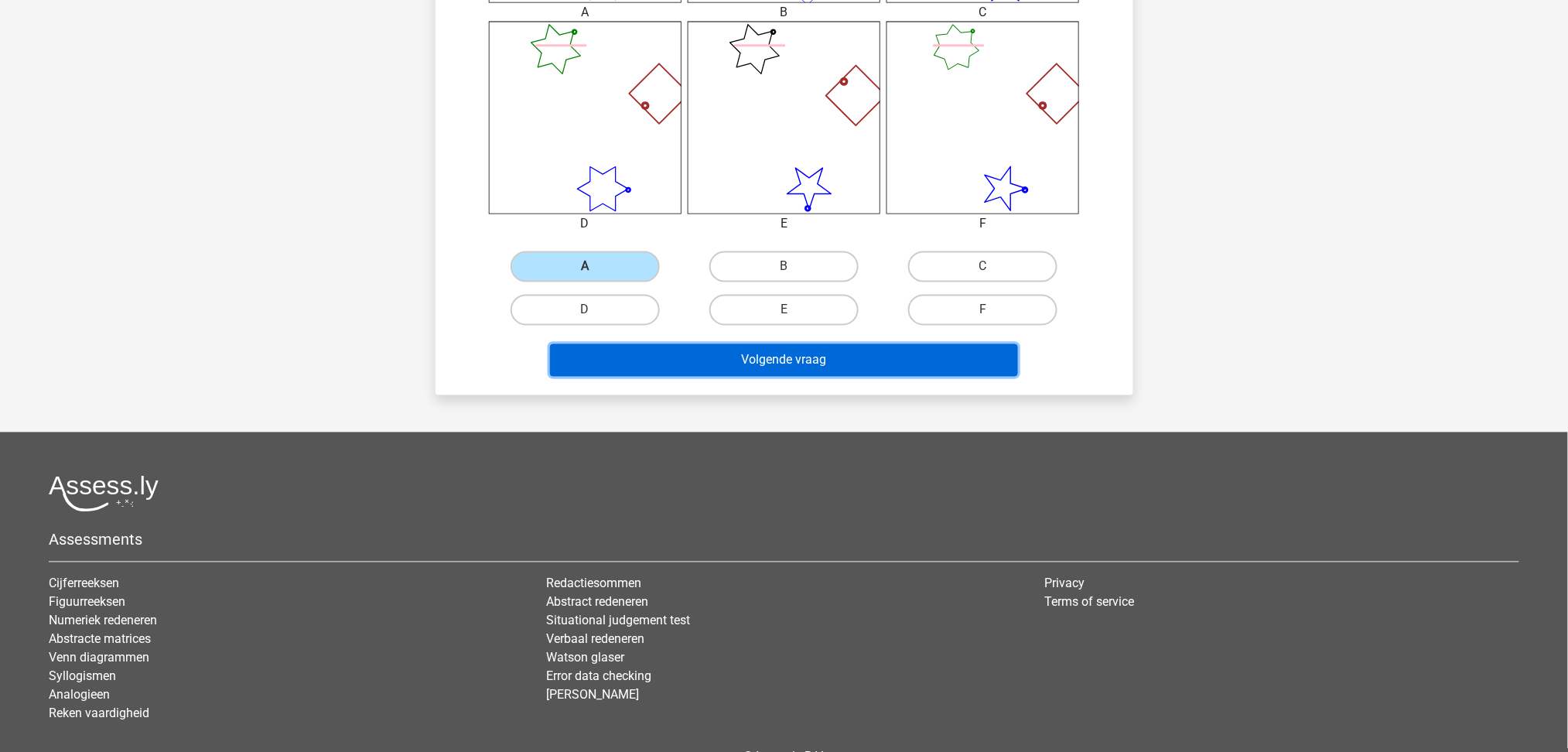
click at [851, 355] on button "Volgende vraag" at bounding box center [784, 361] width 468 height 33
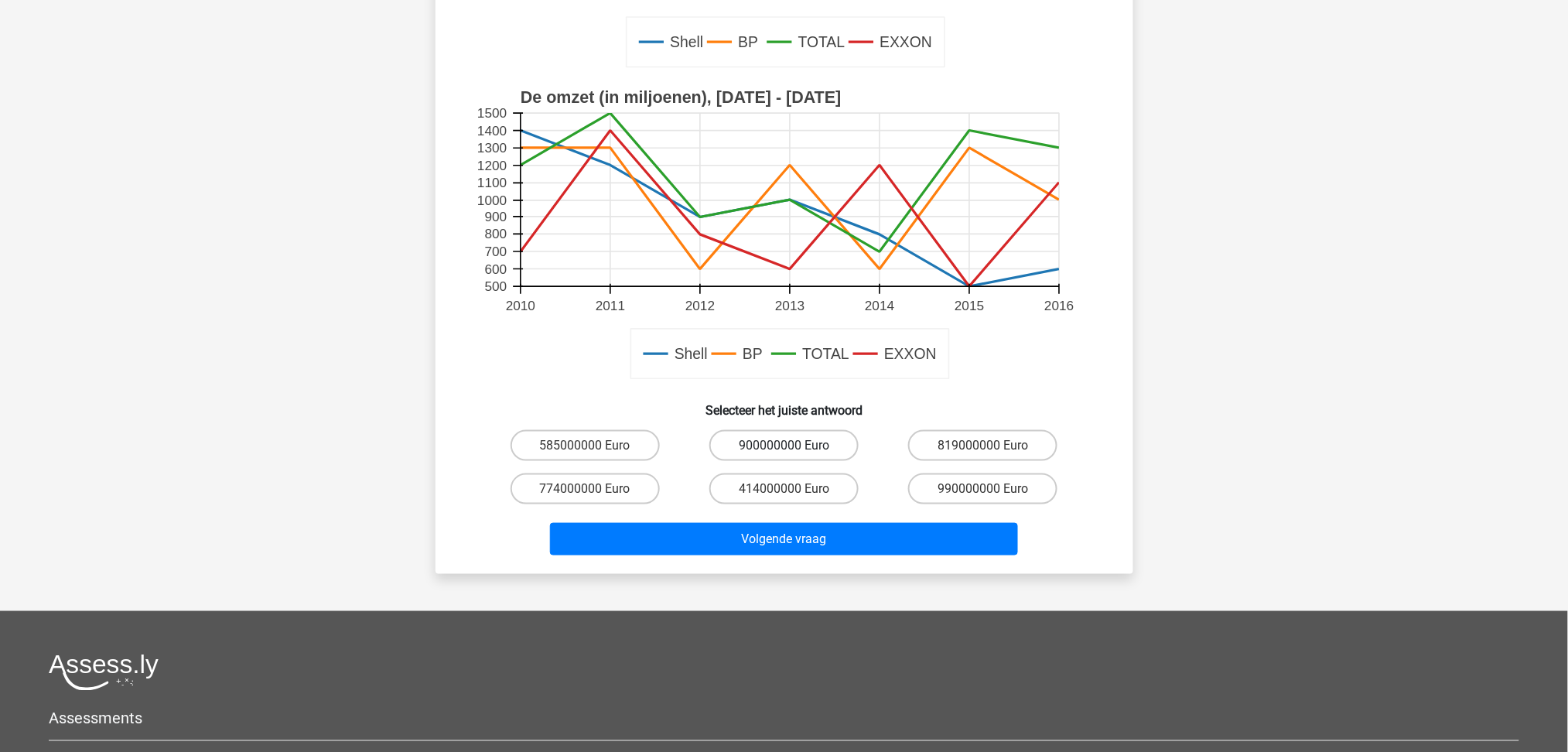
click at [787, 444] on label "900000000 Euro" at bounding box center [784, 446] width 149 height 31
click at [787, 446] on input "900000000 Euro" at bounding box center [788, 450] width 10 height 10
radio input "true"
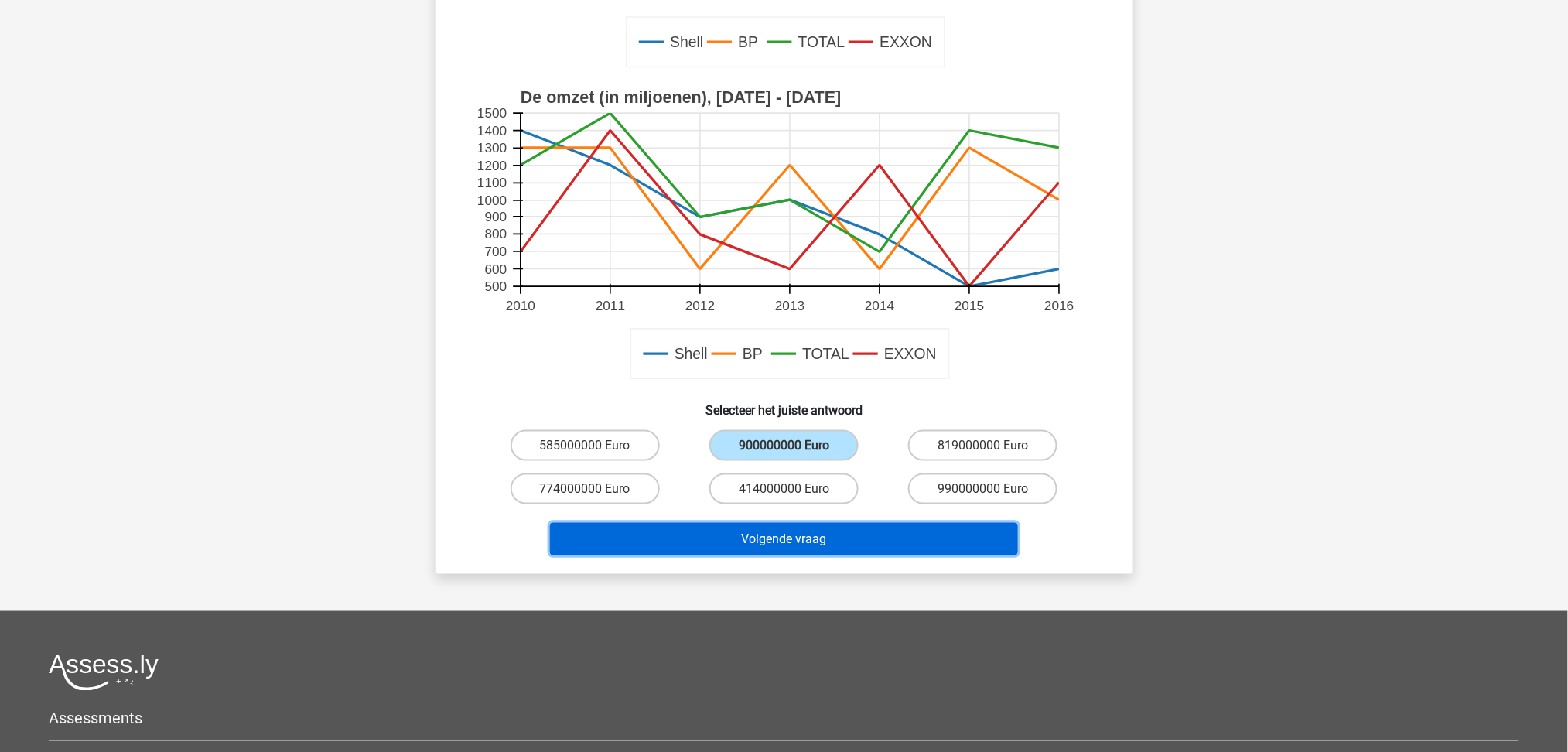
click at [827, 537] on button "Volgende vraag" at bounding box center [784, 540] width 468 height 33
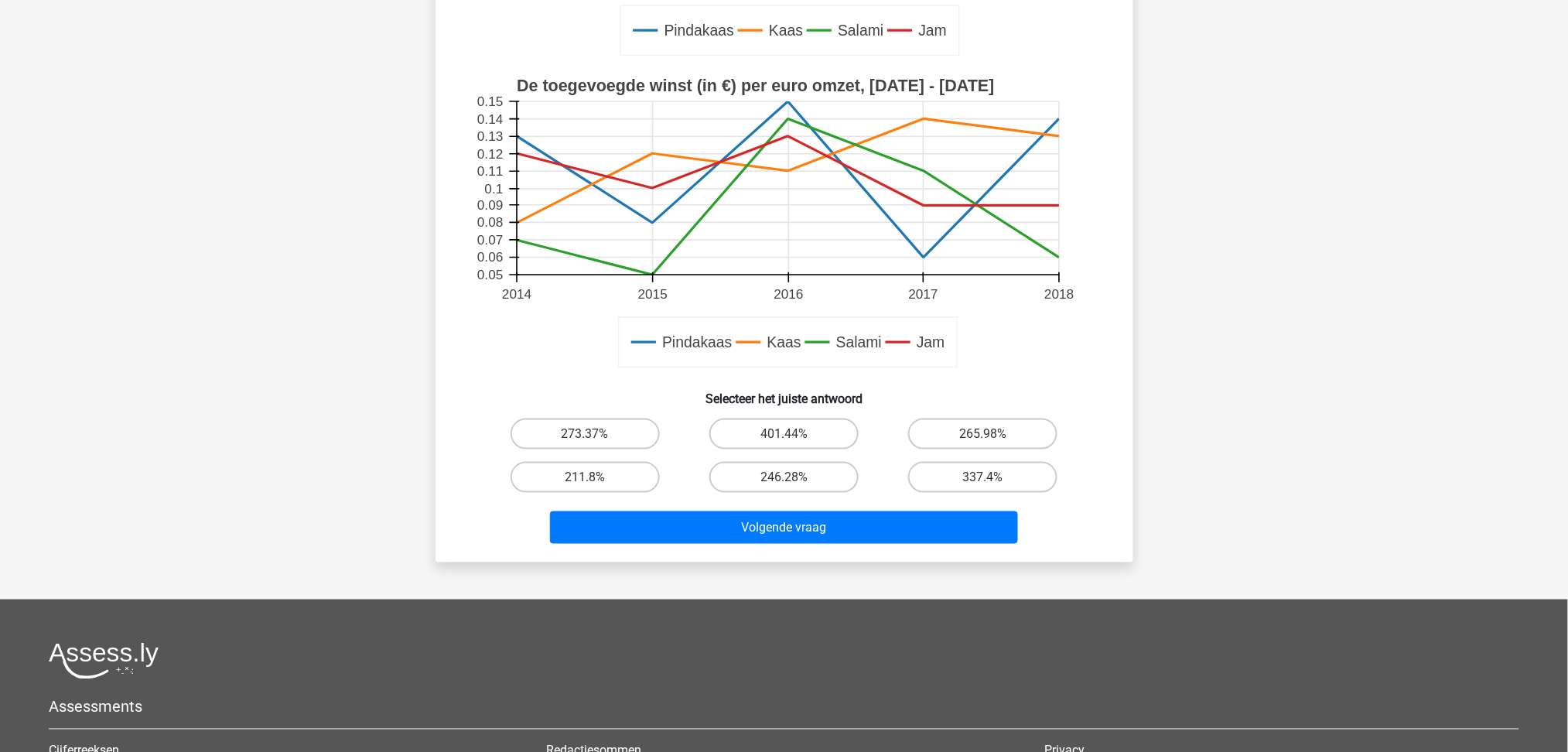
scroll to position [515, 0]
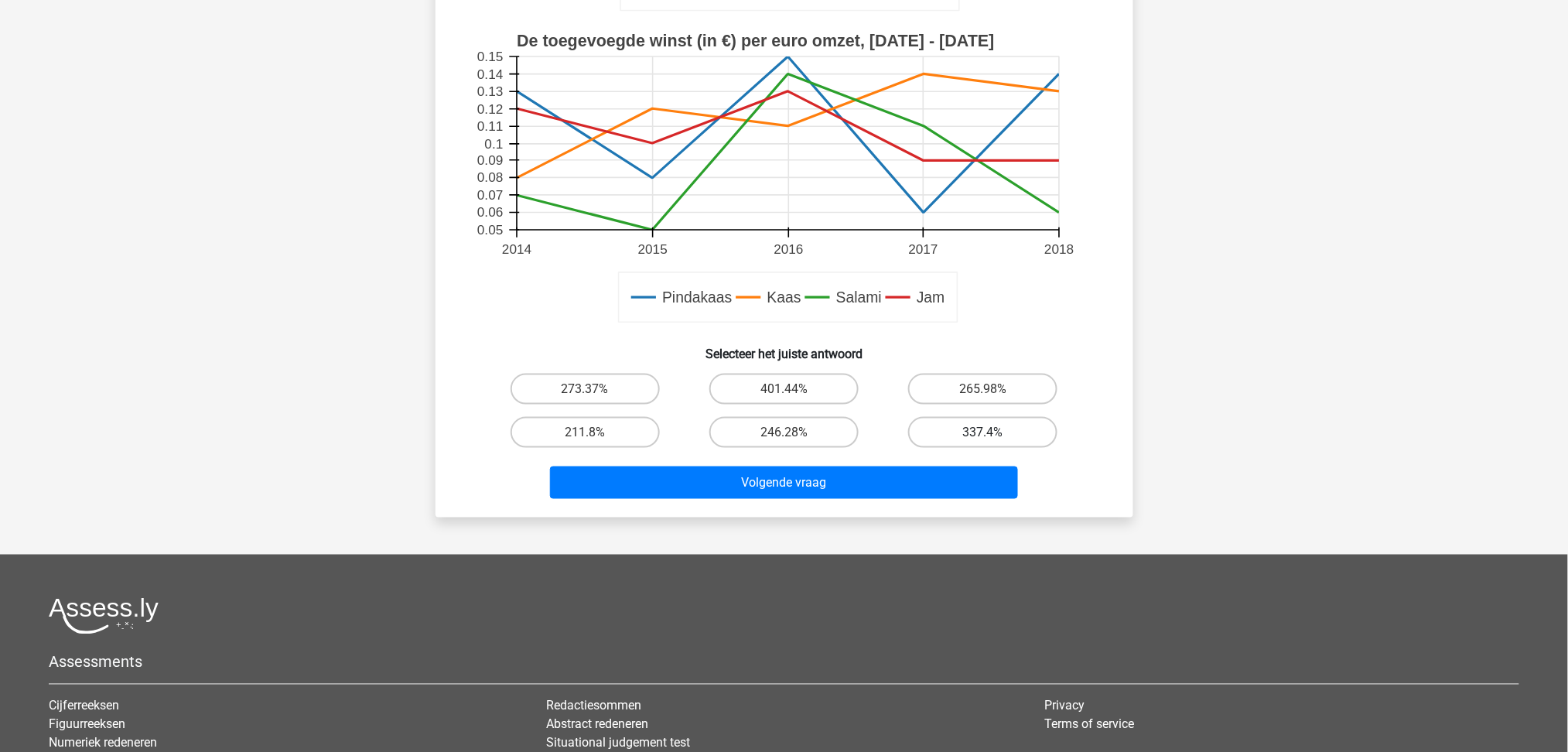
click at [954, 432] on label "337.4%" at bounding box center [982, 433] width 149 height 31
click at [984, 433] on input "337.4%" at bounding box center [988, 438] width 10 height 10
radio input "true"
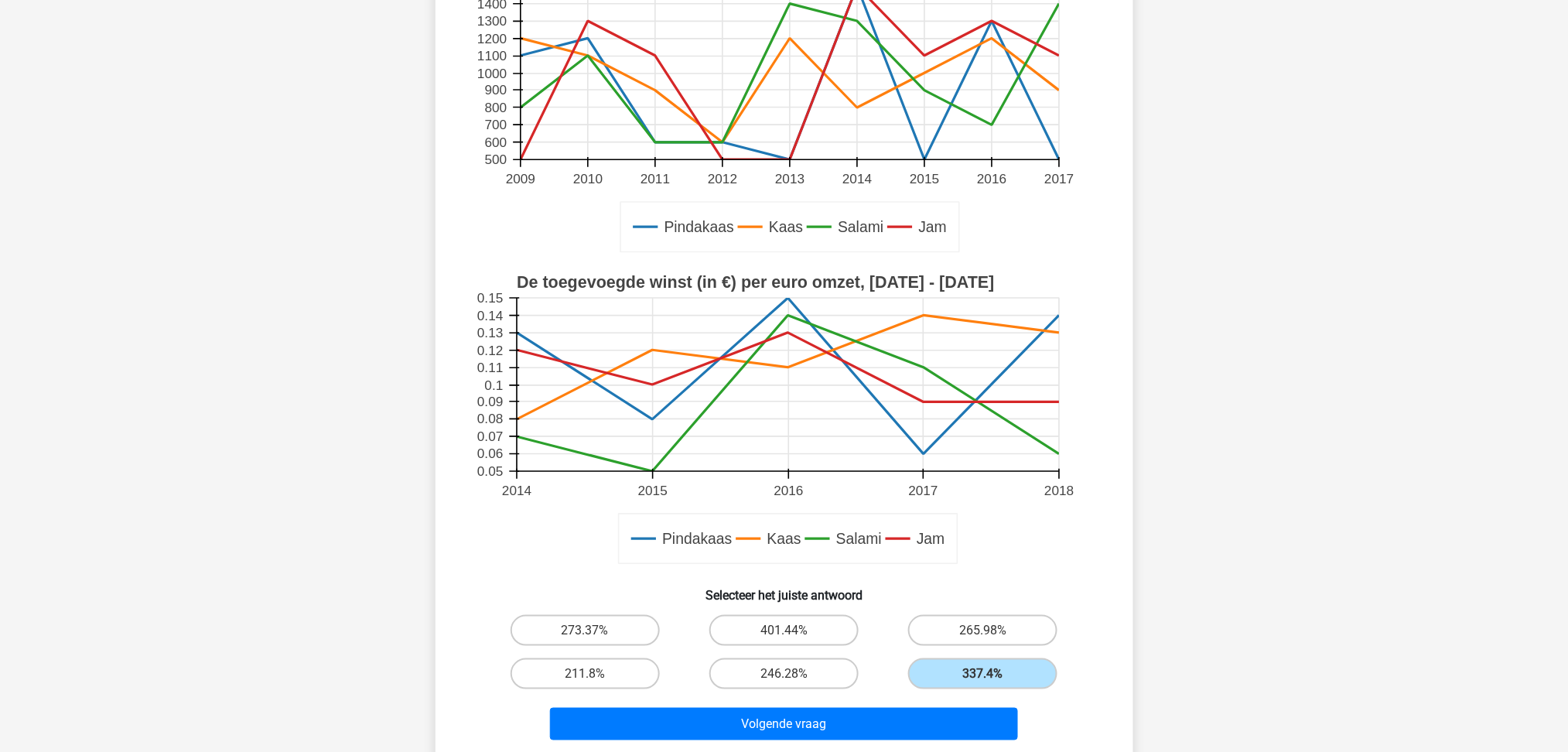
scroll to position [310, 0]
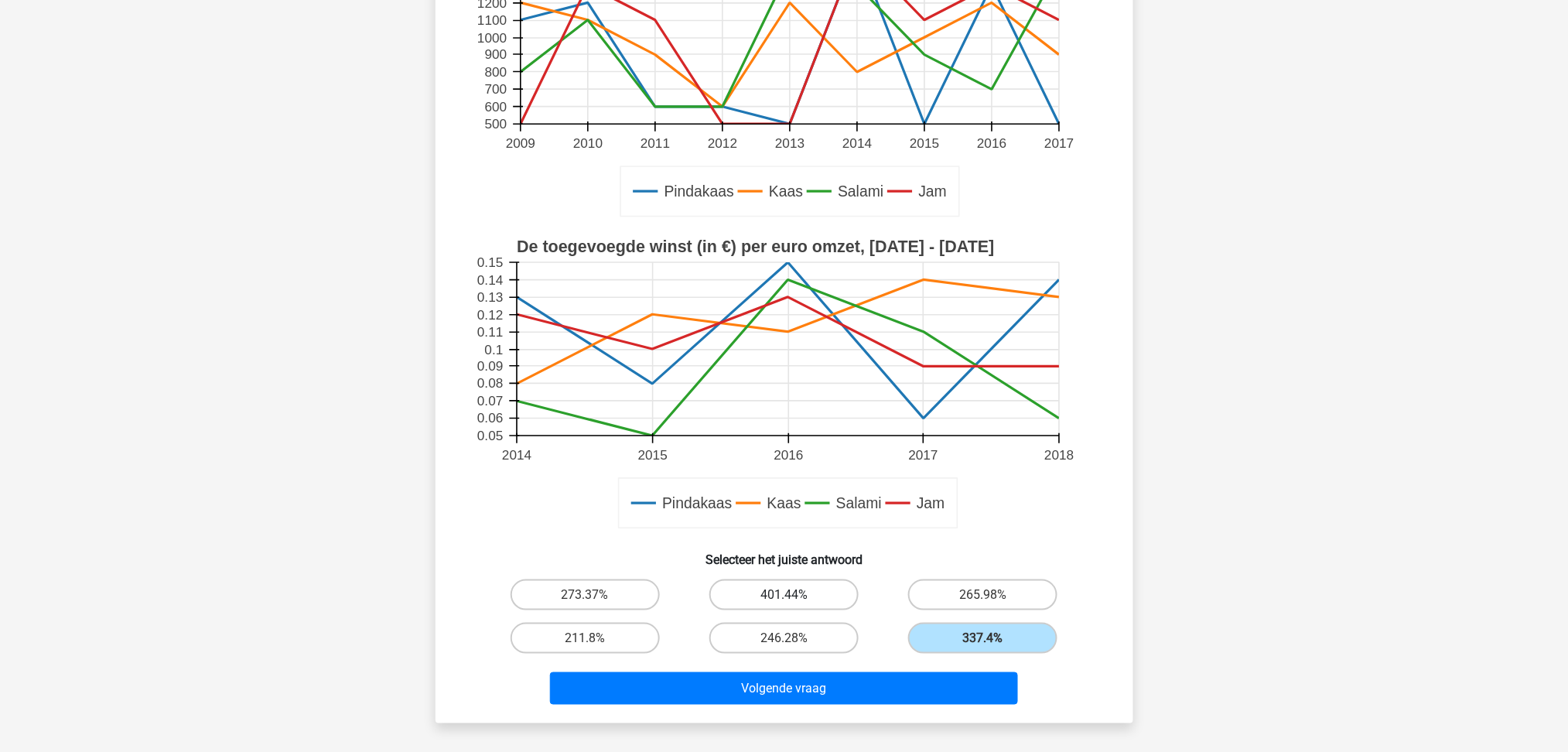
click at [823, 583] on label "401.44%" at bounding box center [784, 595] width 149 height 31
click at [794, 595] on input "401.44%" at bounding box center [788, 599] width 10 height 10
radio input "true"
click at [991, 639] on input "337.4%" at bounding box center [988, 643] width 10 height 10
radio input "true"
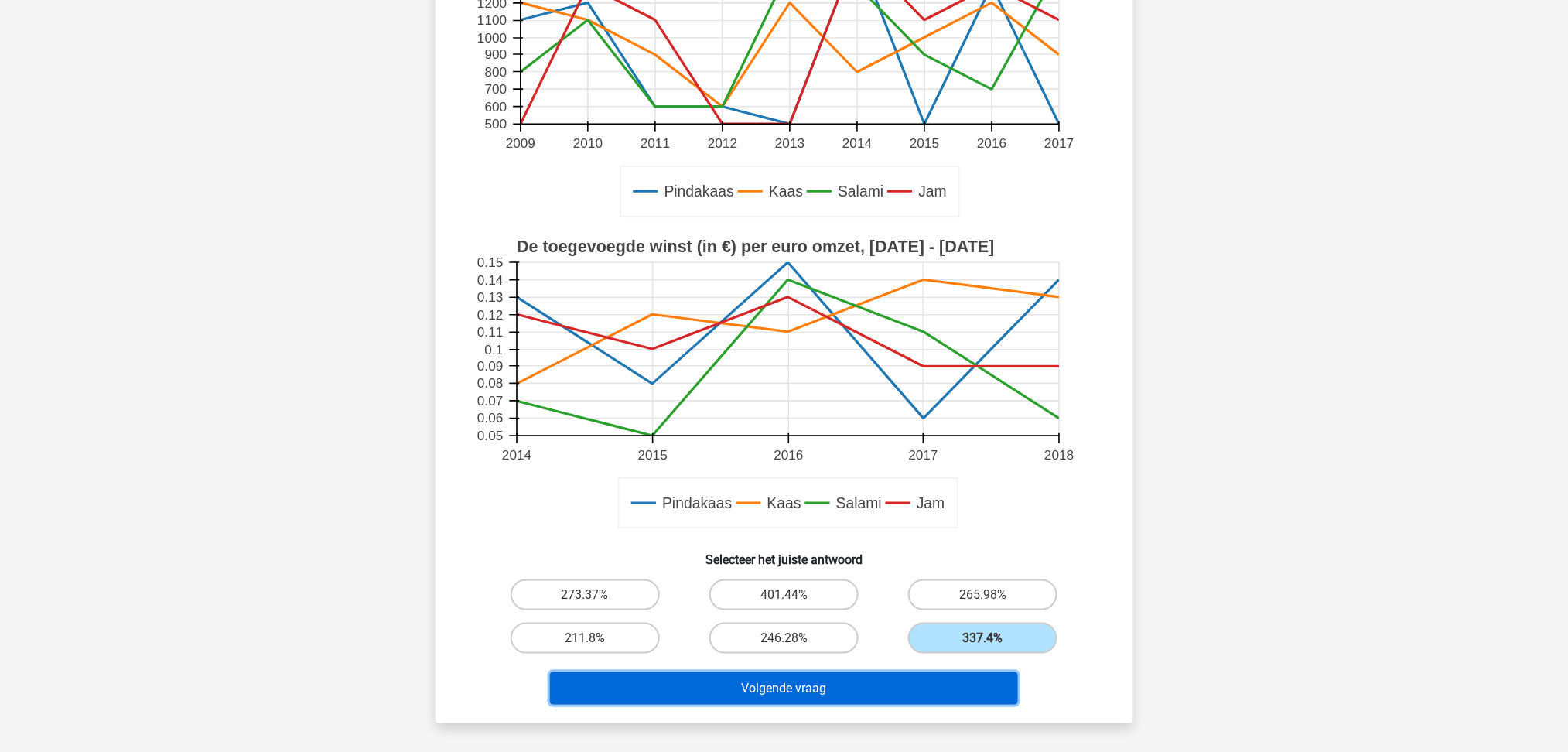
click at [736, 685] on button "Volgende vraag" at bounding box center [784, 689] width 468 height 33
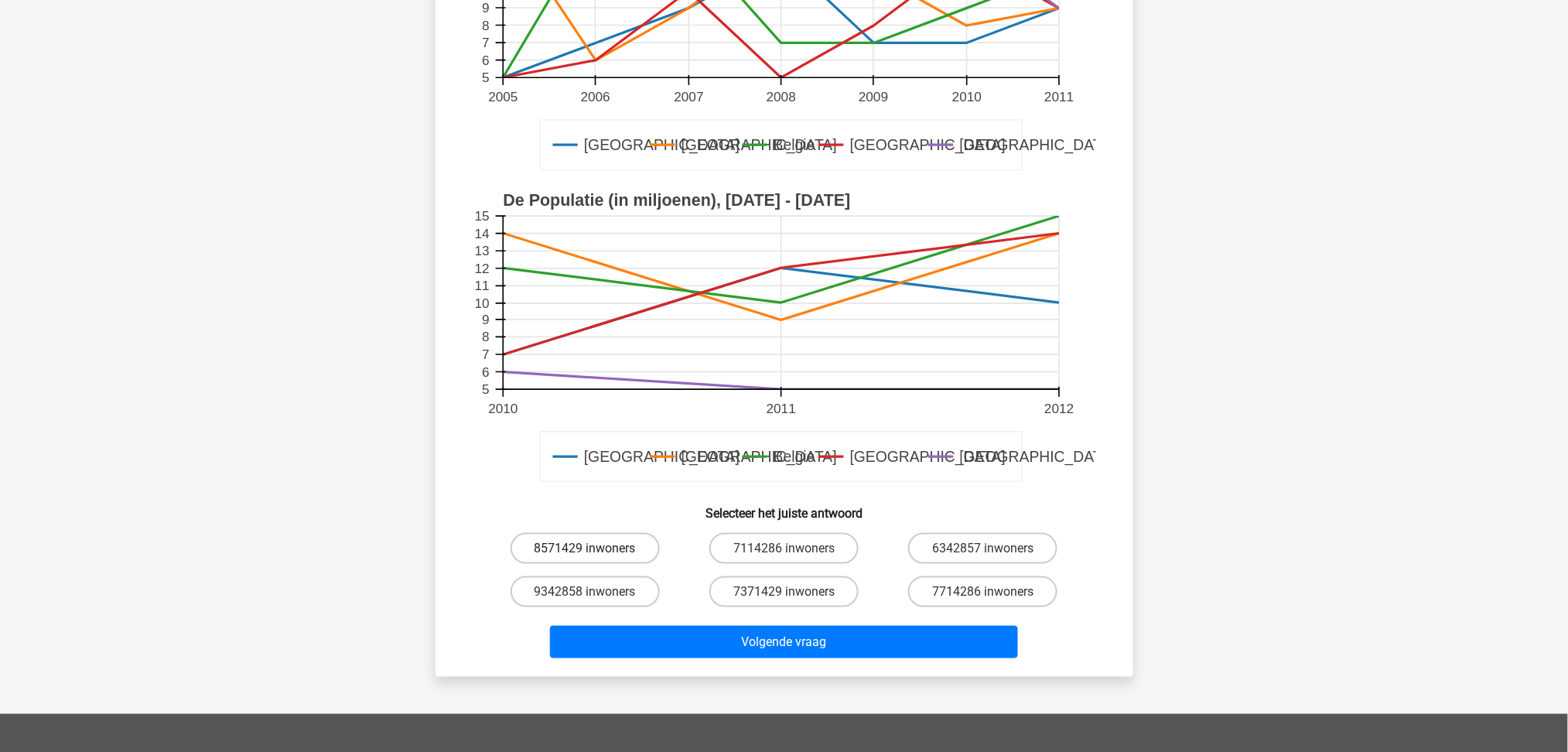
click at [574, 549] on label "8571429 inwoners" at bounding box center [584, 549] width 149 height 31
click at [584, 549] on input "8571429 inwoners" at bounding box center [589, 554] width 10 height 10
radio input "true"
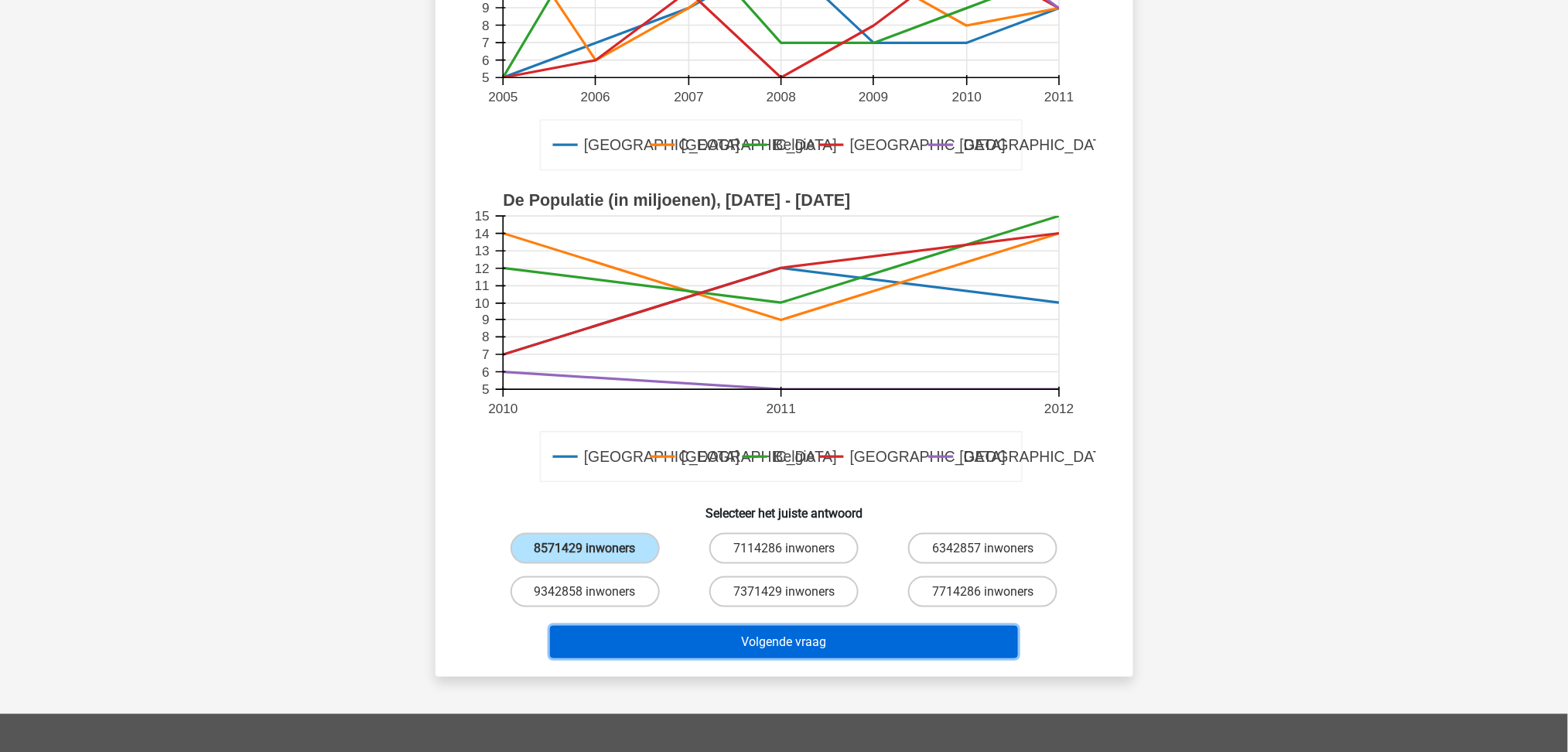
click at [858, 637] on button "Volgende vraag" at bounding box center [784, 642] width 468 height 33
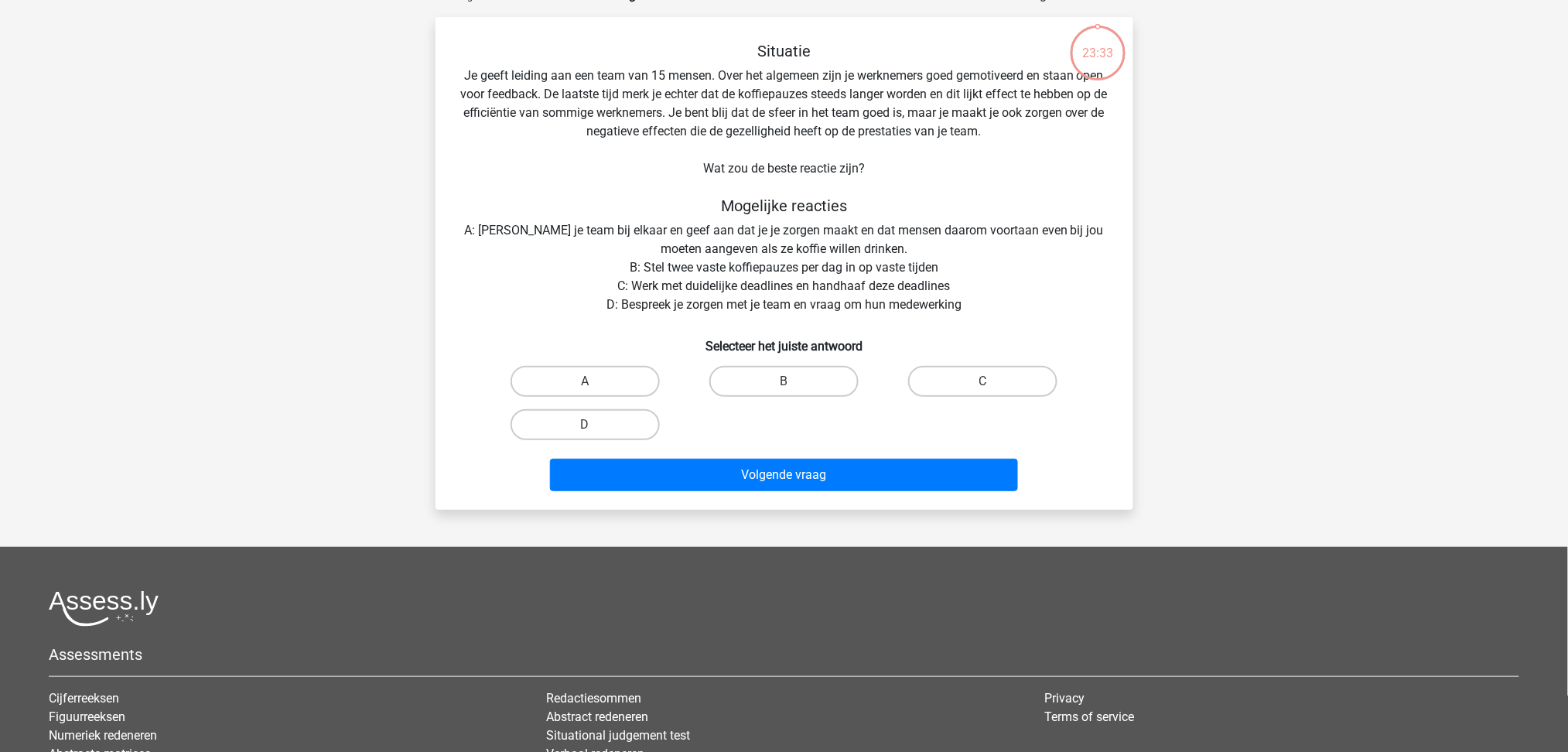
scroll to position [78, 0]
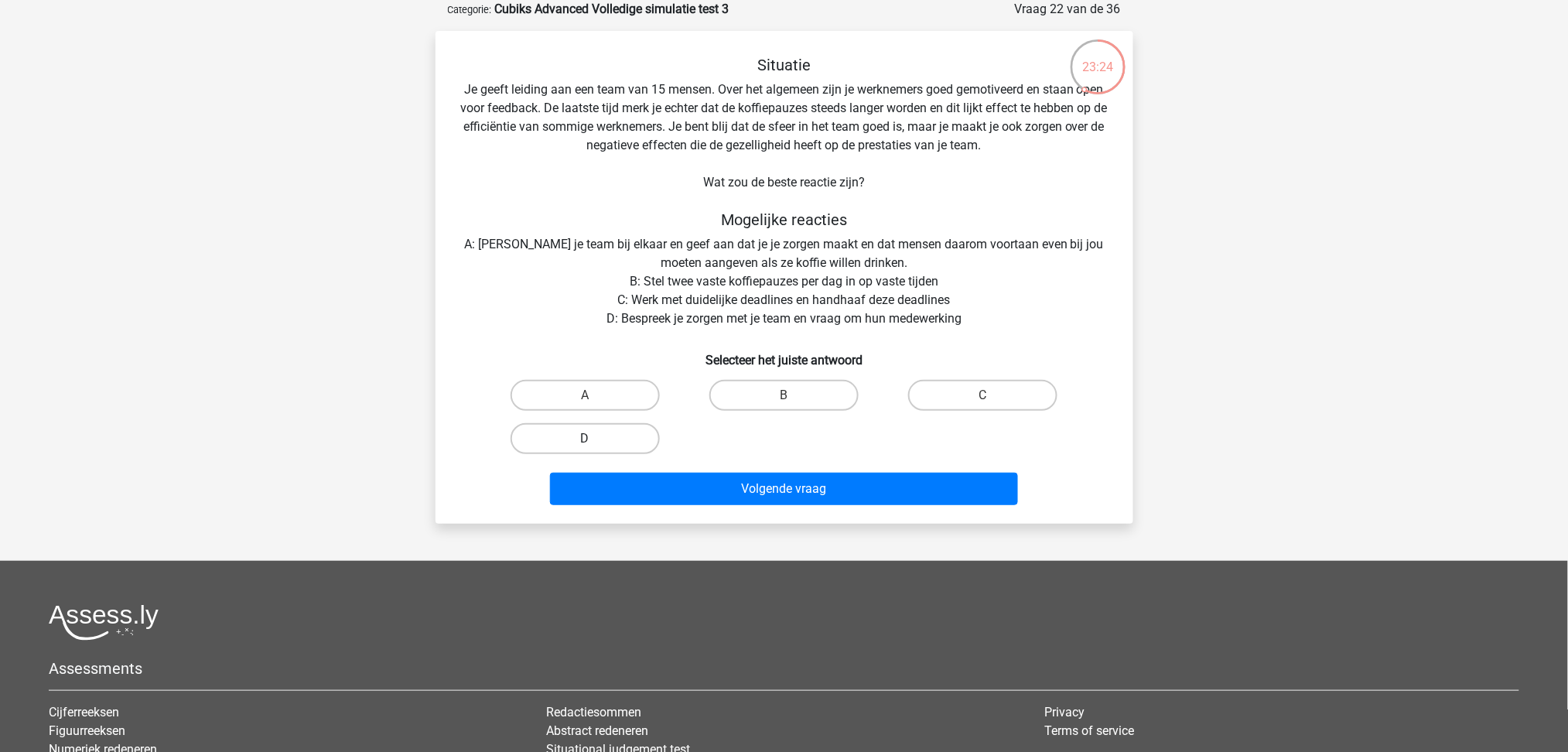
click at [611, 434] on label "D" at bounding box center [584, 439] width 149 height 31
click at [595, 439] on input "D" at bounding box center [589, 443] width 10 height 10
radio input "true"
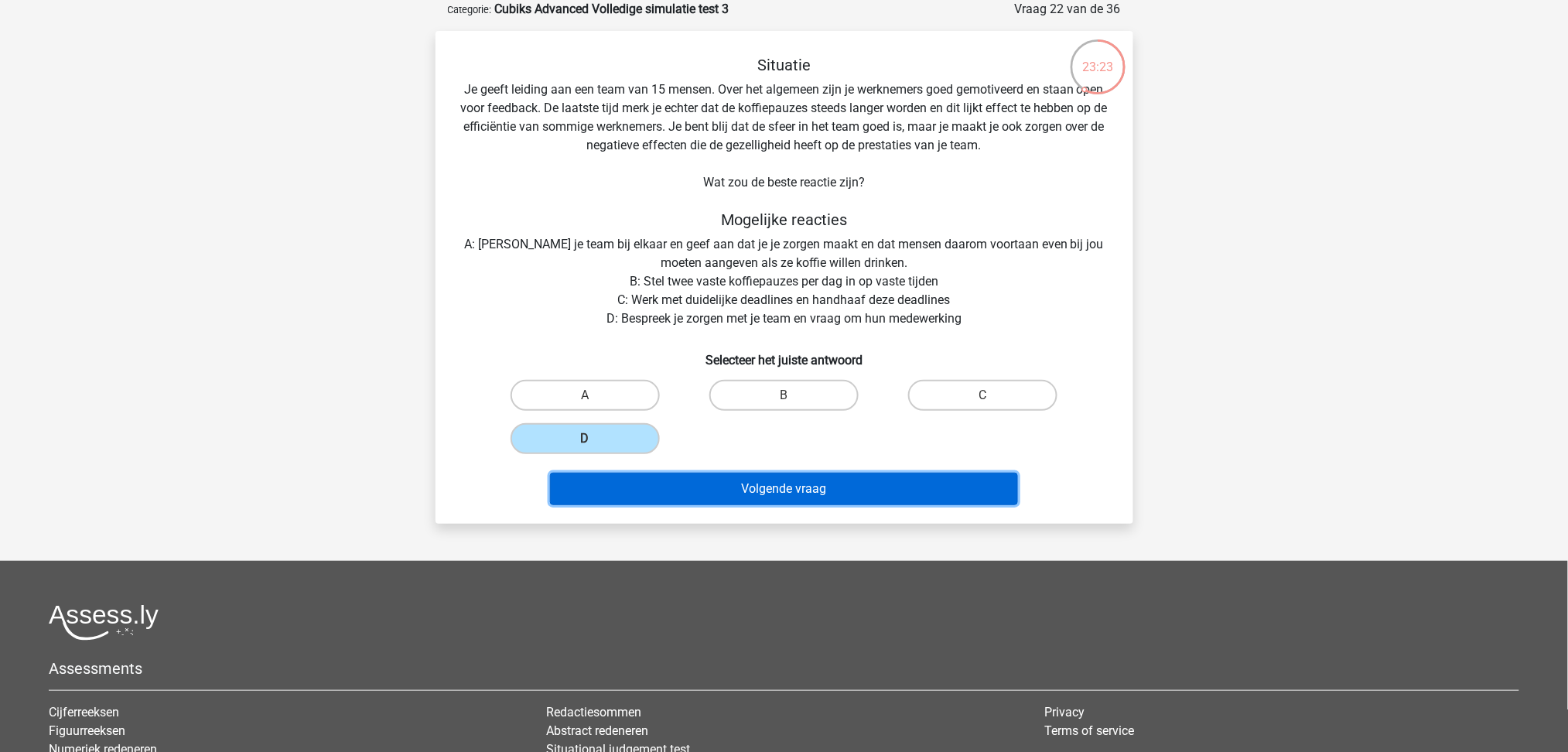
click at [710, 490] on button "Volgende vraag" at bounding box center [784, 490] width 468 height 33
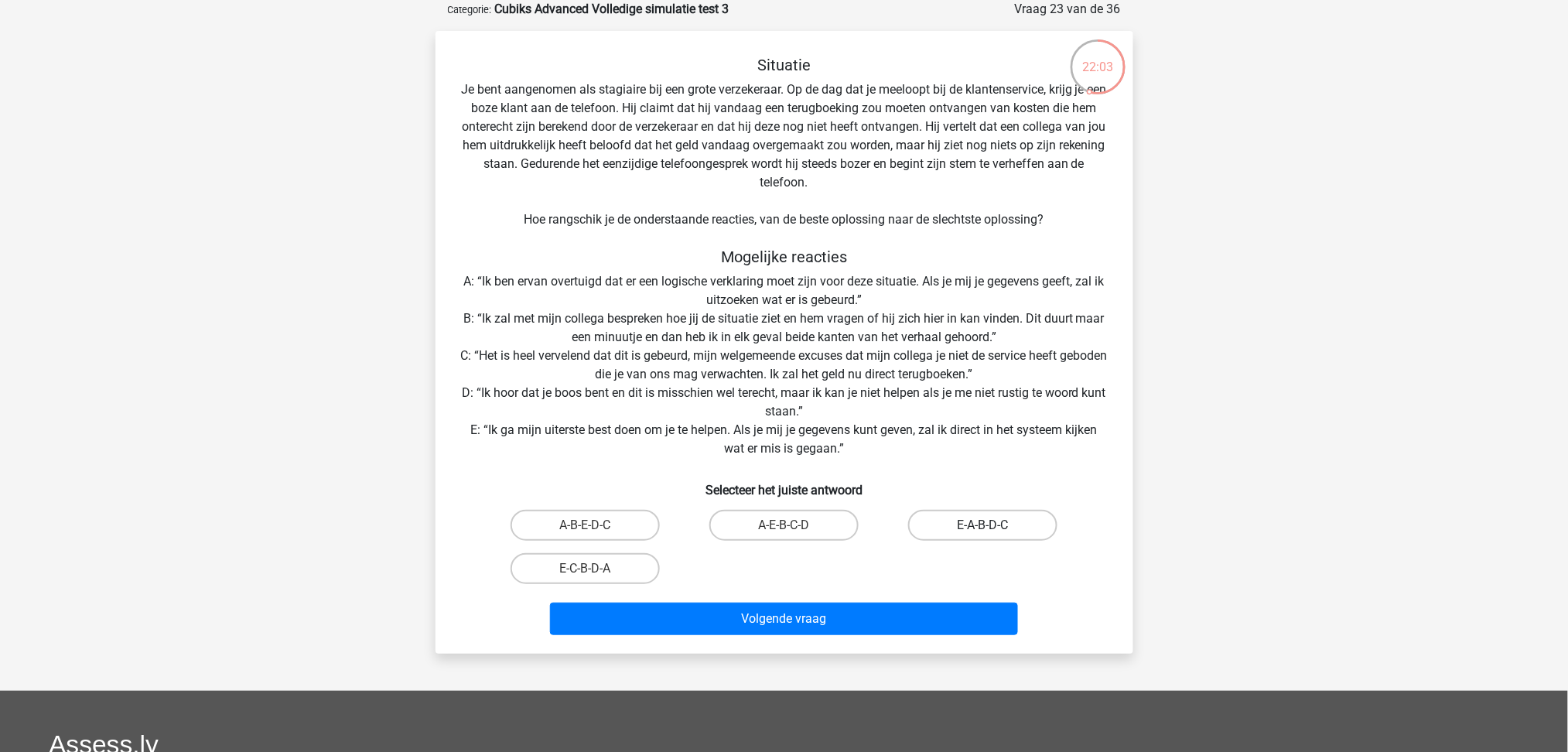
click at [960, 531] on label "E-A-B-D-C" at bounding box center [982, 525] width 149 height 31
click at [984, 531] on input "E-A-B-D-C" at bounding box center [988, 530] width 10 height 10
radio input "true"
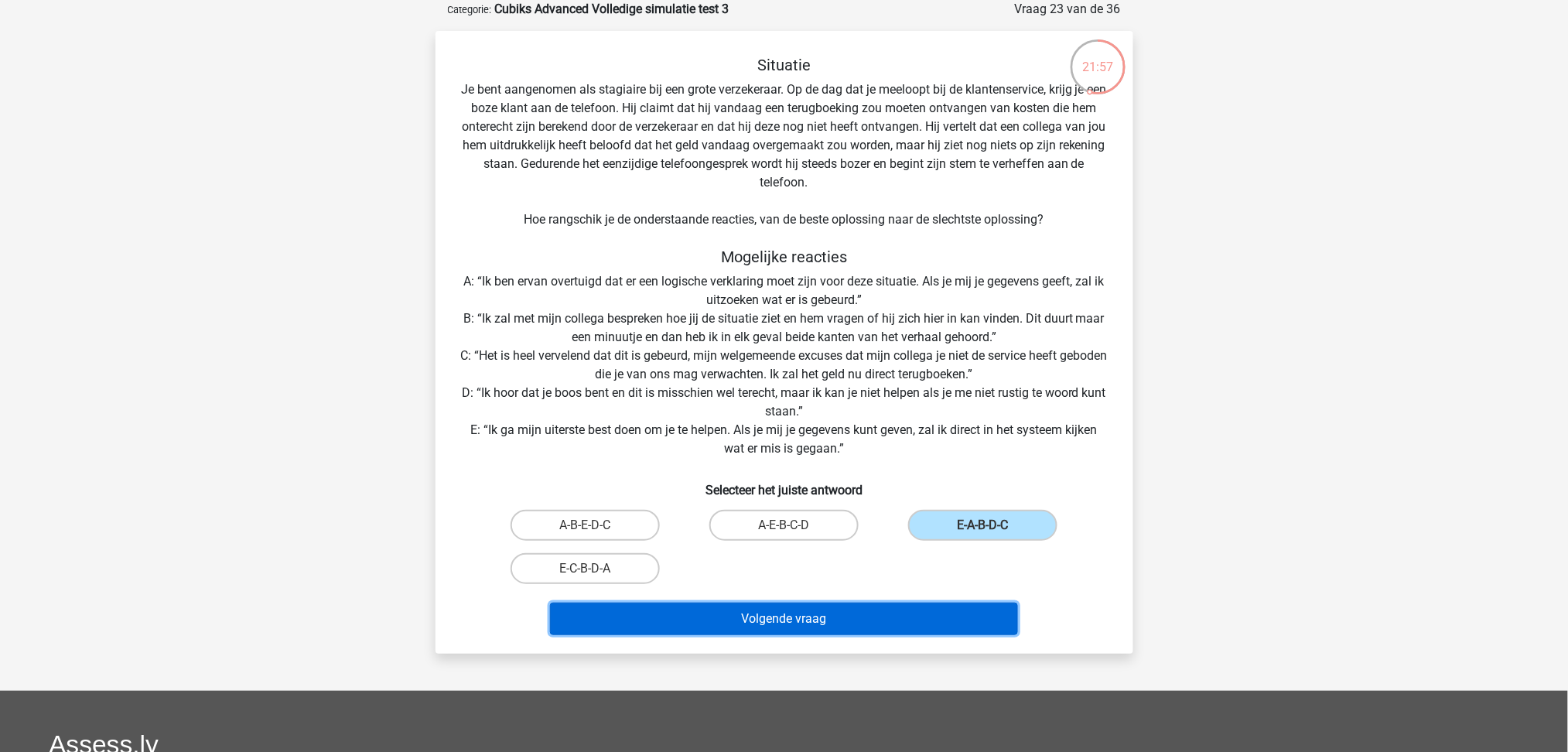
click at [894, 620] on button "Volgende vraag" at bounding box center [784, 620] width 468 height 33
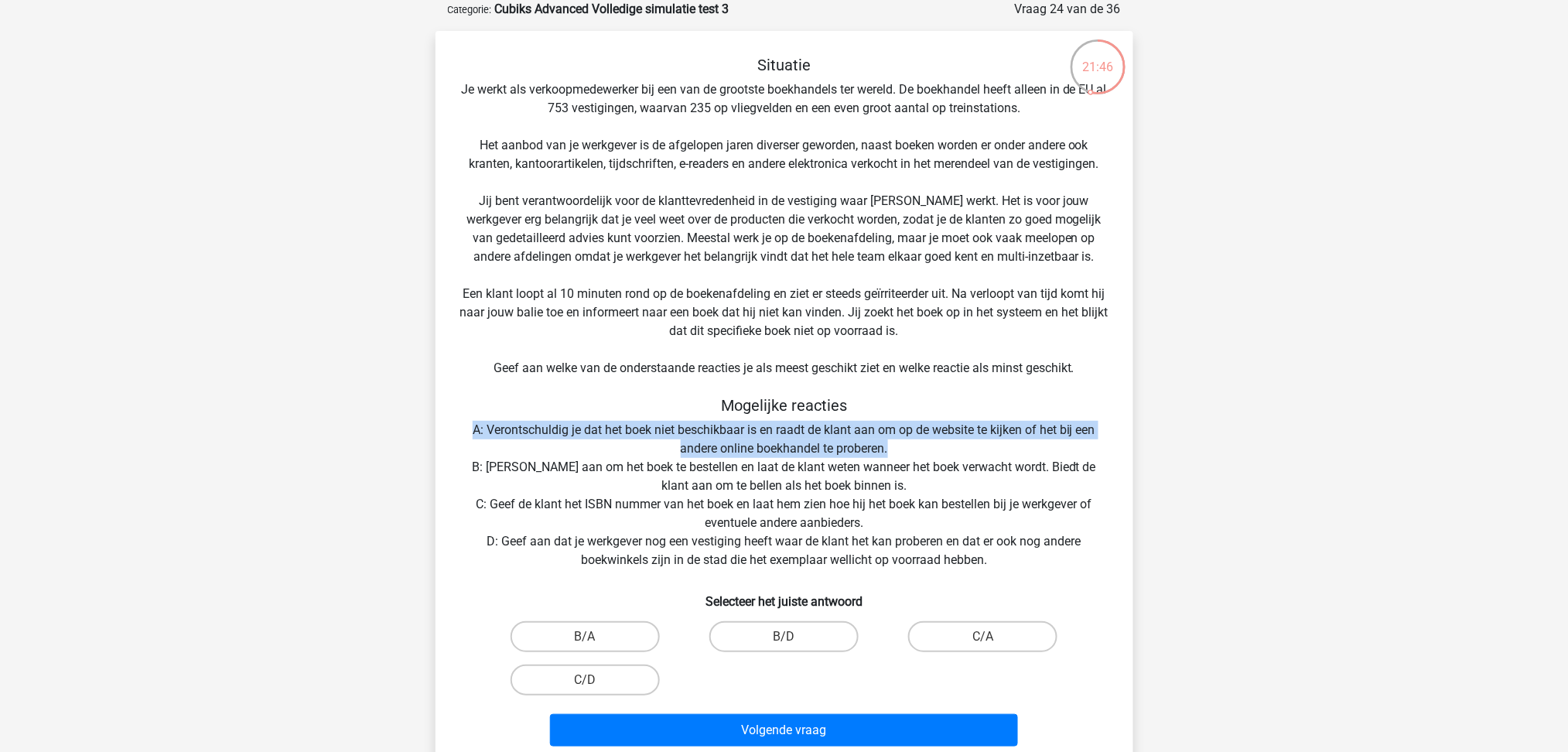
drag, startPoint x: 889, startPoint y: 450, endPoint x: 458, endPoint y: 419, distance: 432.1
click at [458, 419] on div "Situatie Je werkt als verkoopmedewerker bij een van de grootste boekhandels ter…" at bounding box center [784, 404] width 686 height 697
click at [624, 640] on label "B/A" at bounding box center [584, 637] width 149 height 31
click at [595, 640] on input "B/A" at bounding box center [589, 641] width 10 height 10
radio input "true"
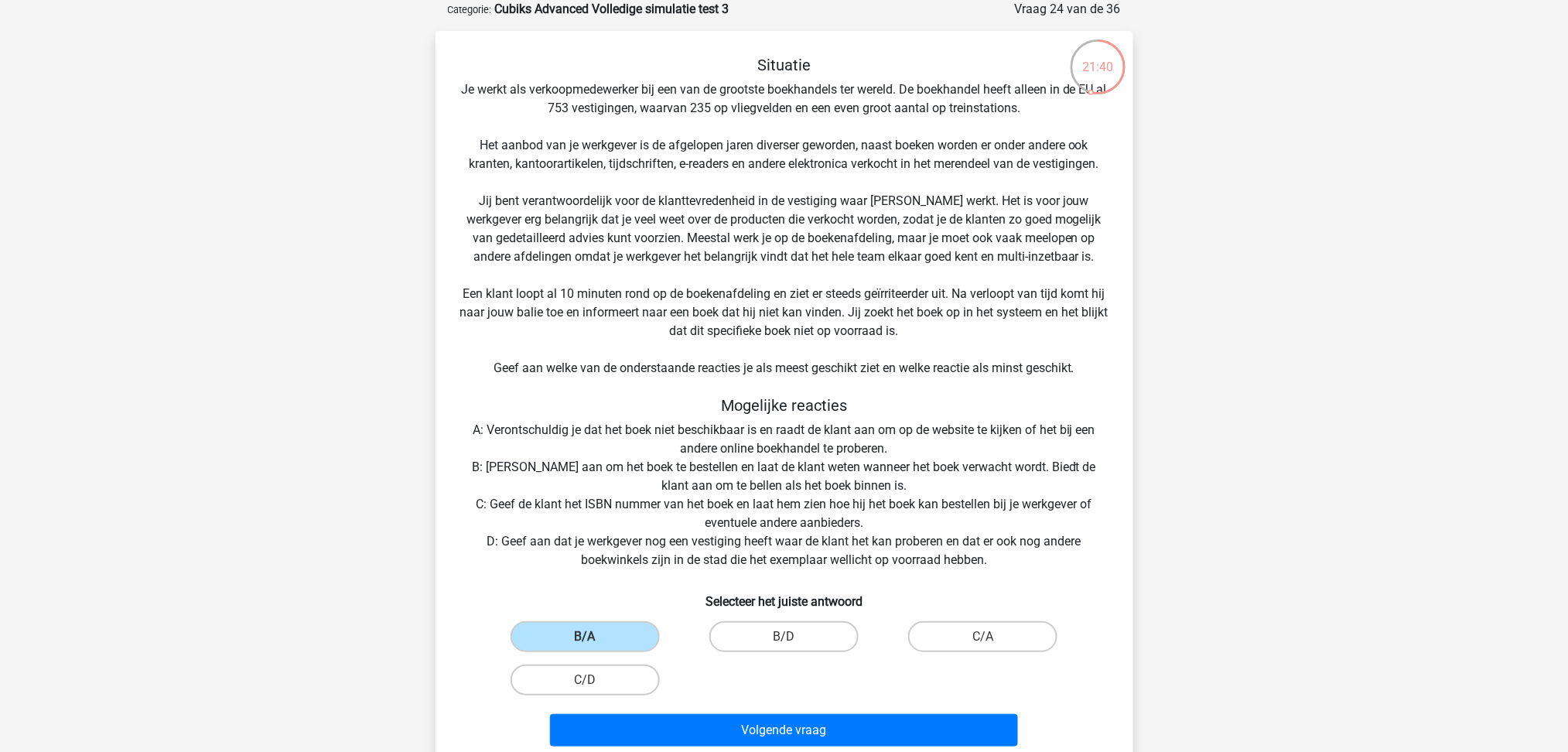
click at [882, 510] on div "Situatie Je werkt als verkoopmedewerker bij een van de grootste boekhandels ter…" at bounding box center [784, 404] width 686 height 697
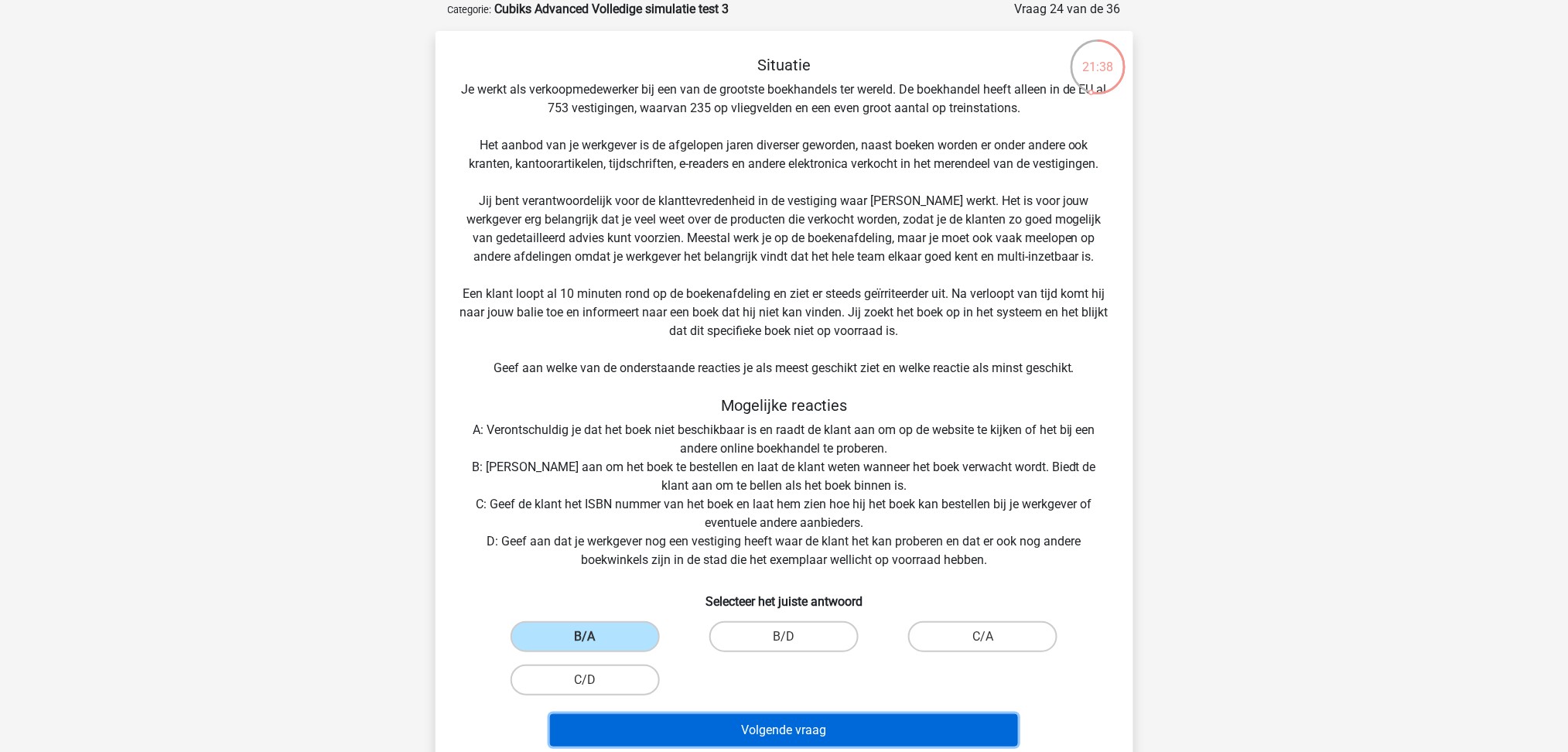
click at [836, 730] on button "Volgende vraag" at bounding box center [784, 731] width 468 height 33
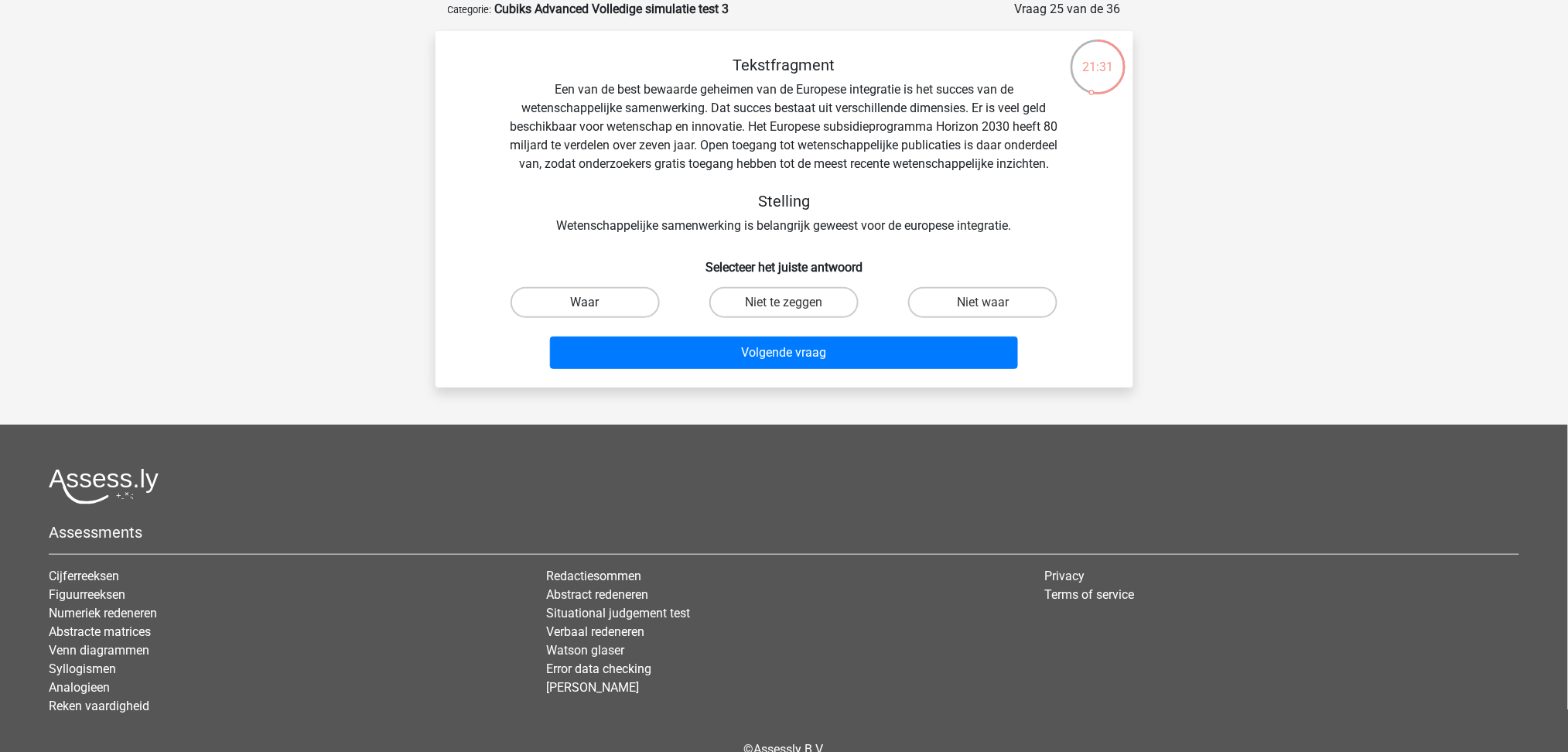
click at [620, 318] on label "Waar" at bounding box center [584, 302] width 149 height 31
click at [595, 312] on input "Waar" at bounding box center [589, 307] width 10 height 10
radio input "true"
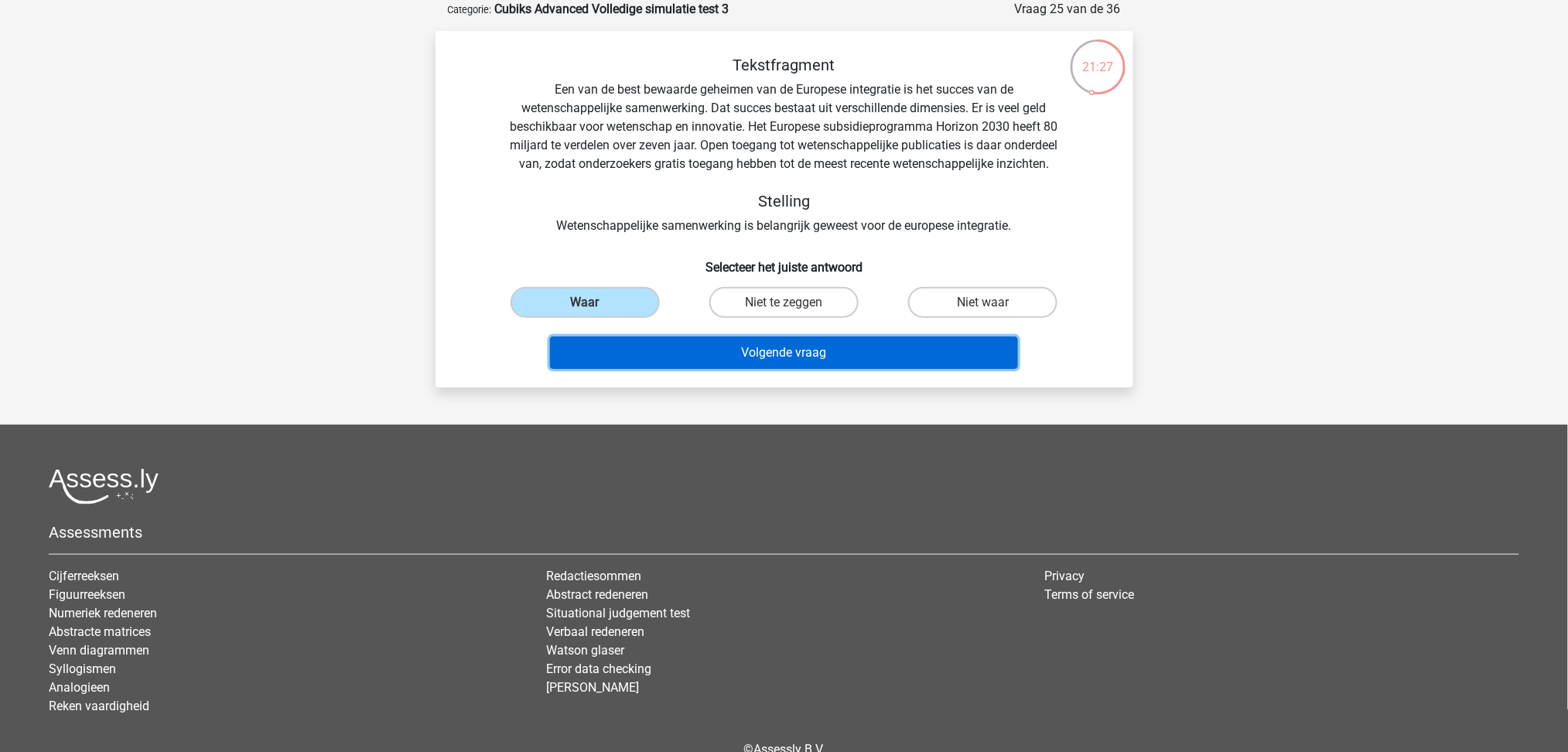
click at [873, 366] on button "Volgende vraag" at bounding box center [784, 353] width 468 height 33
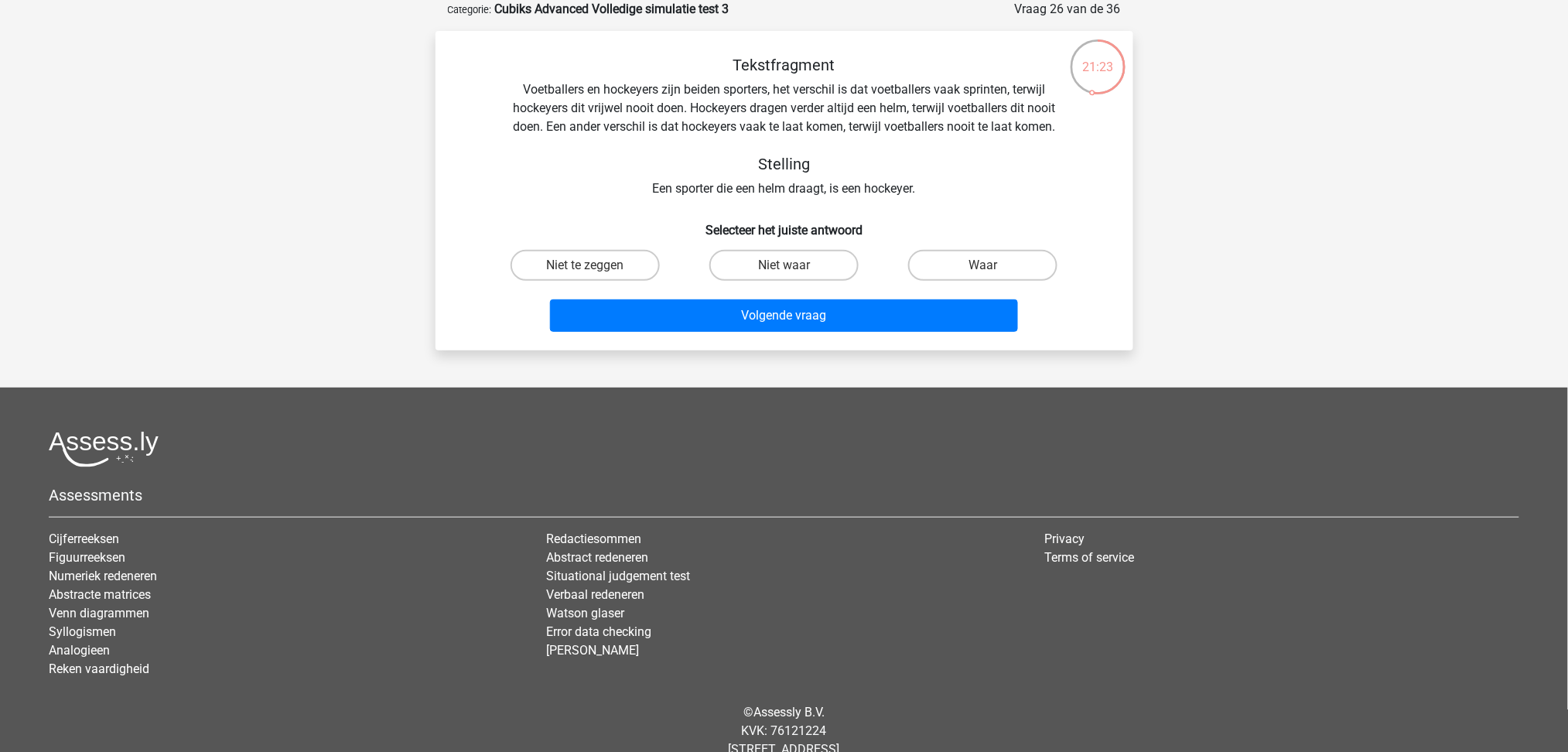
drag, startPoint x: 965, startPoint y: 252, endPoint x: 933, endPoint y: 286, distance: 46.7
click at [966, 251] on label "Waar" at bounding box center [982, 266] width 149 height 31
click at [984, 266] on input "Waar" at bounding box center [988, 270] width 10 height 10
radio input "true"
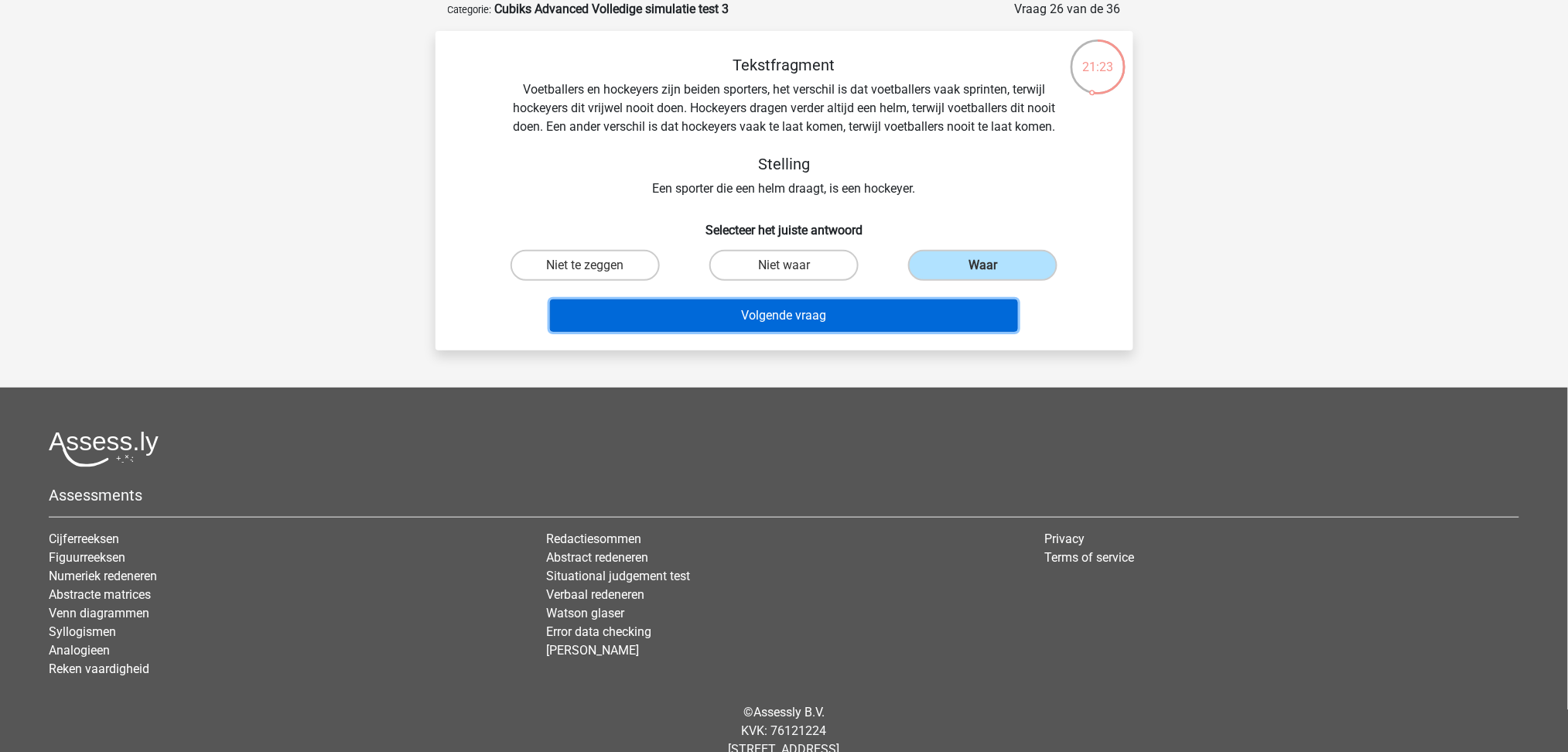
click at [913, 312] on button "Volgende vraag" at bounding box center [784, 316] width 468 height 33
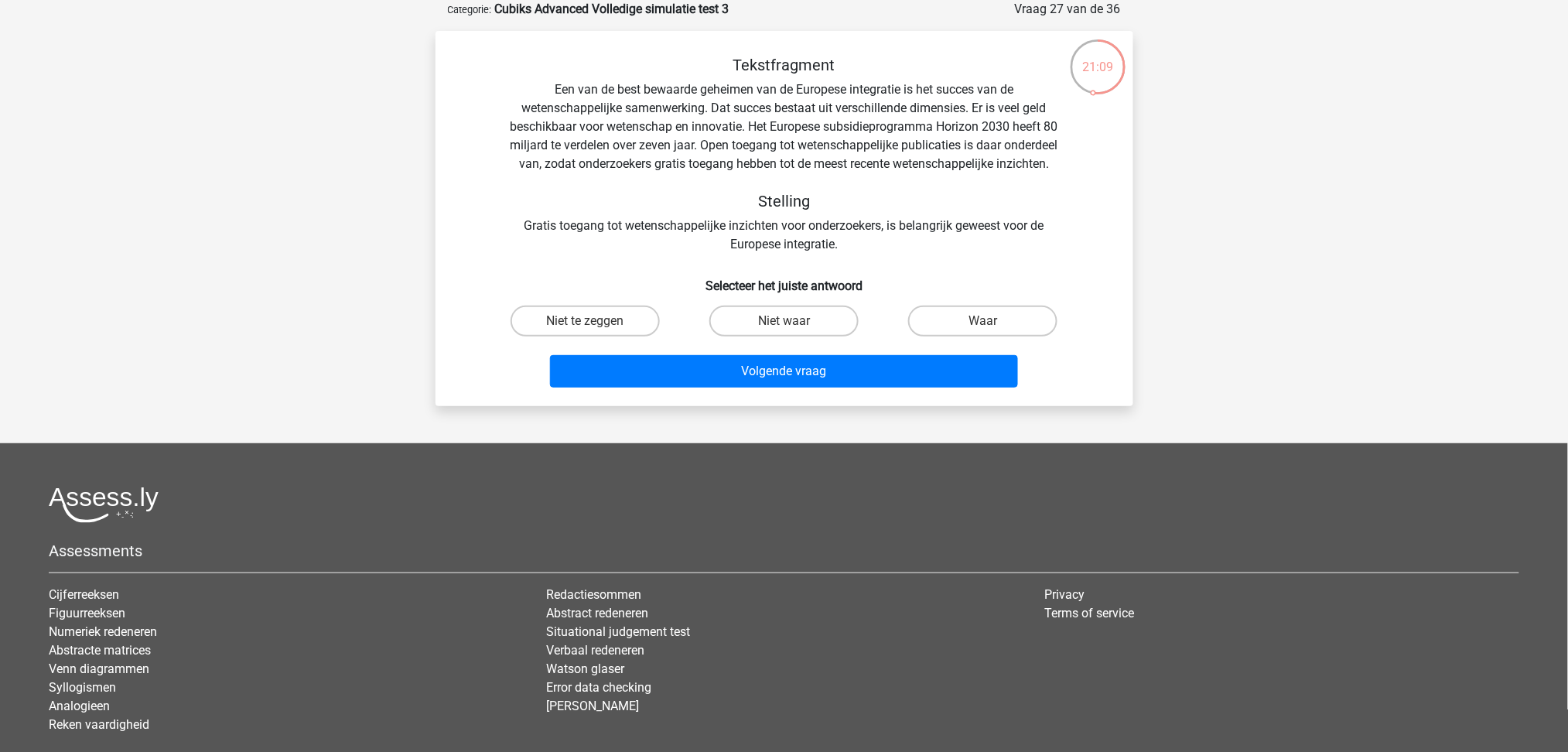
click at [993, 332] on input "Waar" at bounding box center [988, 326] width 10 height 10
radio input "true"
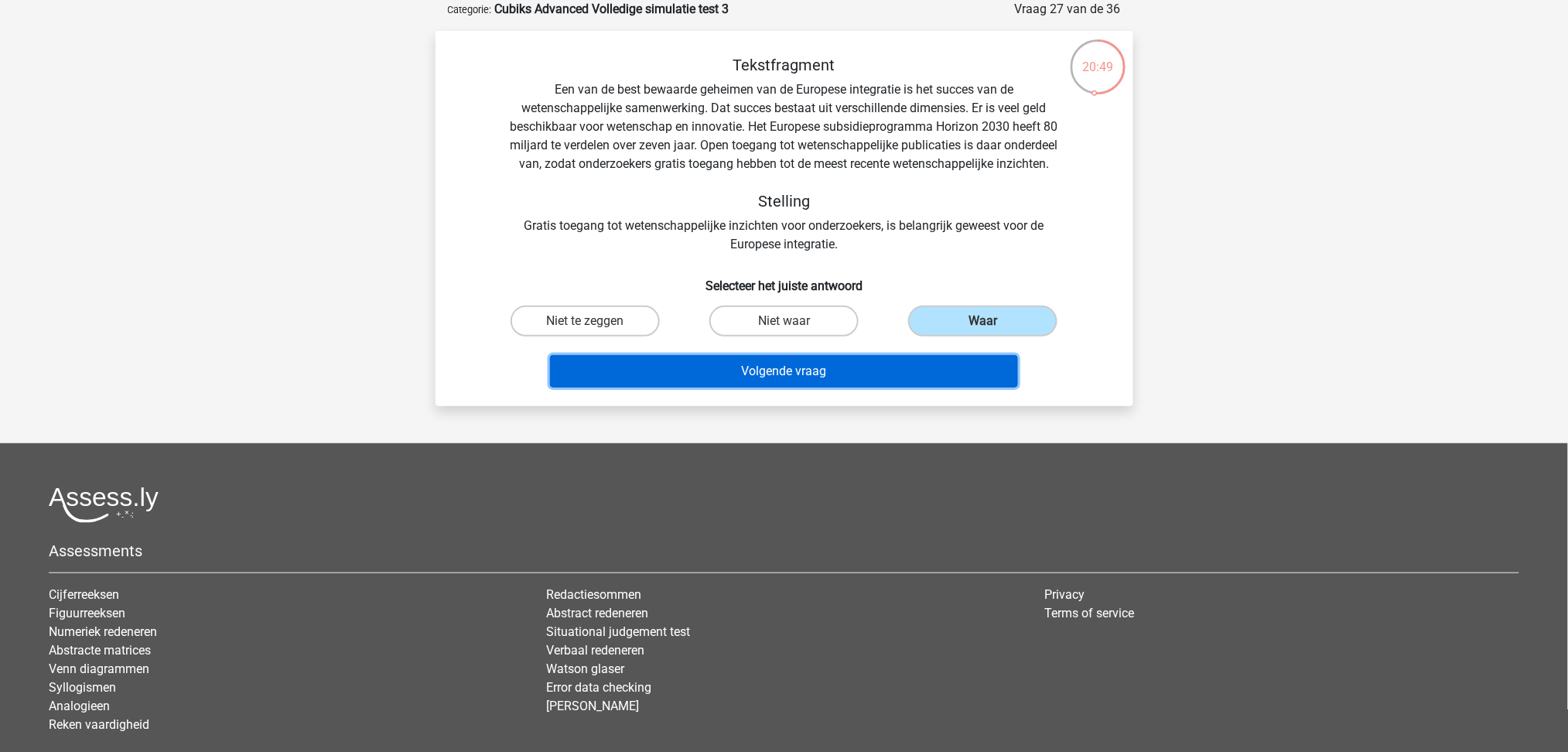
click at [844, 387] on button "Volgende vraag" at bounding box center [784, 372] width 468 height 33
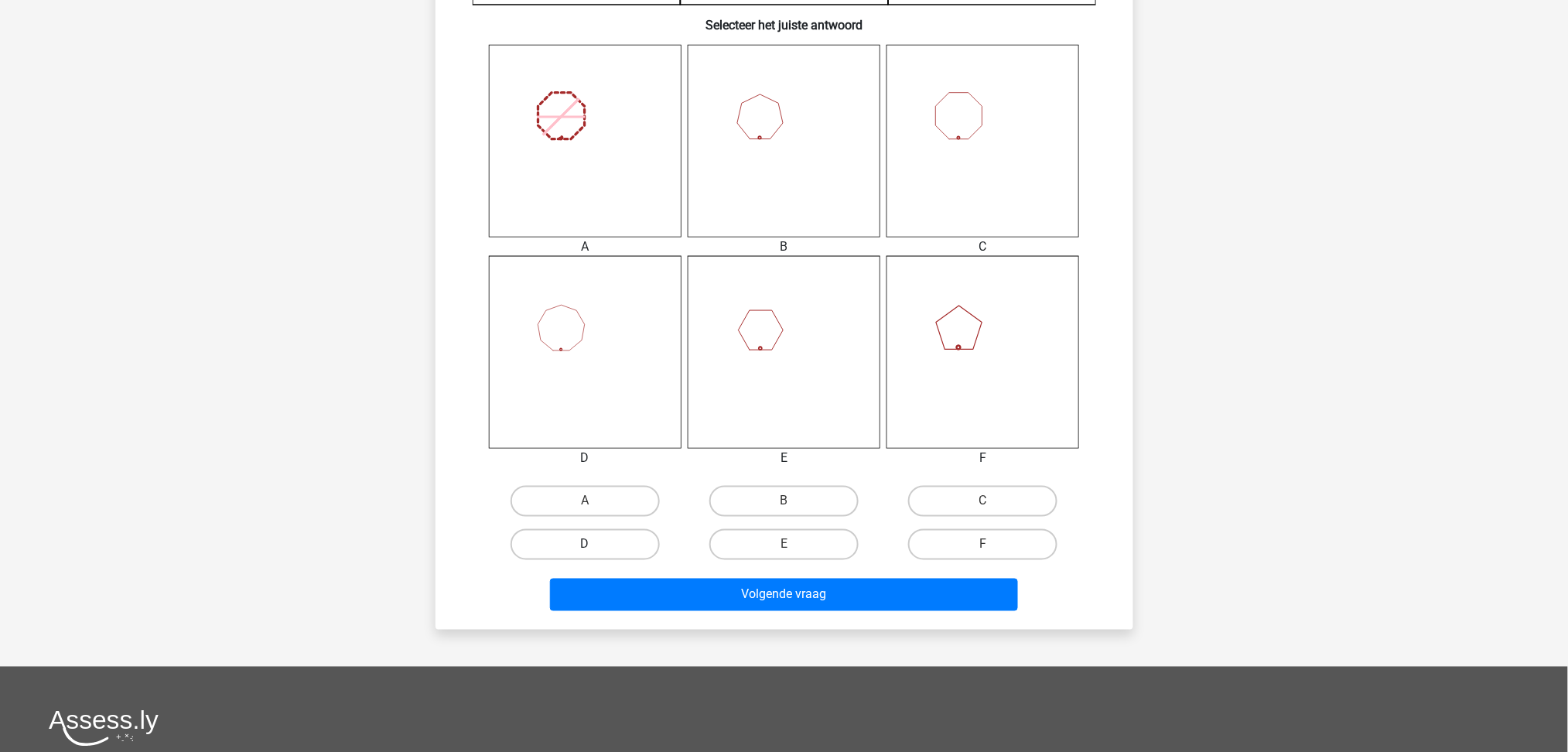
scroll to position [593, 0]
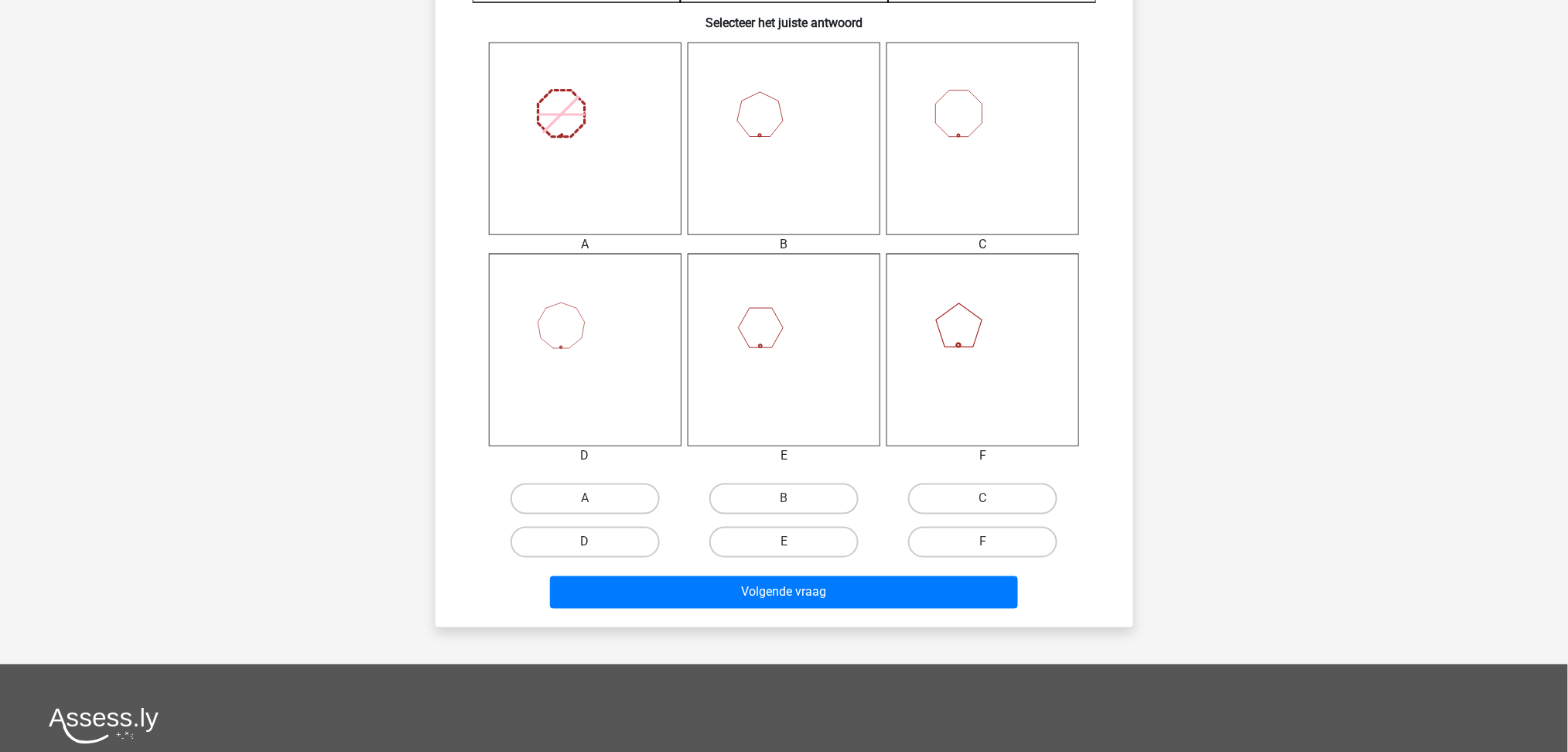
click at [593, 547] on input "D" at bounding box center [589, 547] width 10 height 10
radio input "true"
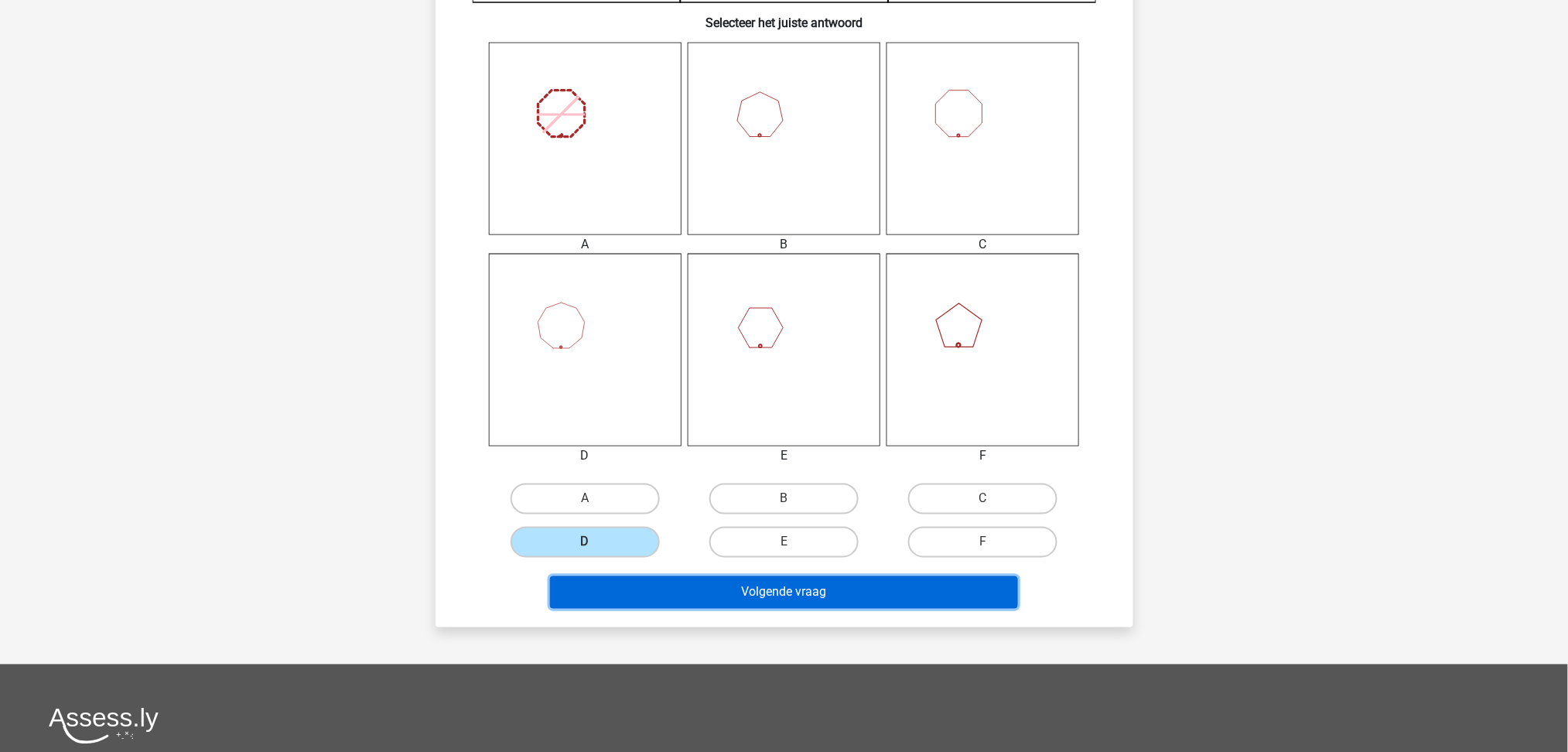
click at [665, 596] on button "Volgende vraag" at bounding box center [784, 593] width 468 height 33
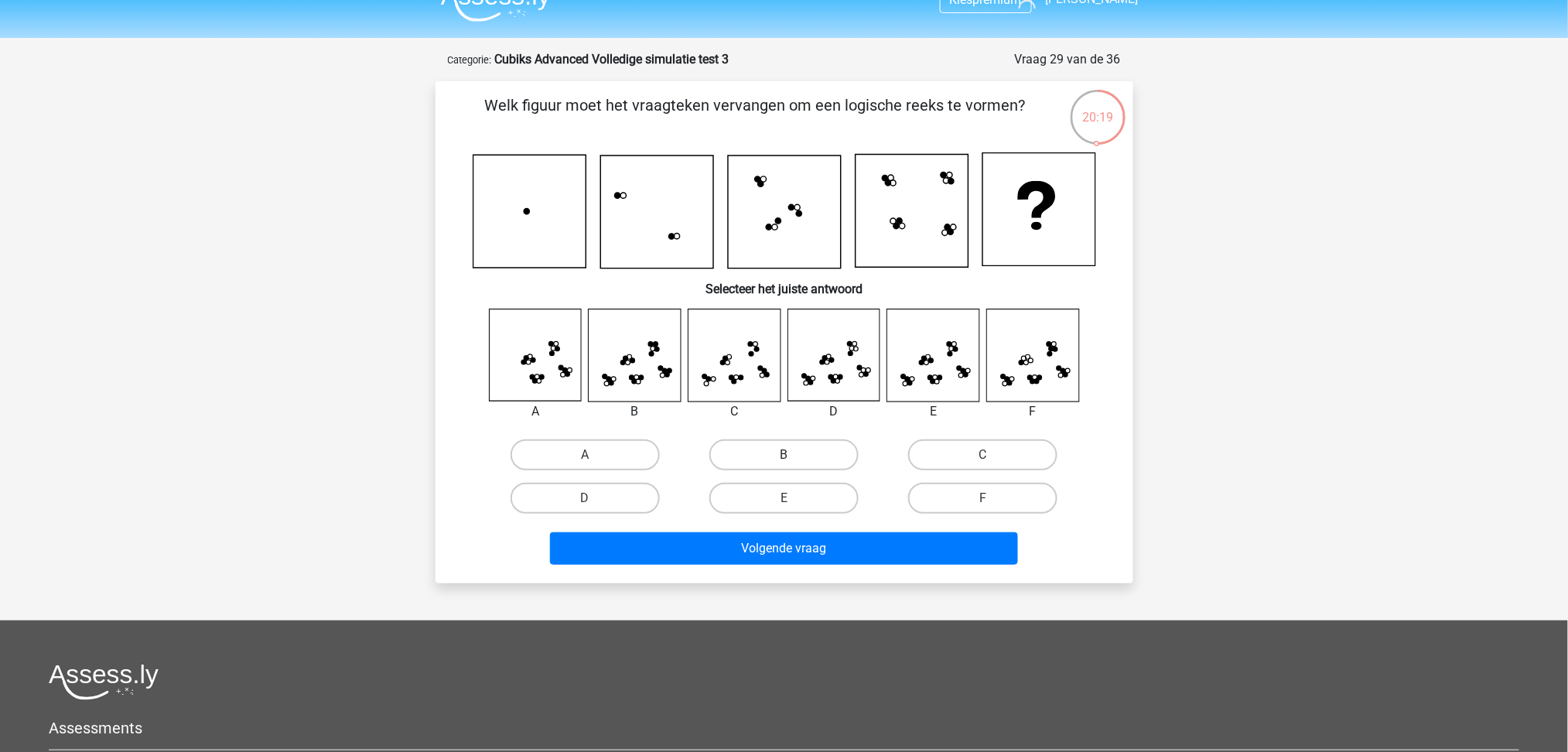
scroll to position [0, 0]
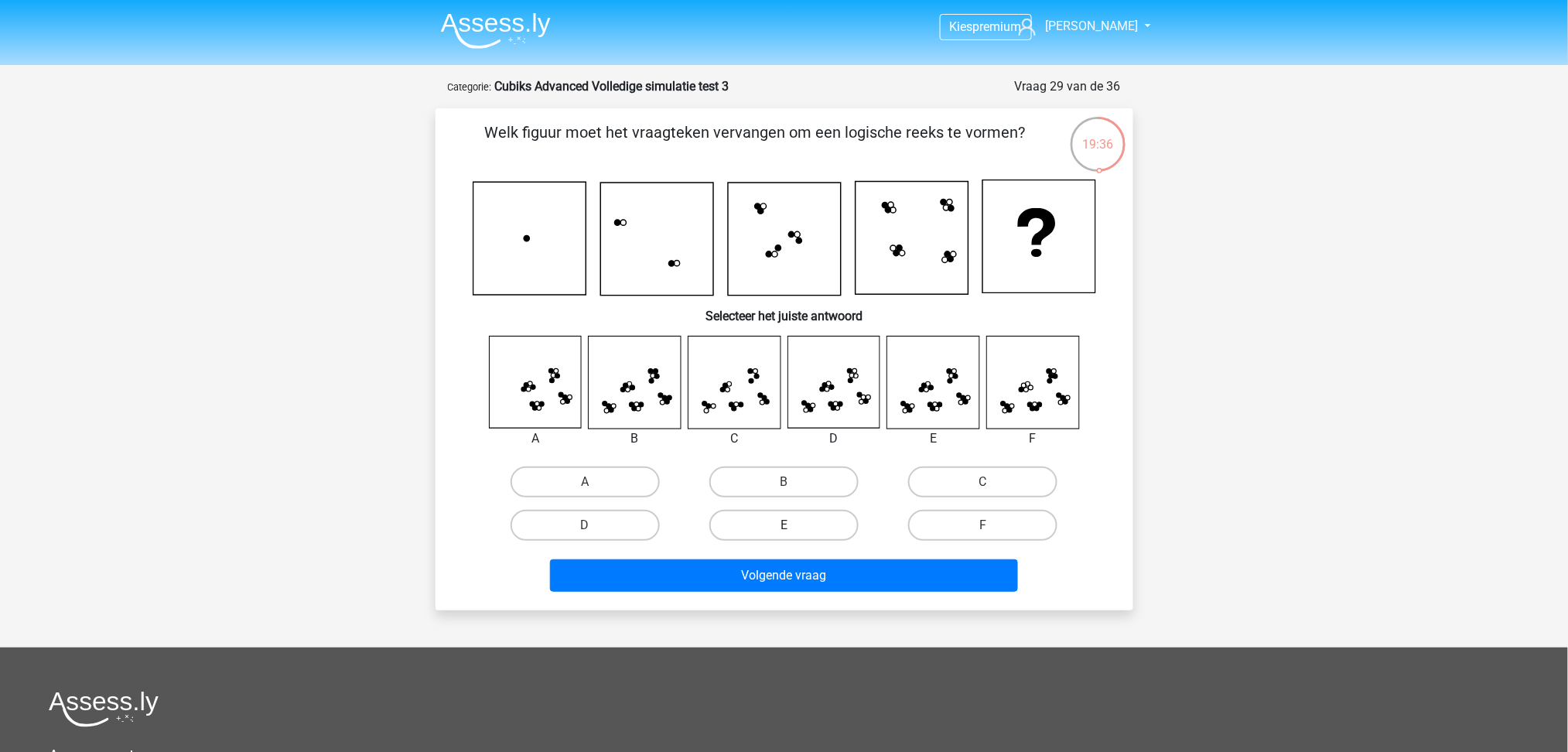
drag, startPoint x: 786, startPoint y: 519, endPoint x: 786, endPoint y: 530, distance: 11.0
click at [786, 520] on label "E" at bounding box center [784, 525] width 149 height 31
click at [786, 525] on input "E" at bounding box center [788, 530] width 10 height 10
radio input "true"
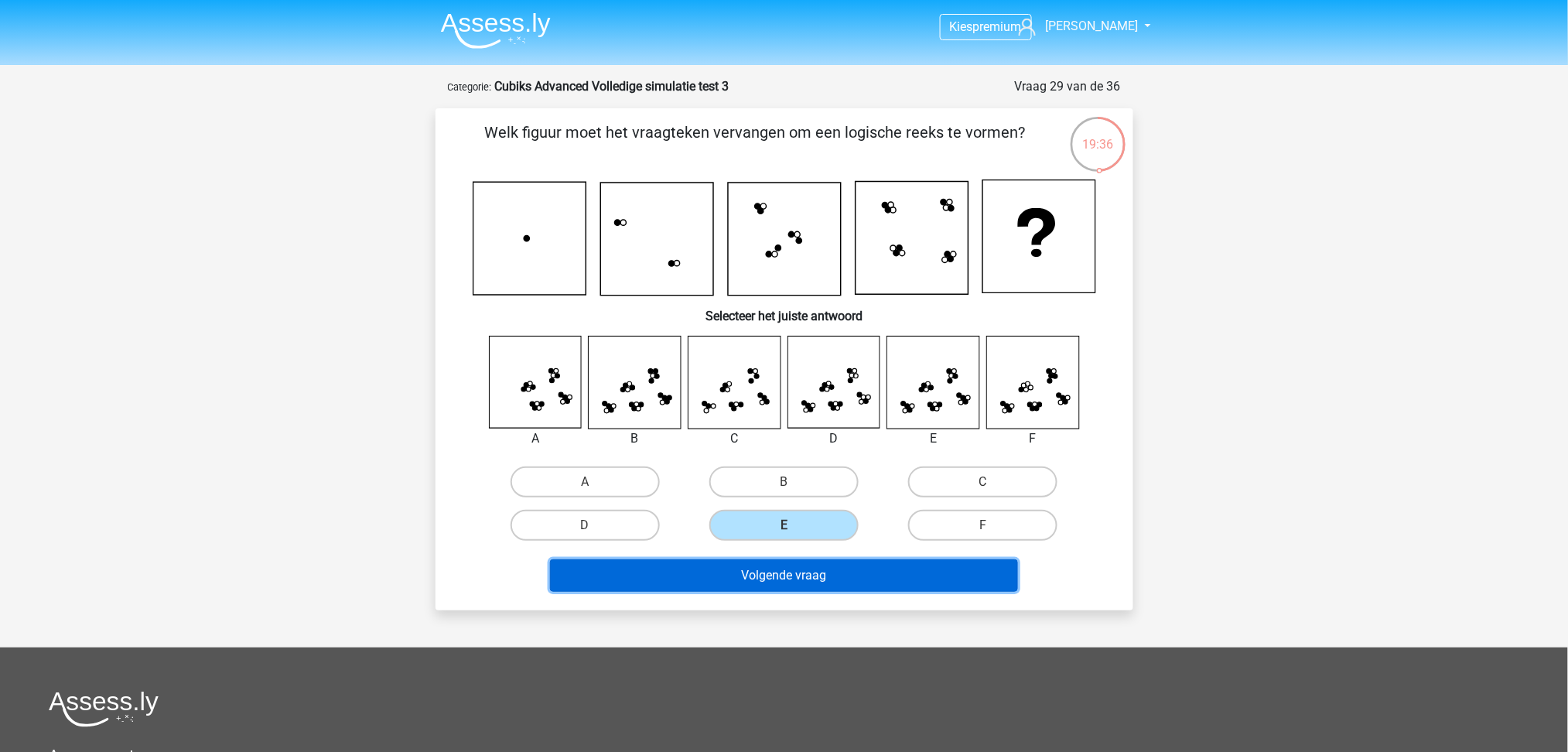
click at [795, 580] on button "Volgende vraag" at bounding box center [784, 576] width 468 height 33
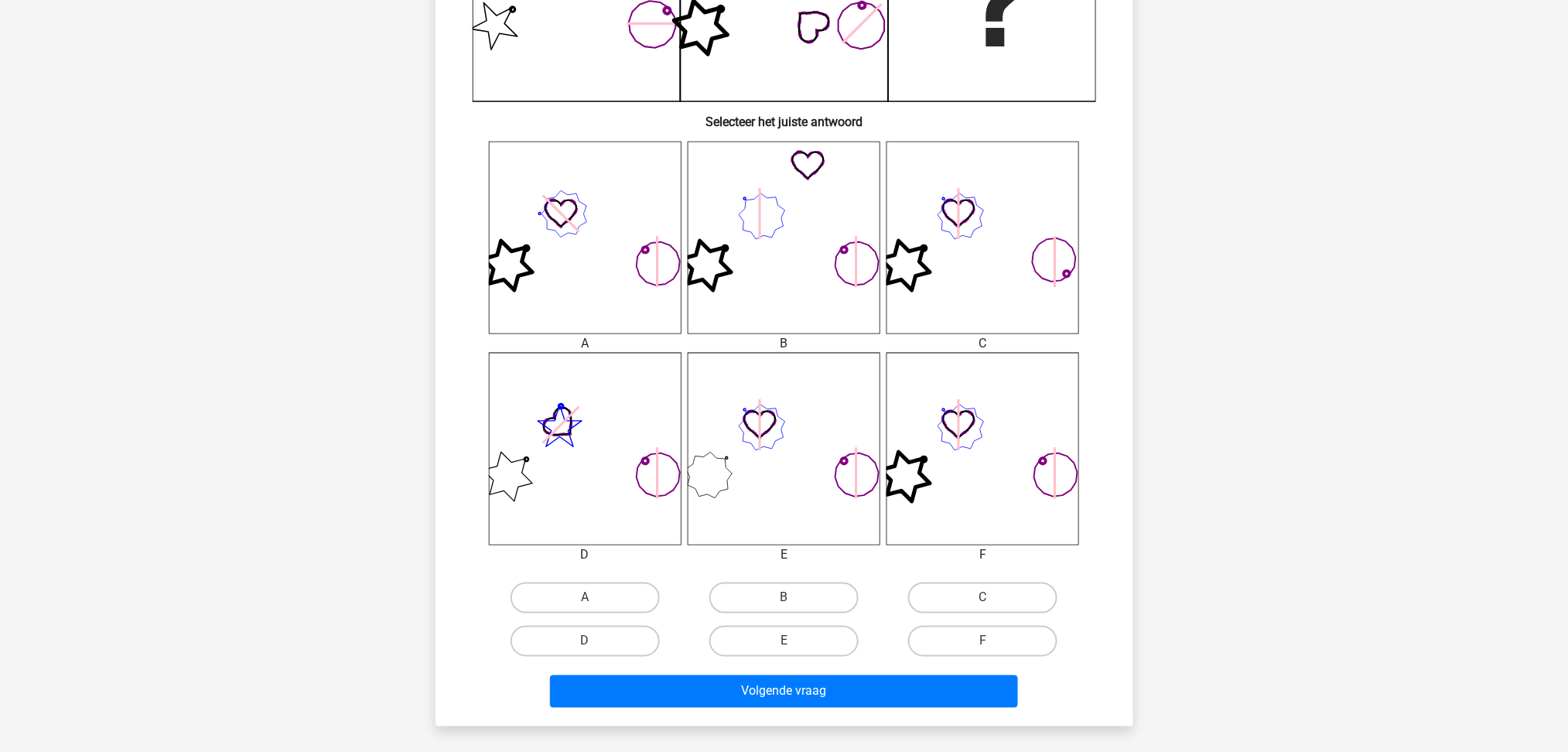
scroll to position [515, 0]
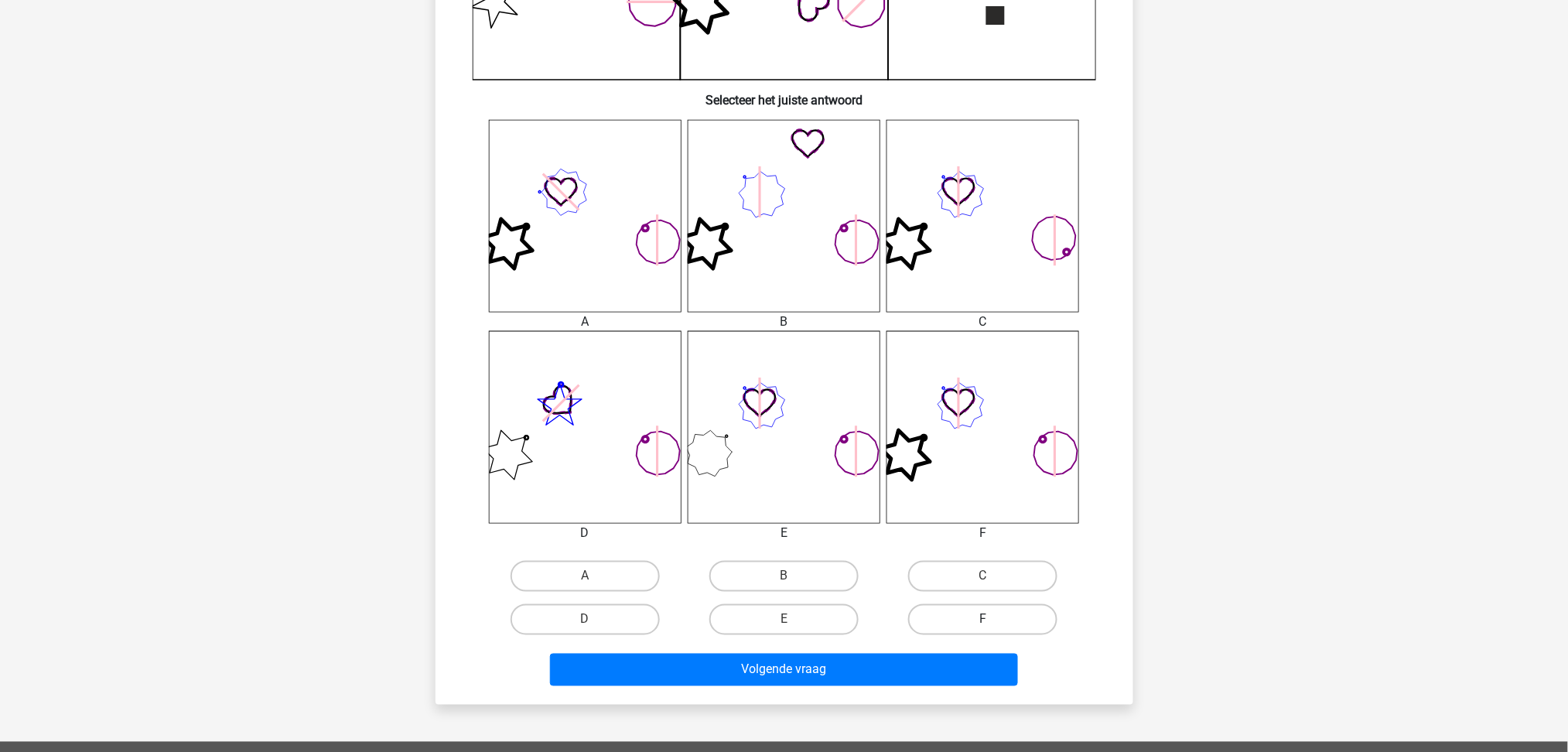
click at [979, 630] on label "F" at bounding box center [982, 620] width 149 height 31
click at [984, 630] on input "F" at bounding box center [988, 625] width 10 height 10
radio input "true"
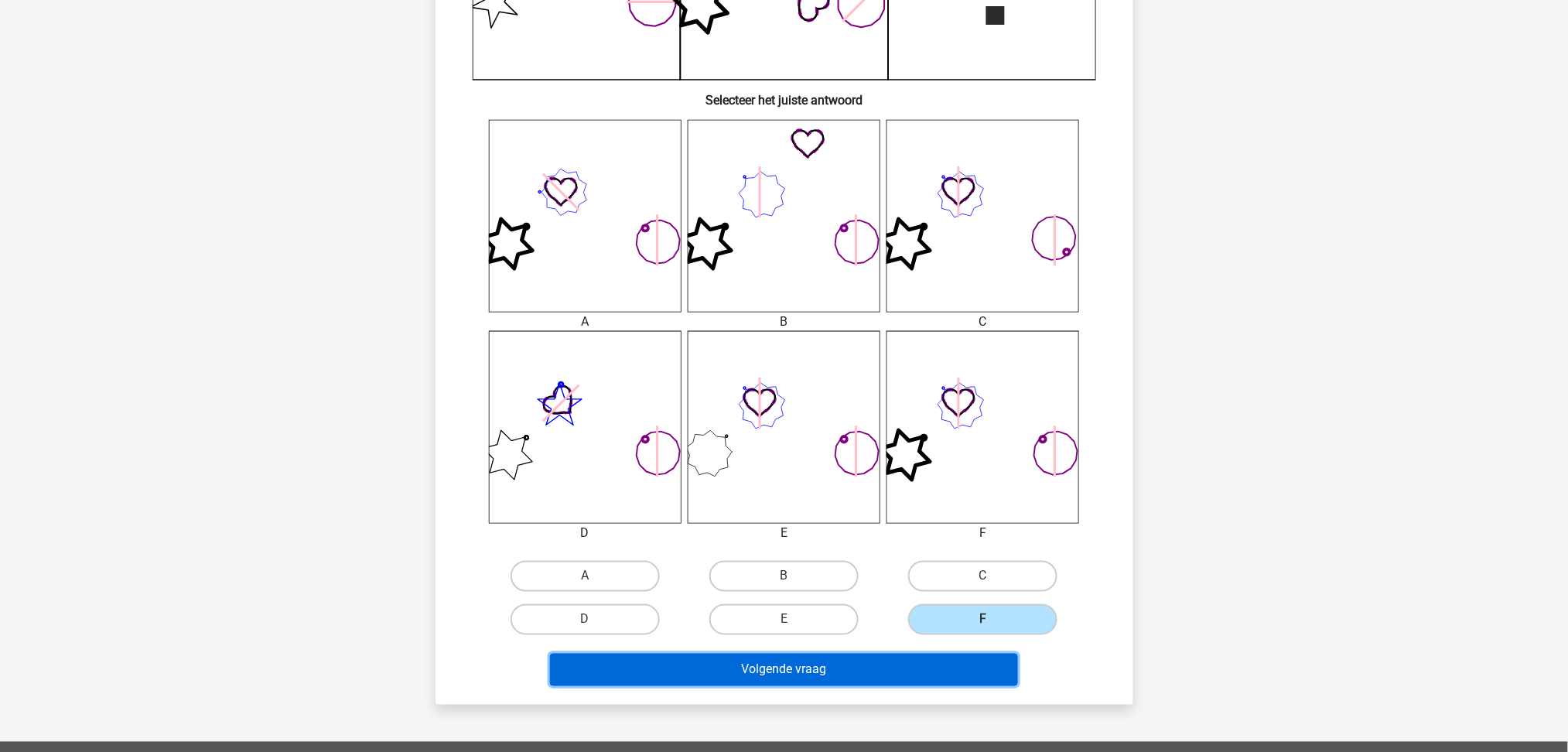
click at [958, 658] on button "Volgende vraag" at bounding box center [784, 671] width 468 height 33
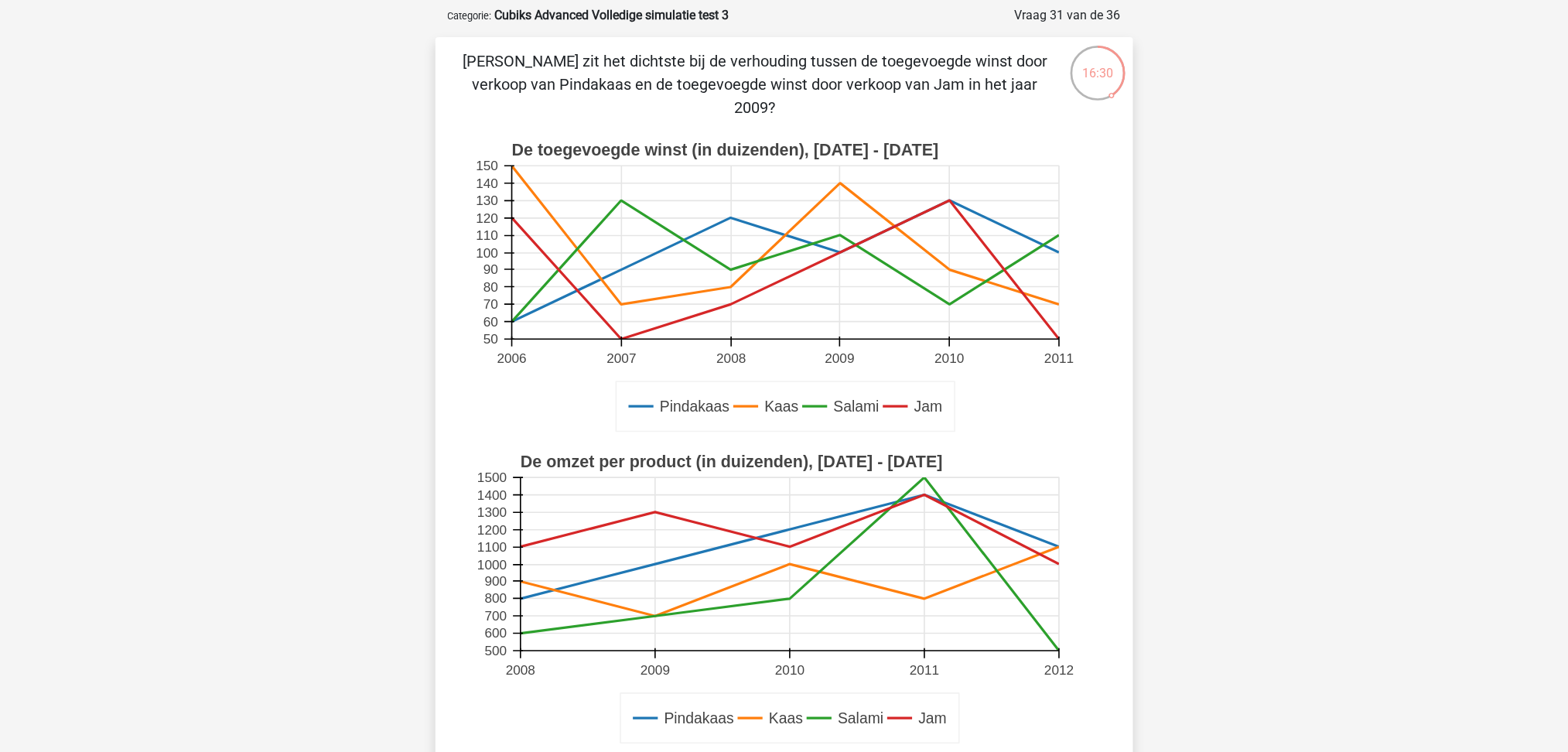
scroll to position [412, 0]
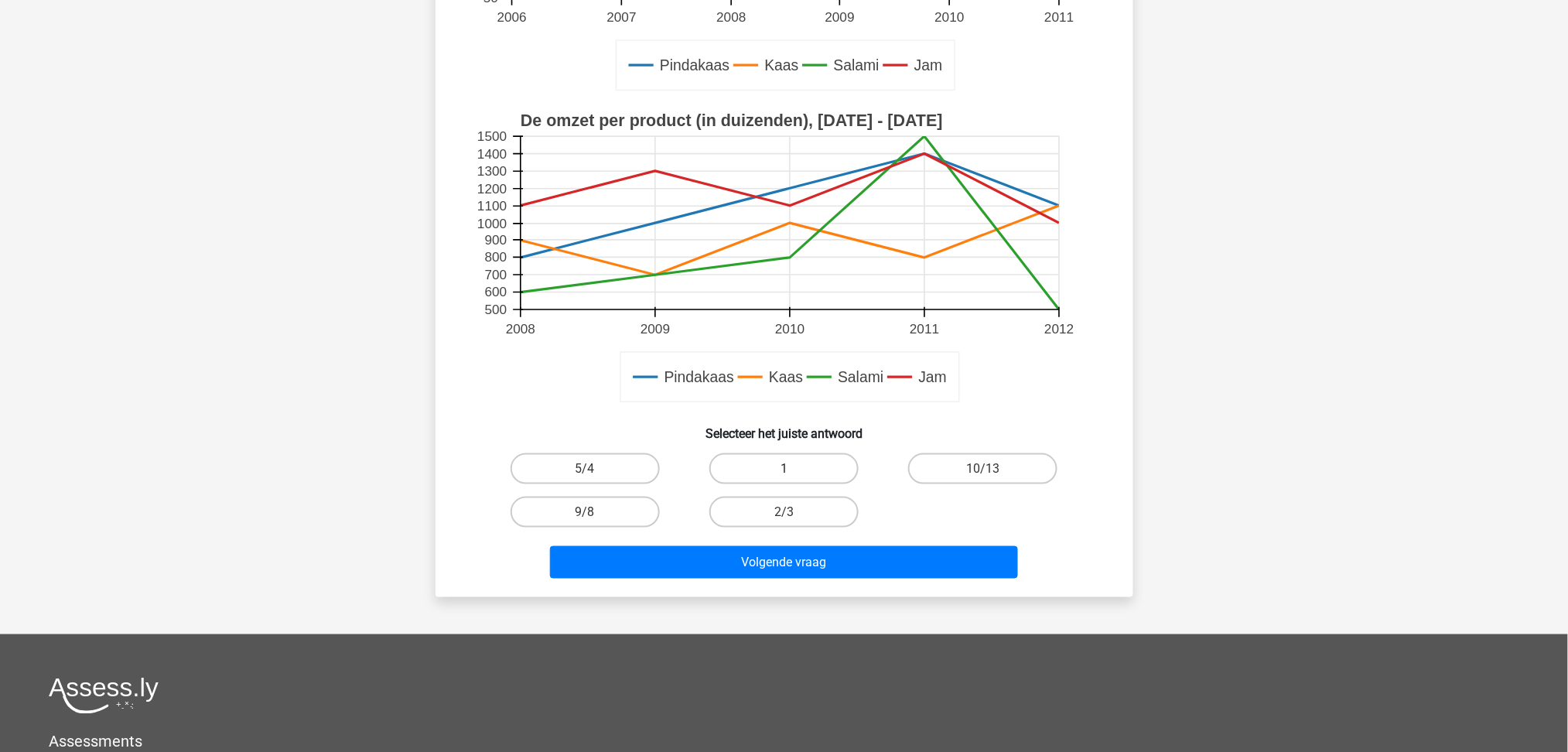
click at [803, 458] on label "1" at bounding box center [784, 469] width 149 height 31
click at [794, 469] on input "1" at bounding box center [788, 473] width 10 height 10
radio input "true"
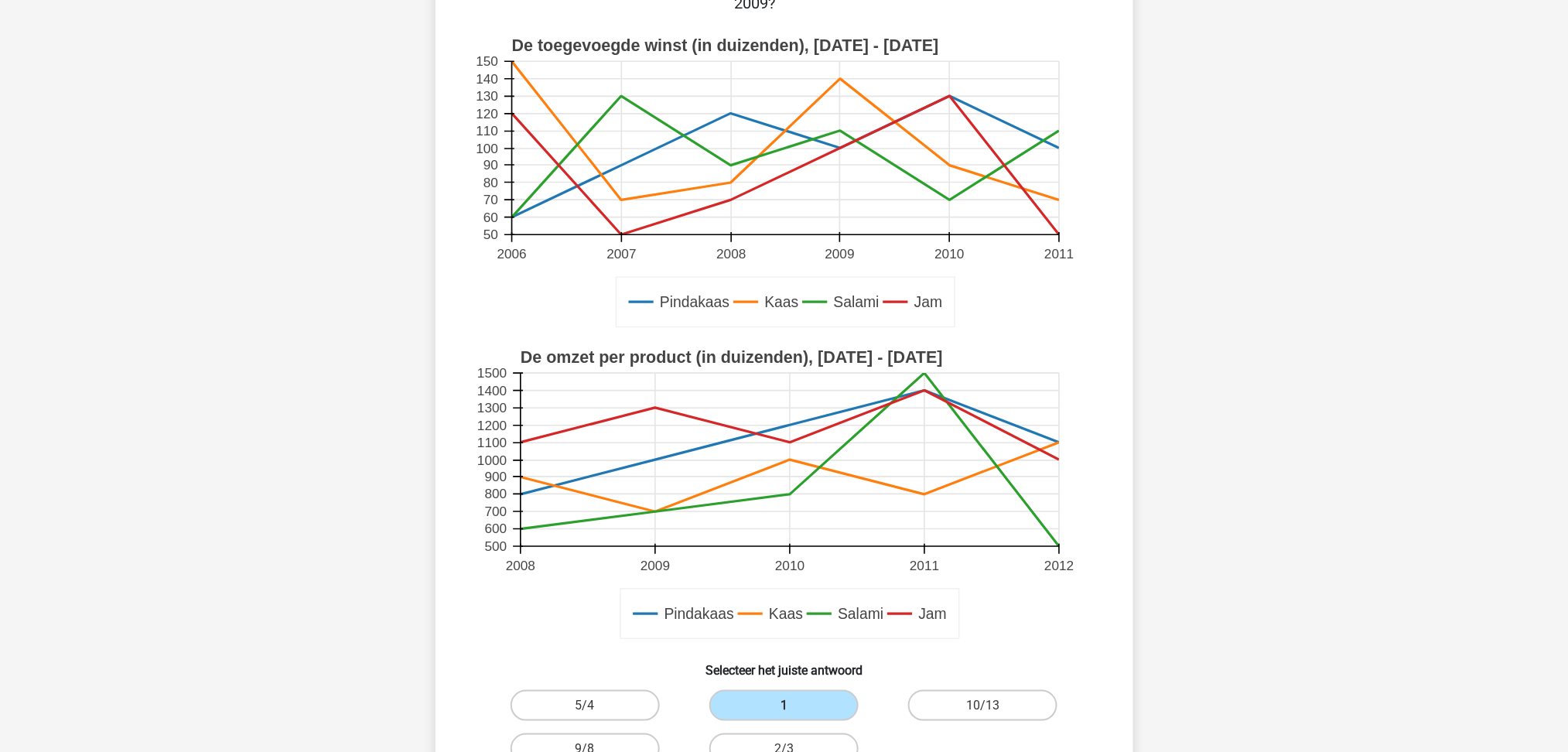
scroll to position [0, 0]
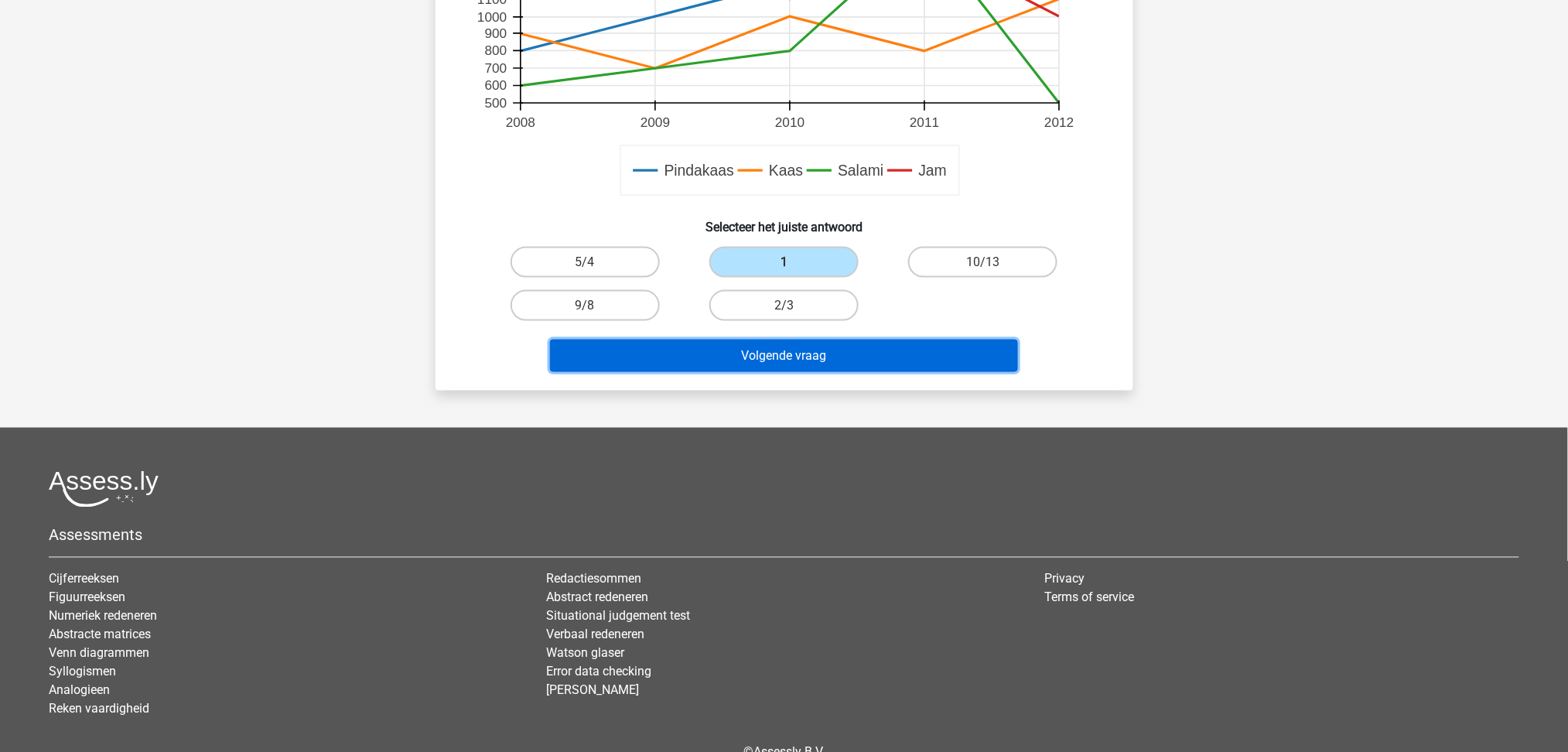
click at [797, 365] on button "Volgende vraag" at bounding box center [784, 356] width 468 height 33
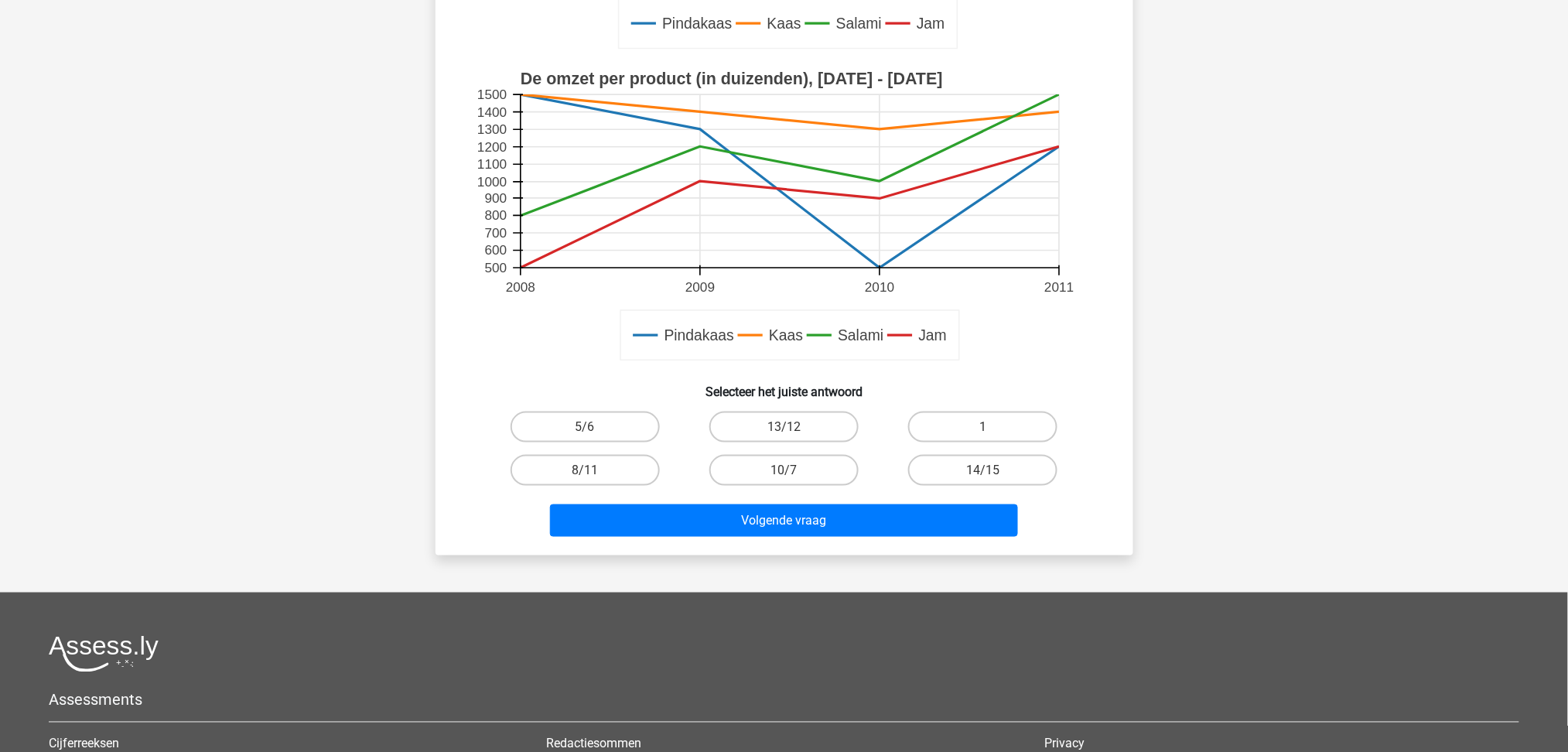
scroll to position [490, 0]
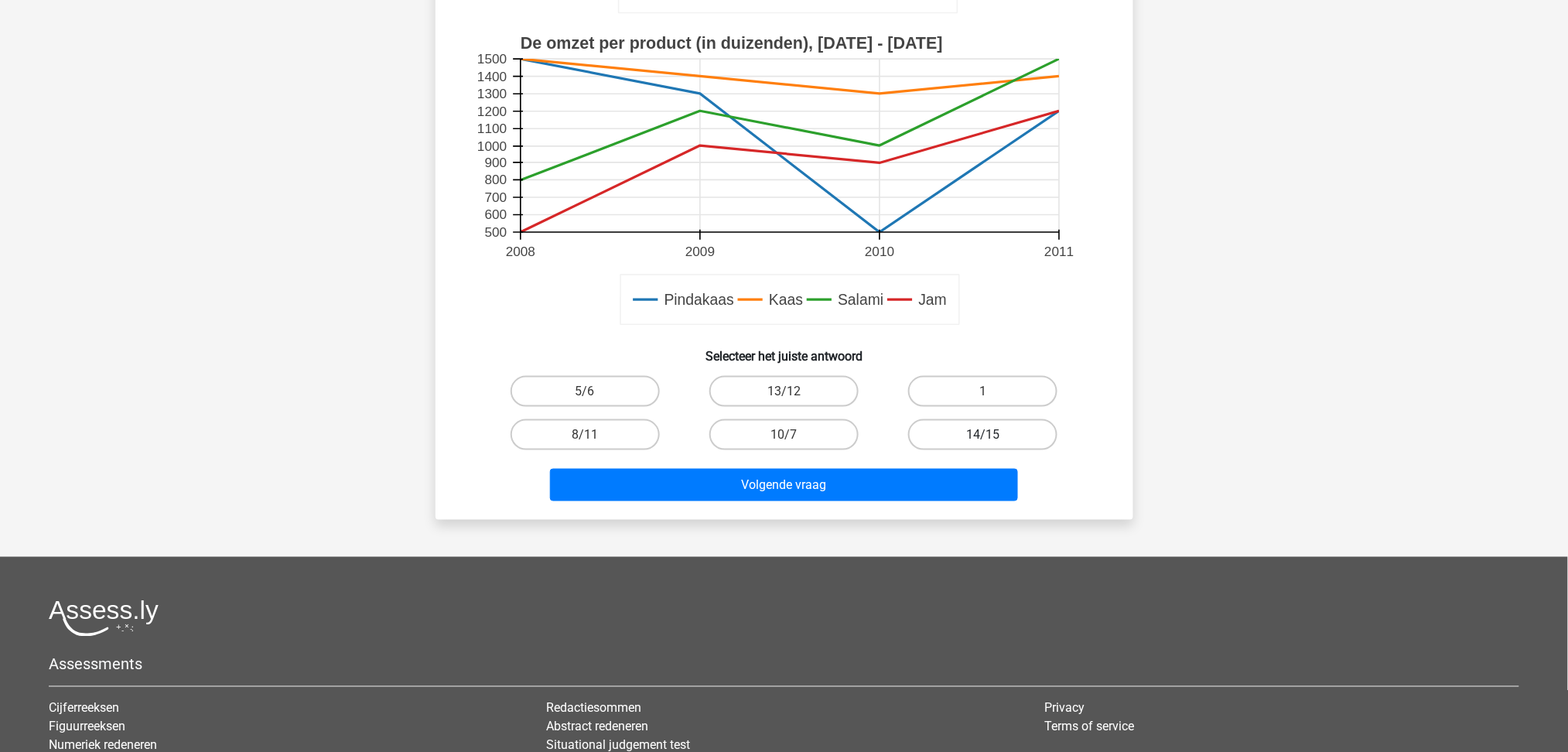
click at [999, 441] on label "14/15" at bounding box center [982, 435] width 149 height 31
click at [994, 441] on input "14/15" at bounding box center [988, 440] width 10 height 10
radio input "true"
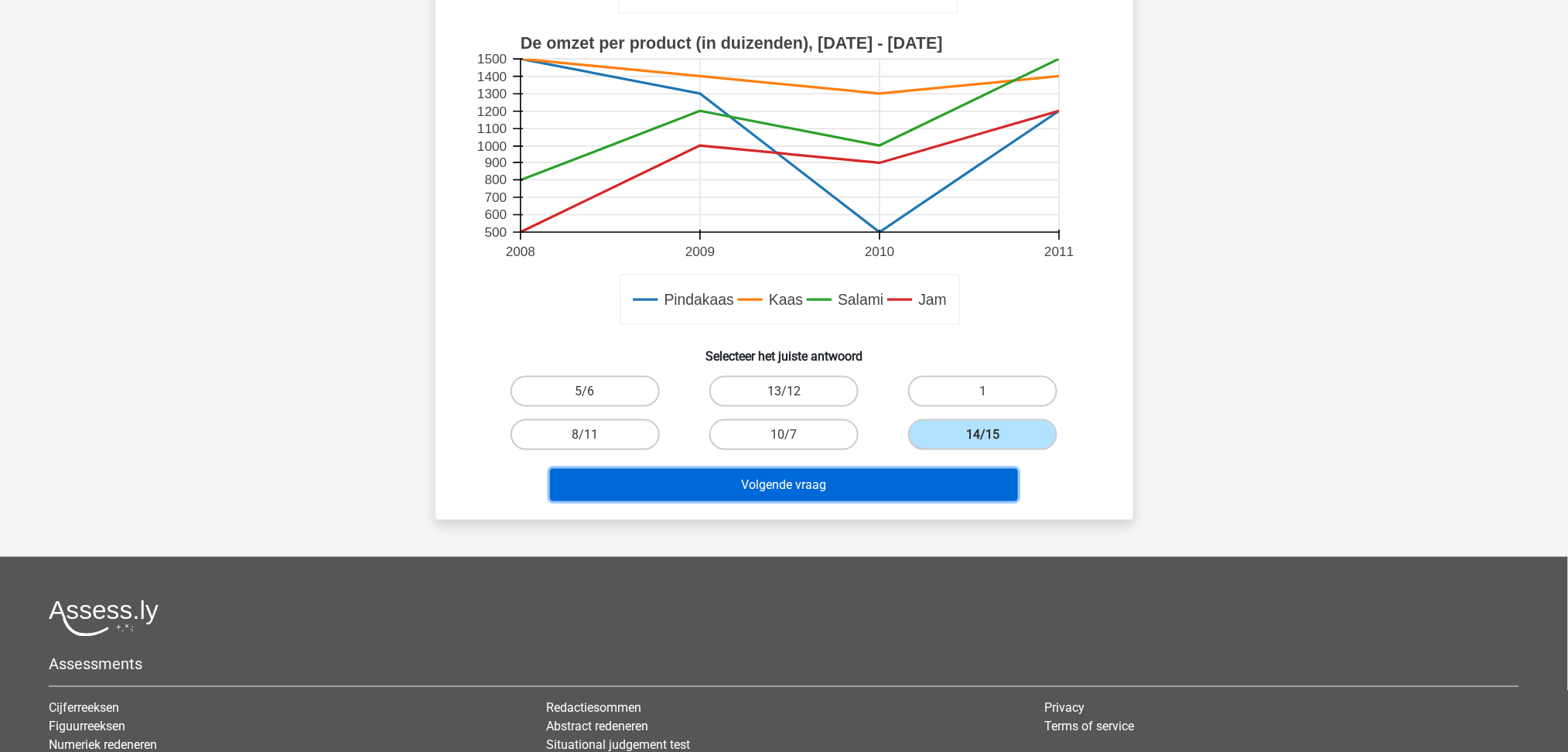
click at [934, 489] on button "Volgende vraag" at bounding box center [784, 485] width 468 height 33
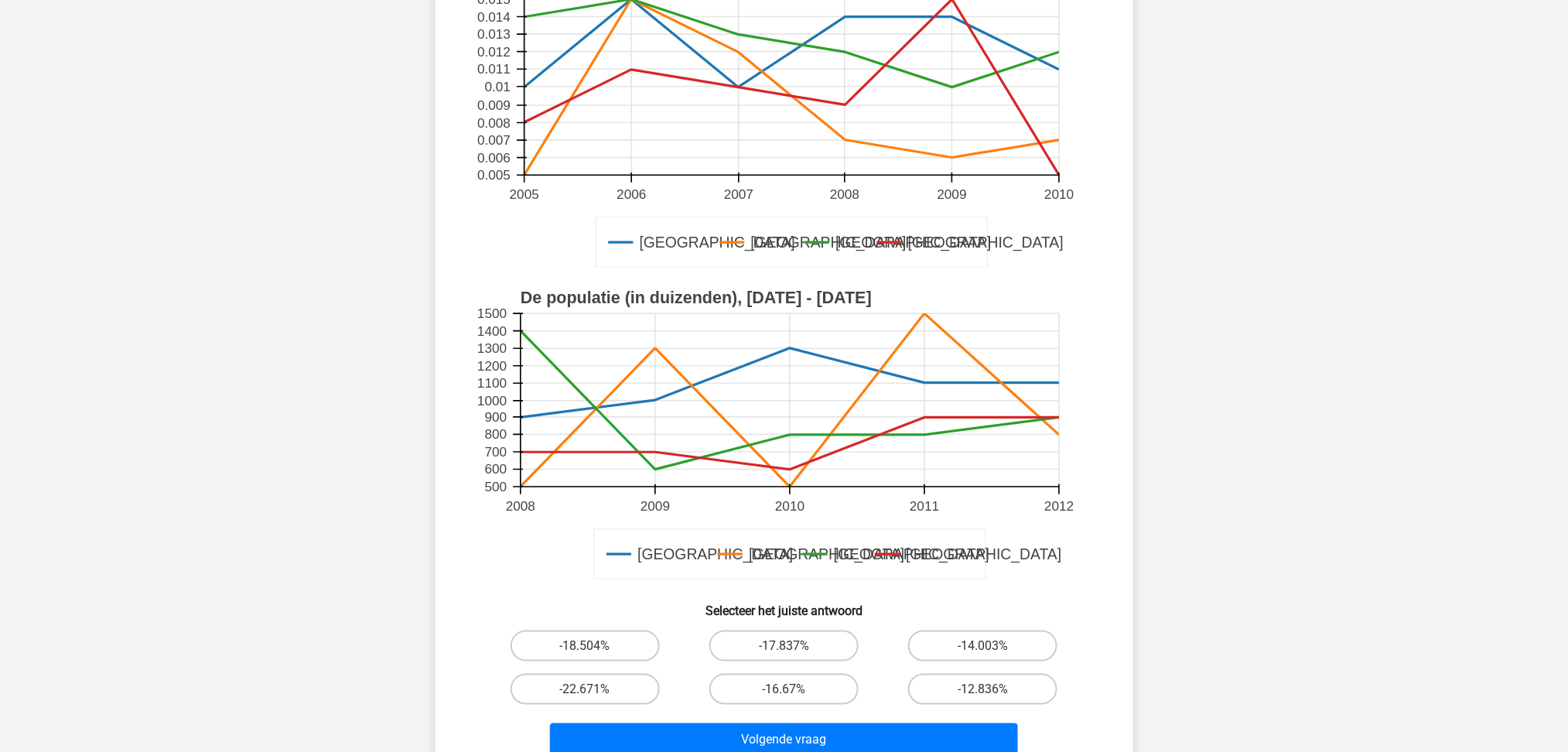
scroll to position [310, 0]
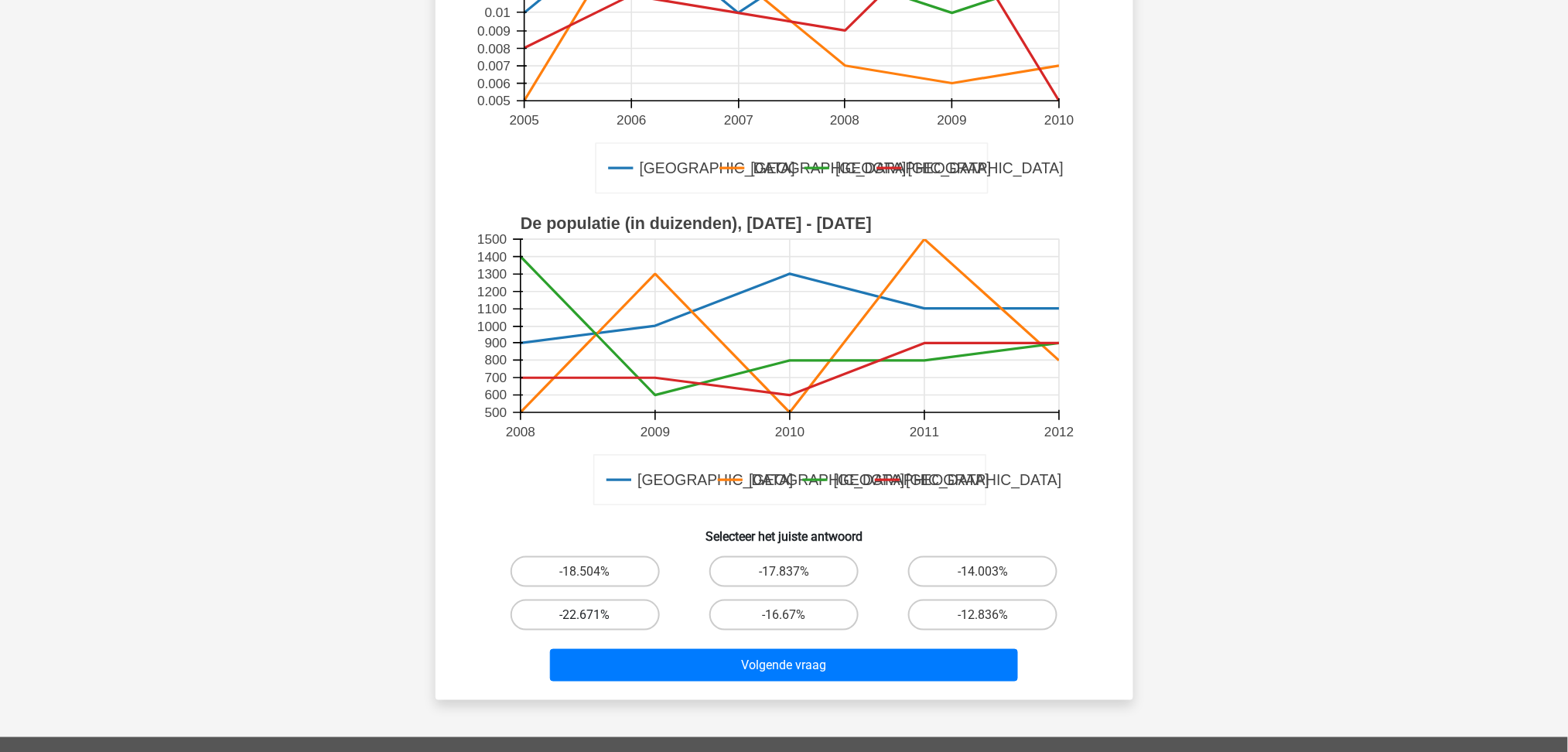
click at [619, 610] on label "-22.671%" at bounding box center [584, 615] width 149 height 31
click at [595, 615] on input "-22.671%" at bounding box center [589, 620] width 10 height 10
radio input "true"
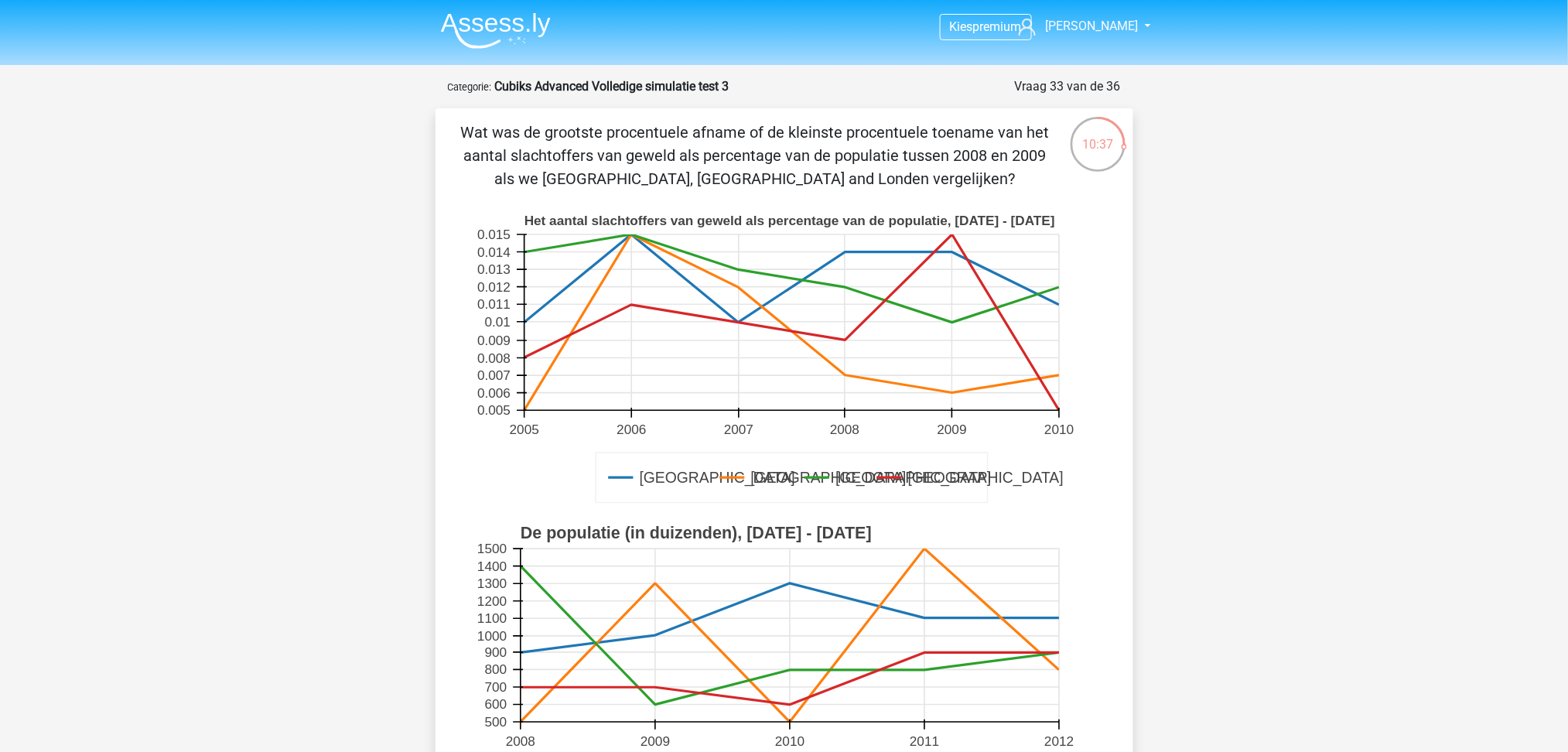
scroll to position [206, 0]
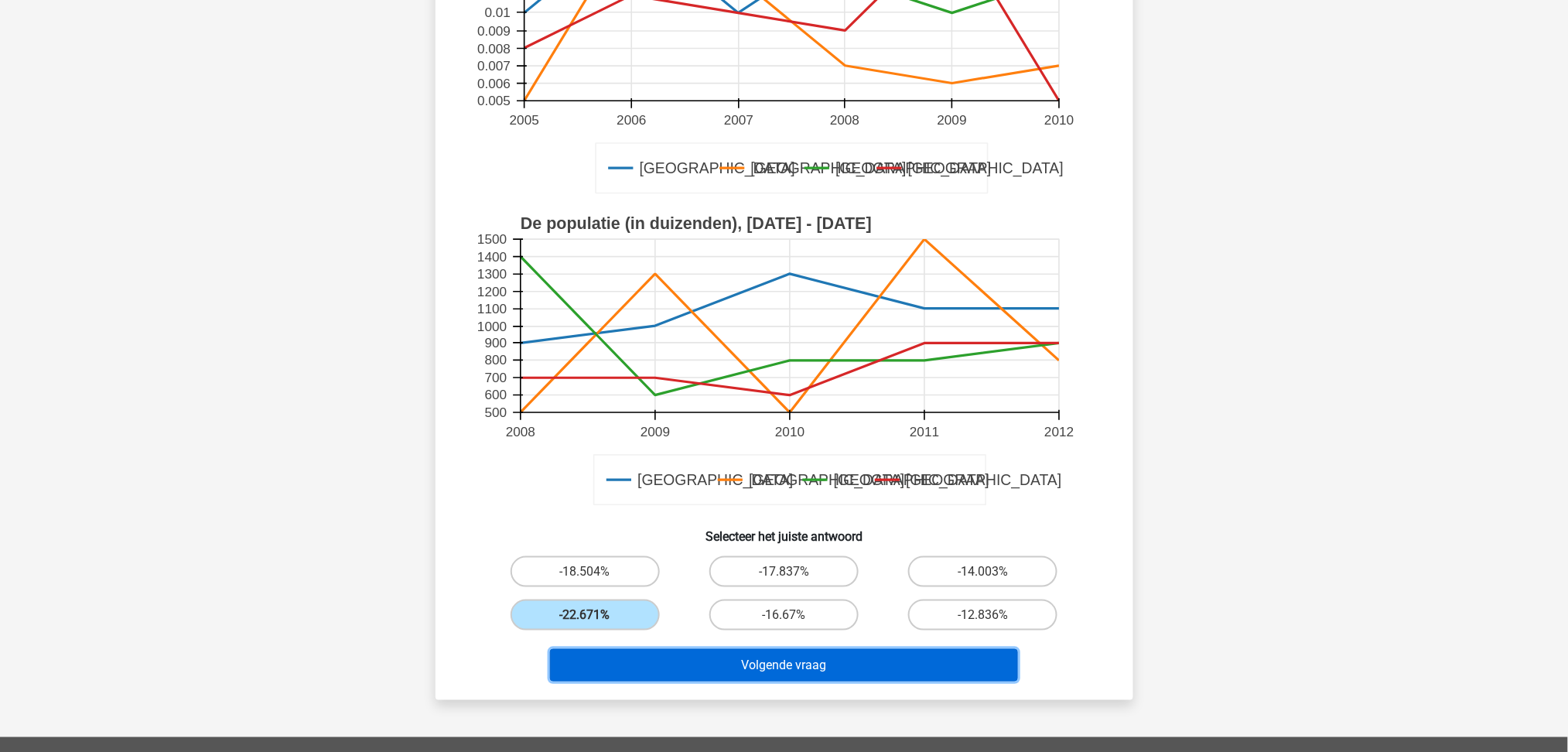
click at [852, 668] on button "Volgende vraag" at bounding box center [784, 666] width 468 height 33
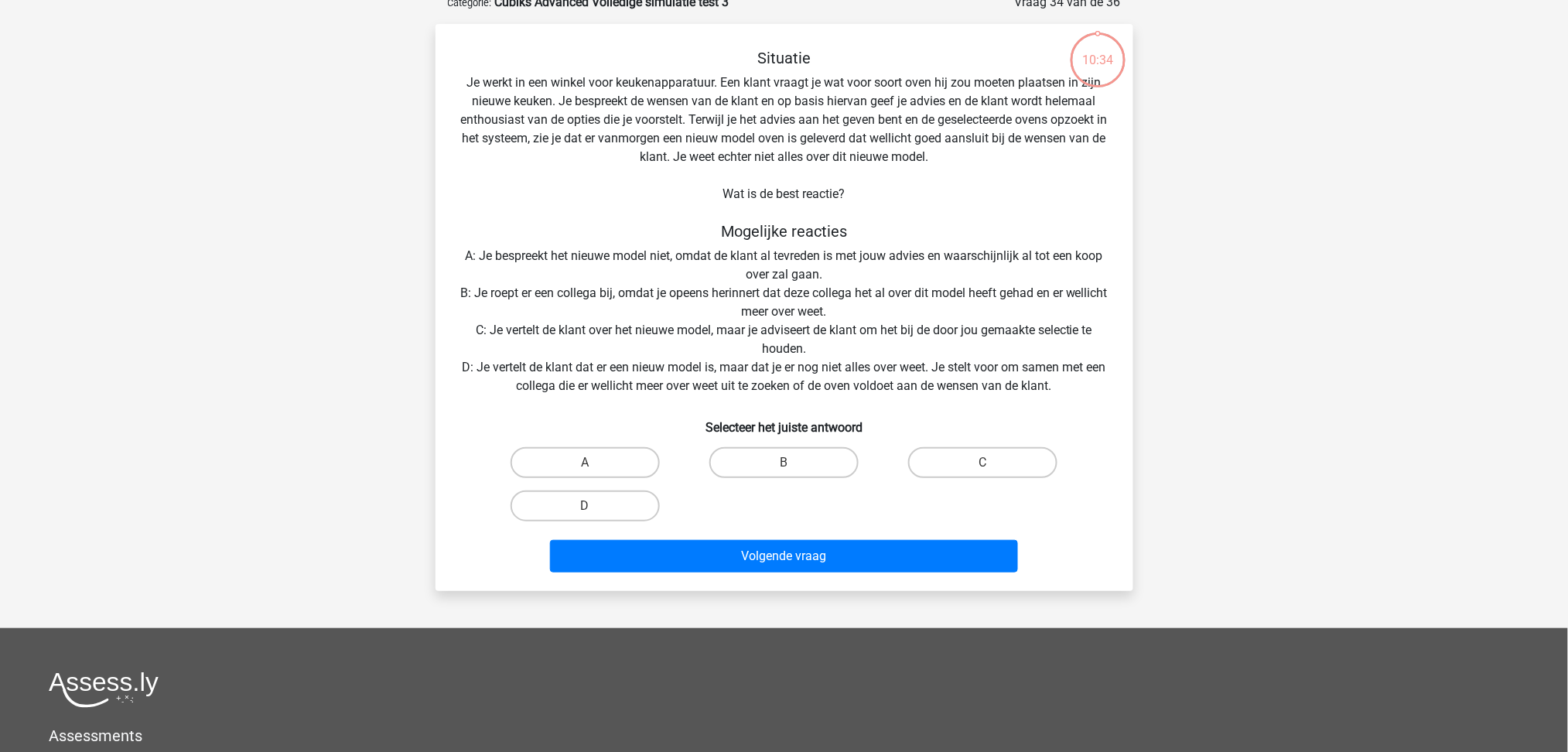
scroll to position [78, 0]
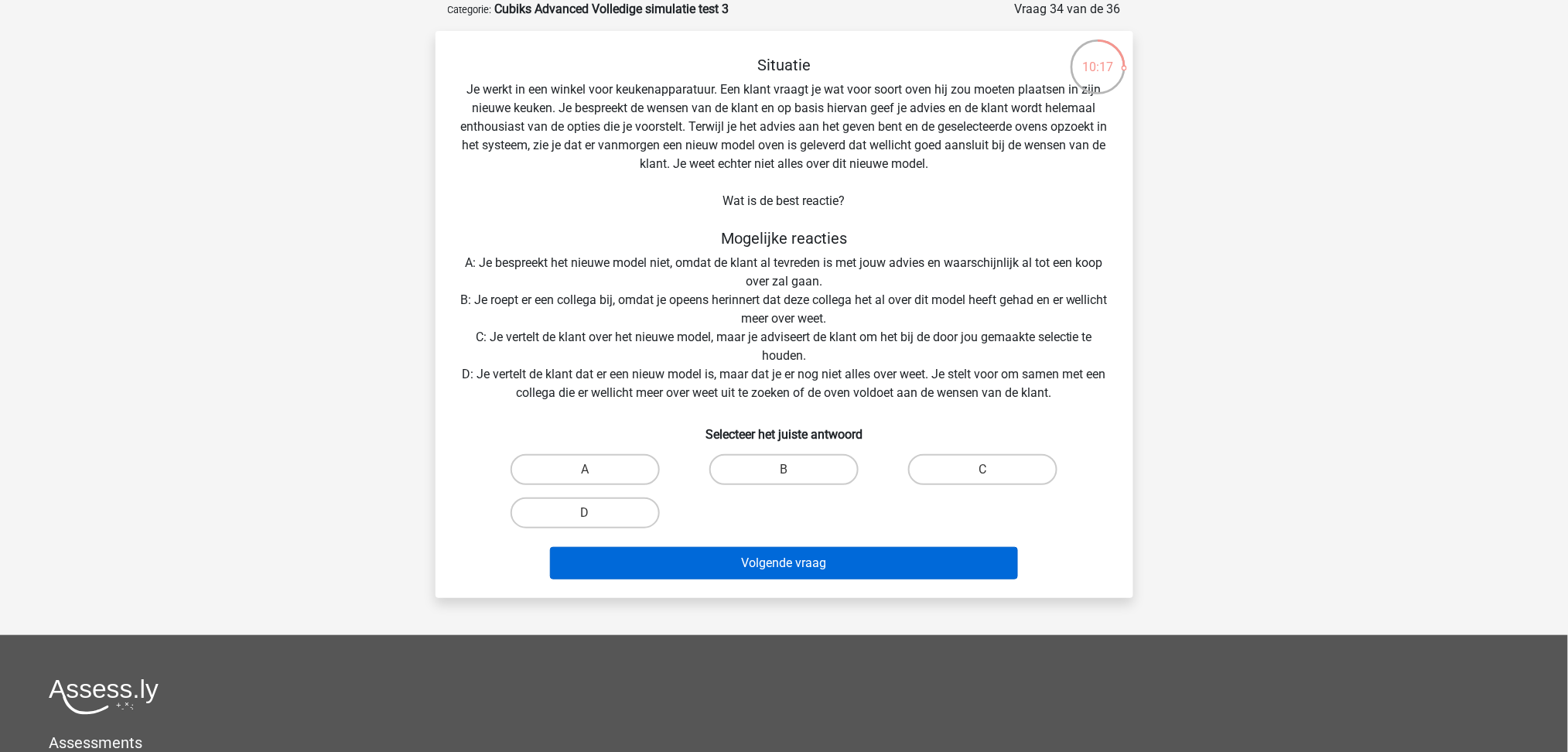
drag, startPoint x: 595, startPoint y: 514, endPoint x: 665, endPoint y: 545, distance: 76.6
click at [598, 514] on label "D" at bounding box center [584, 514] width 149 height 31
click at [595, 514] on input "D" at bounding box center [589, 518] width 10 height 10
radio input "true"
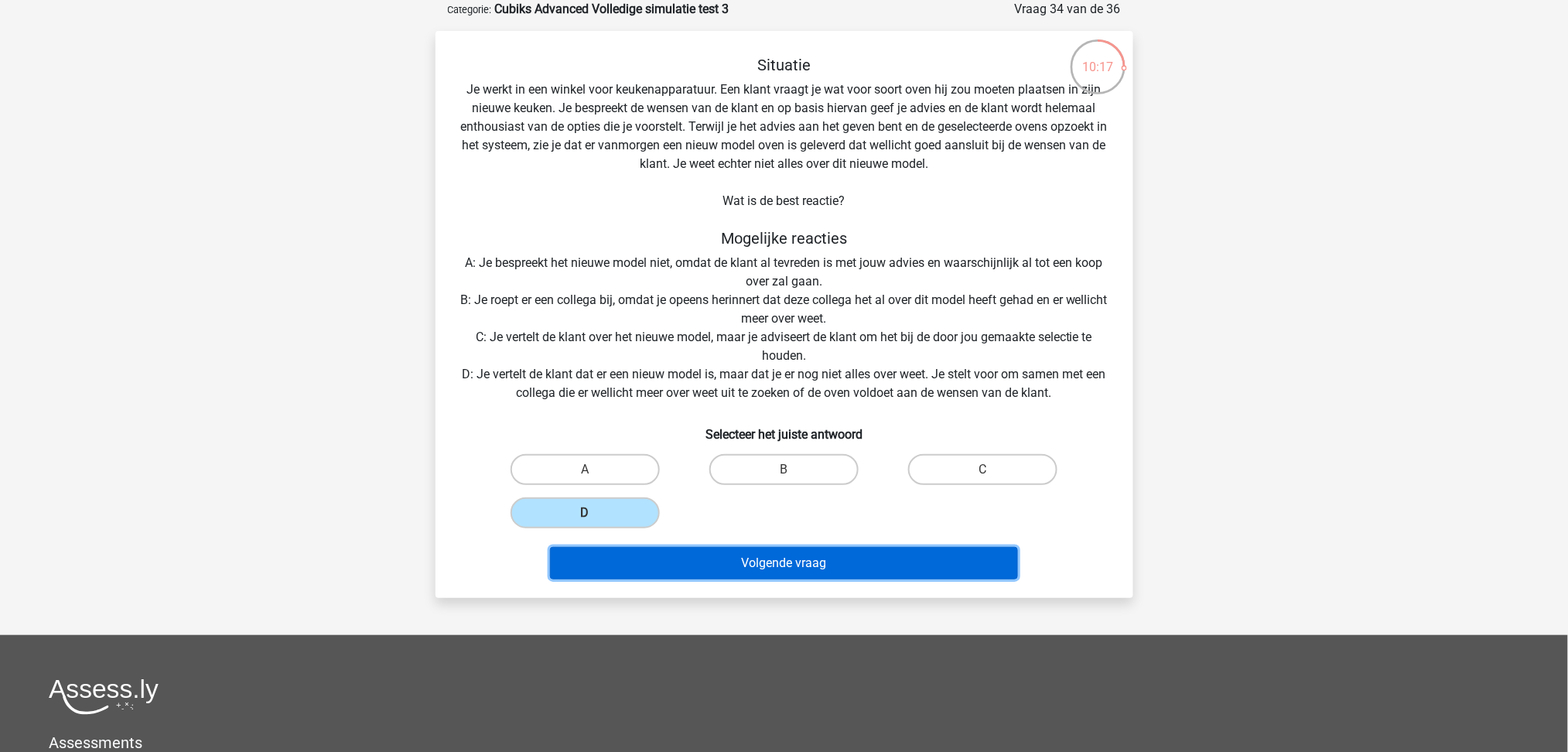
click at [690, 565] on button "Volgende vraag" at bounding box center [784, 564] width 468 height 33
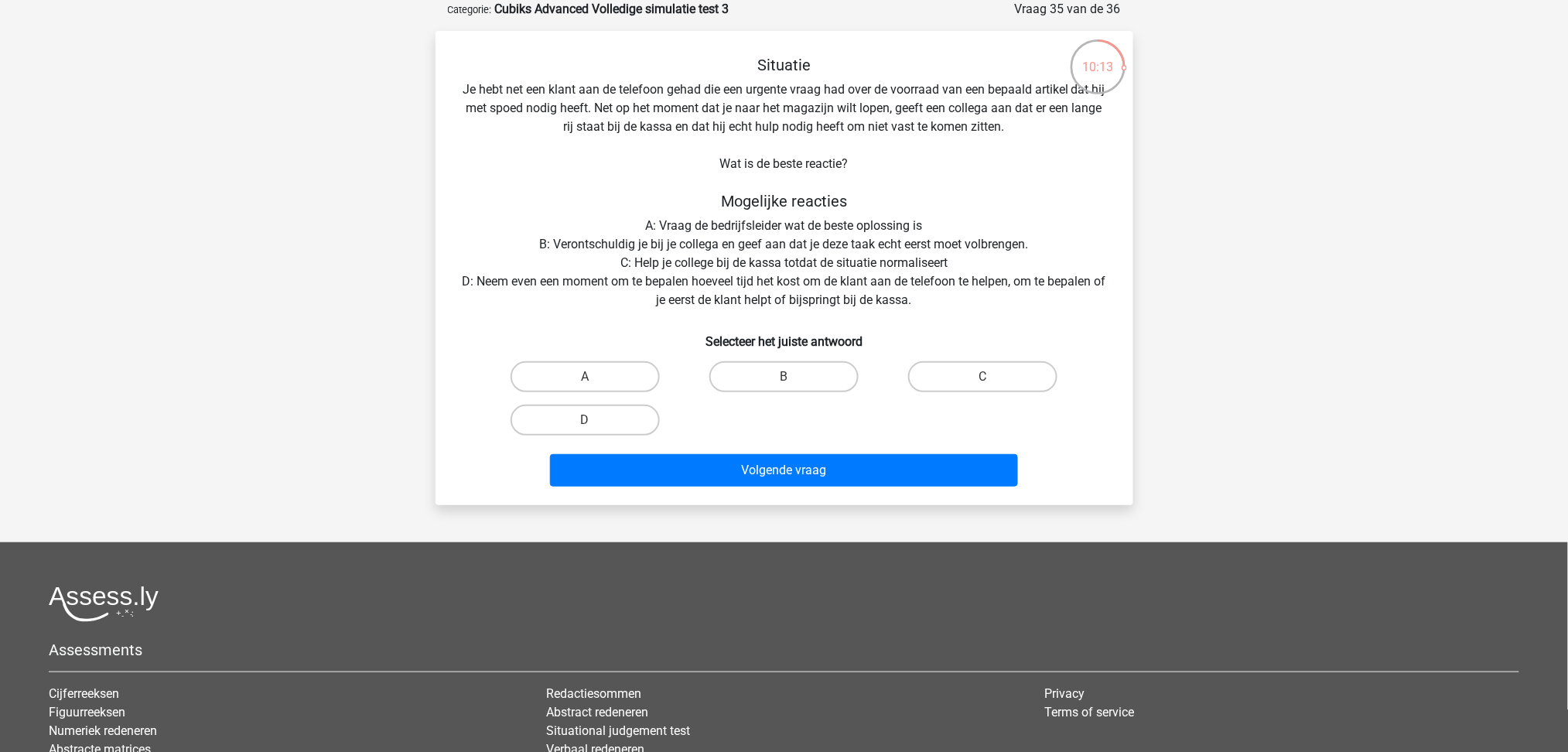
click at [595, 428] on input "D" at bounding box center [589, 425] width 10 height 10
radio input "true"
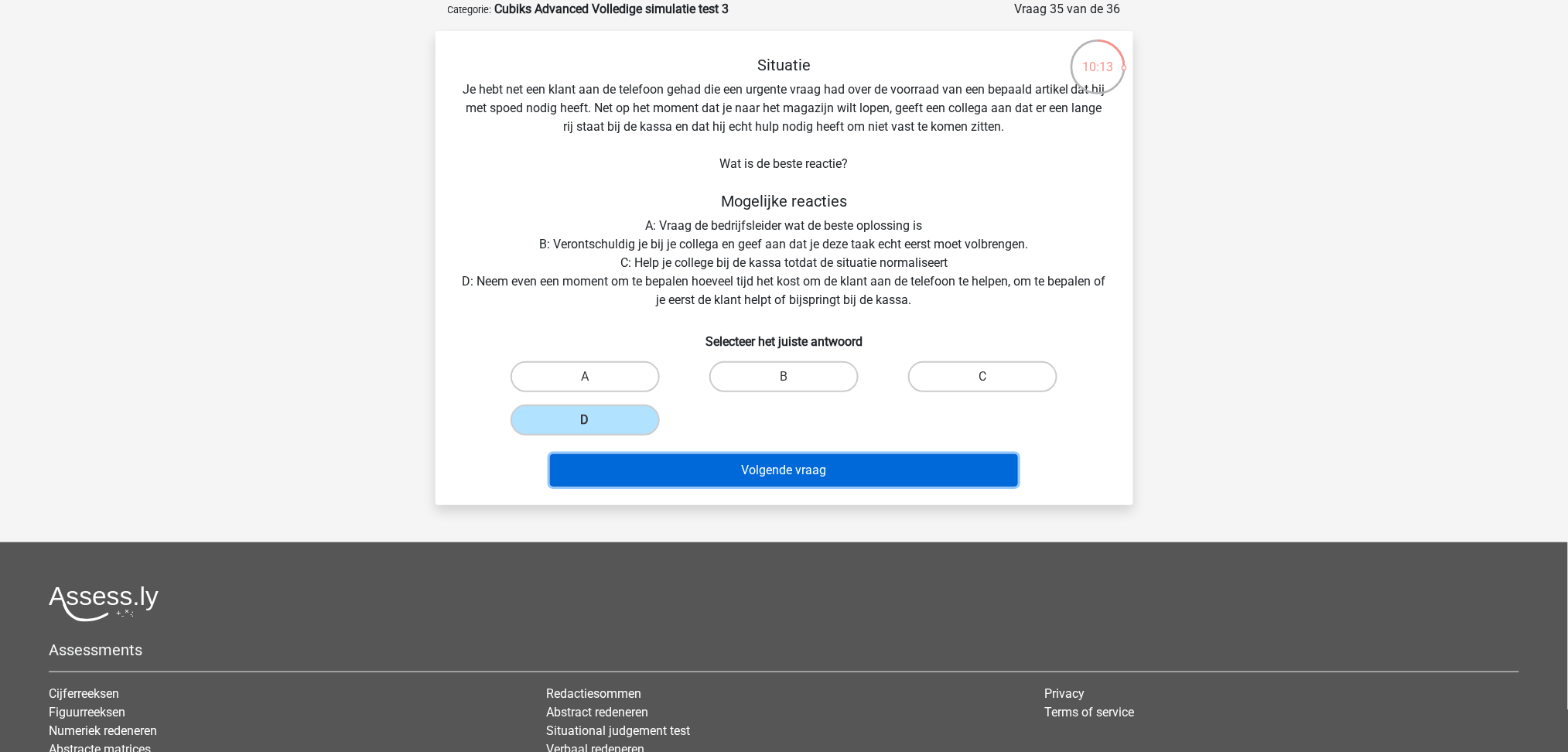
click at [707, 468] on button "Volgende vraag" at bounding box center [784, 471] width 468 height 33
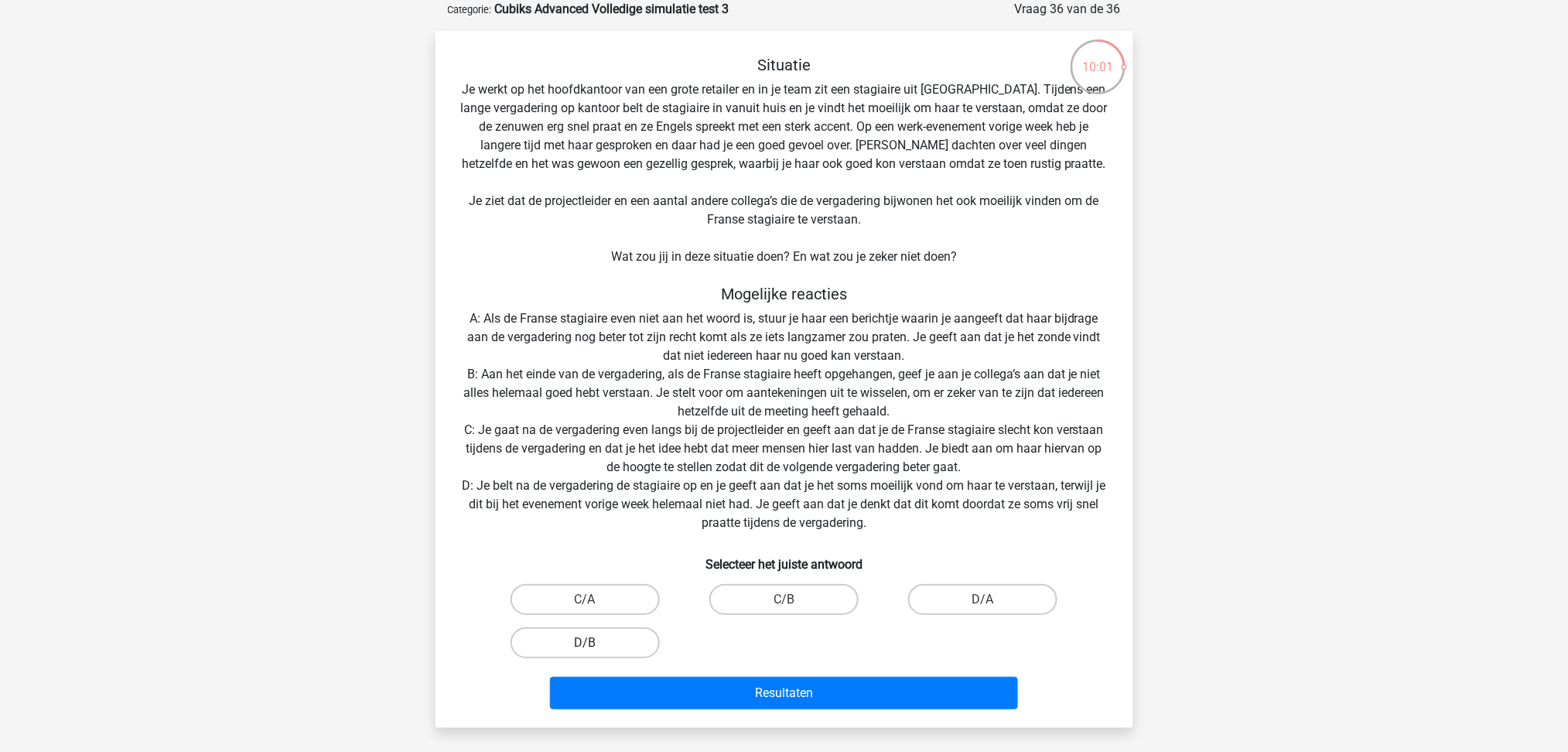
click at [615, 635] on label "D/B" at bounding box center [584, 643] width 149 height 31
click at [595, 643] on input "D/B" at bounding box center [589, 648] width 10 height 10
radio input "true"
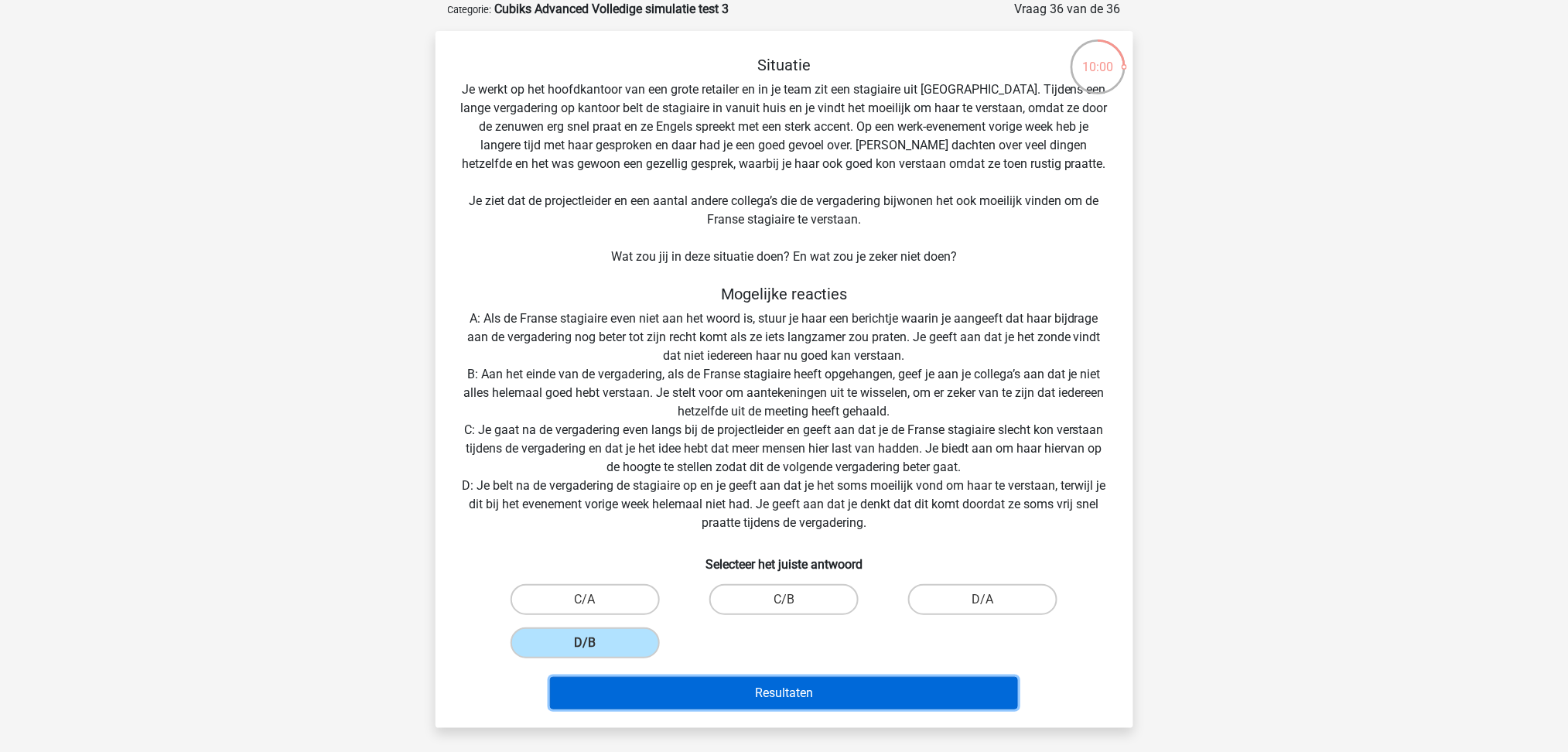
click at [748, 686] on button "Resultaten" at bounding box center [784, 694] width 468 height 33
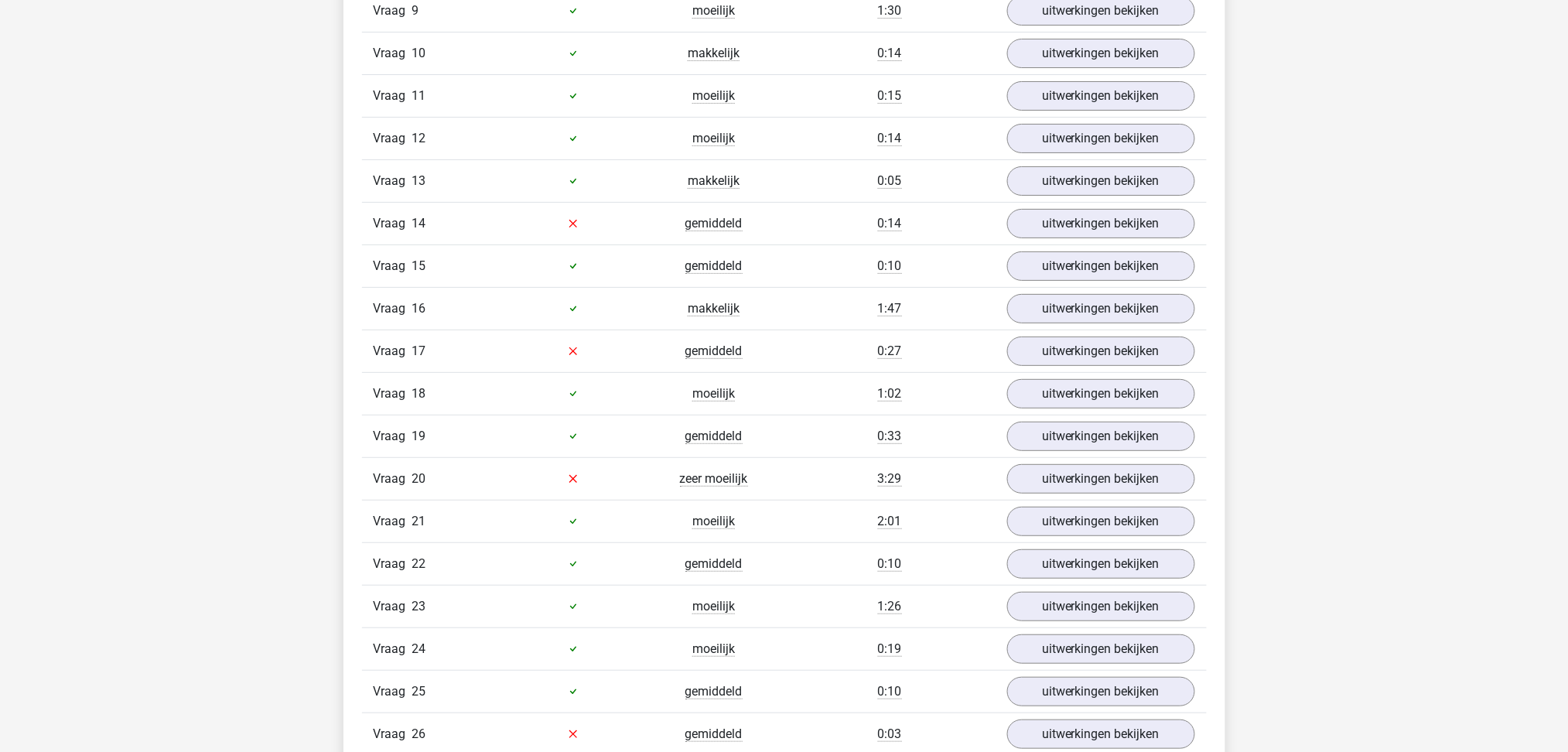
scroll to position [2167, 0]
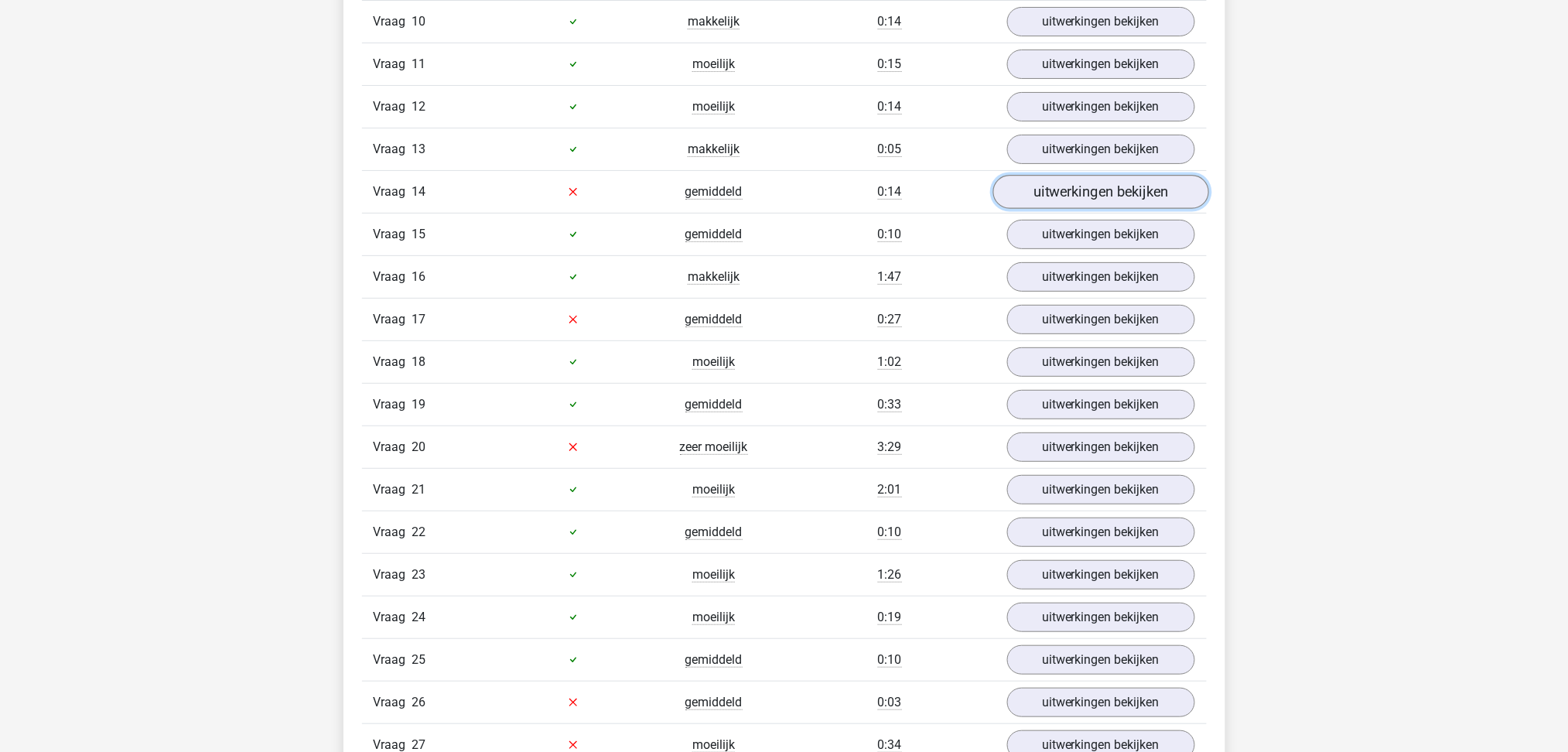
click at [1107, 192] on link "uitwerkingen bekijken" at bounding box center [1100, 191] width 216 height 34
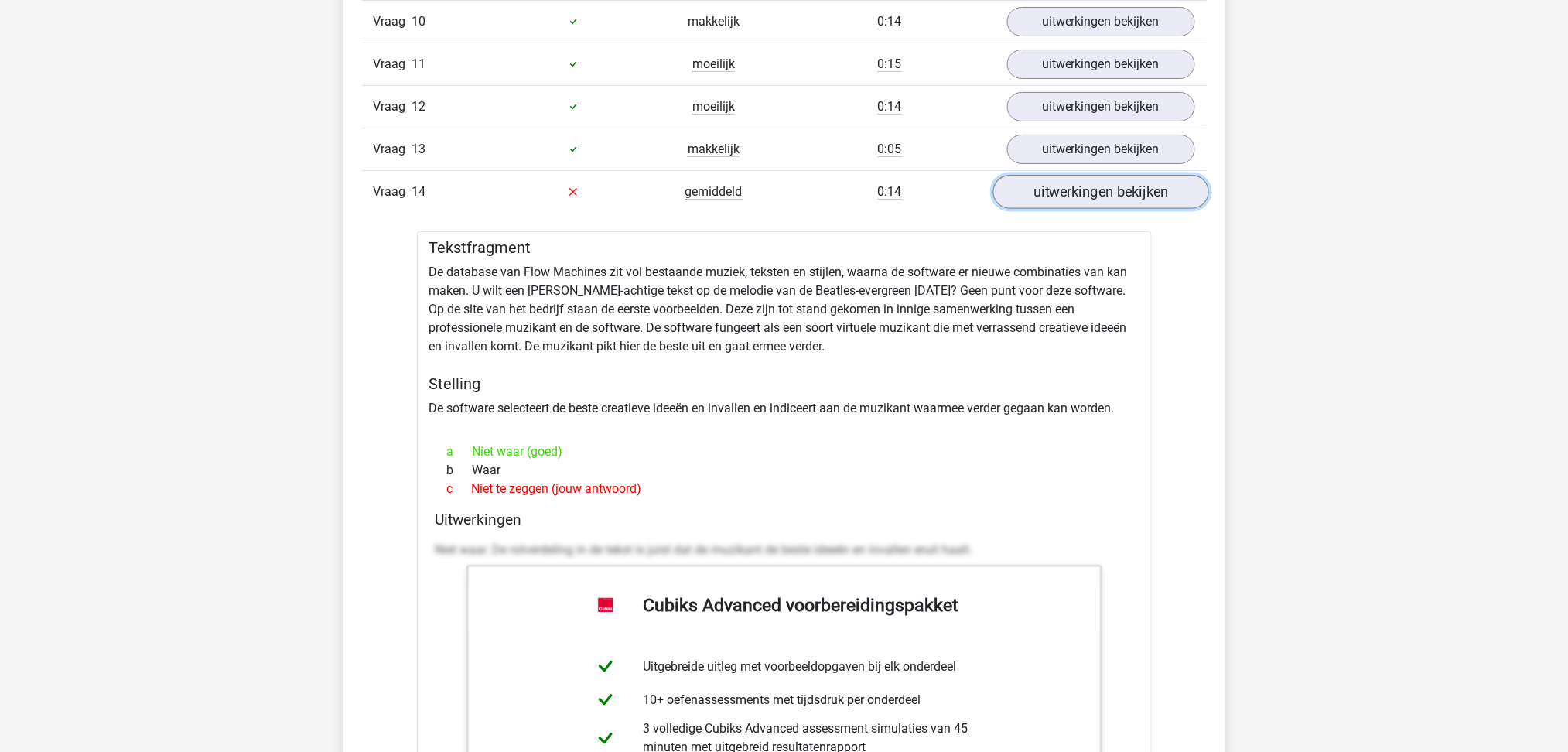
click at [1107, 192] on link "uitwerkingen bekijken" at bounding box center [1100, 191] width 216 height 34
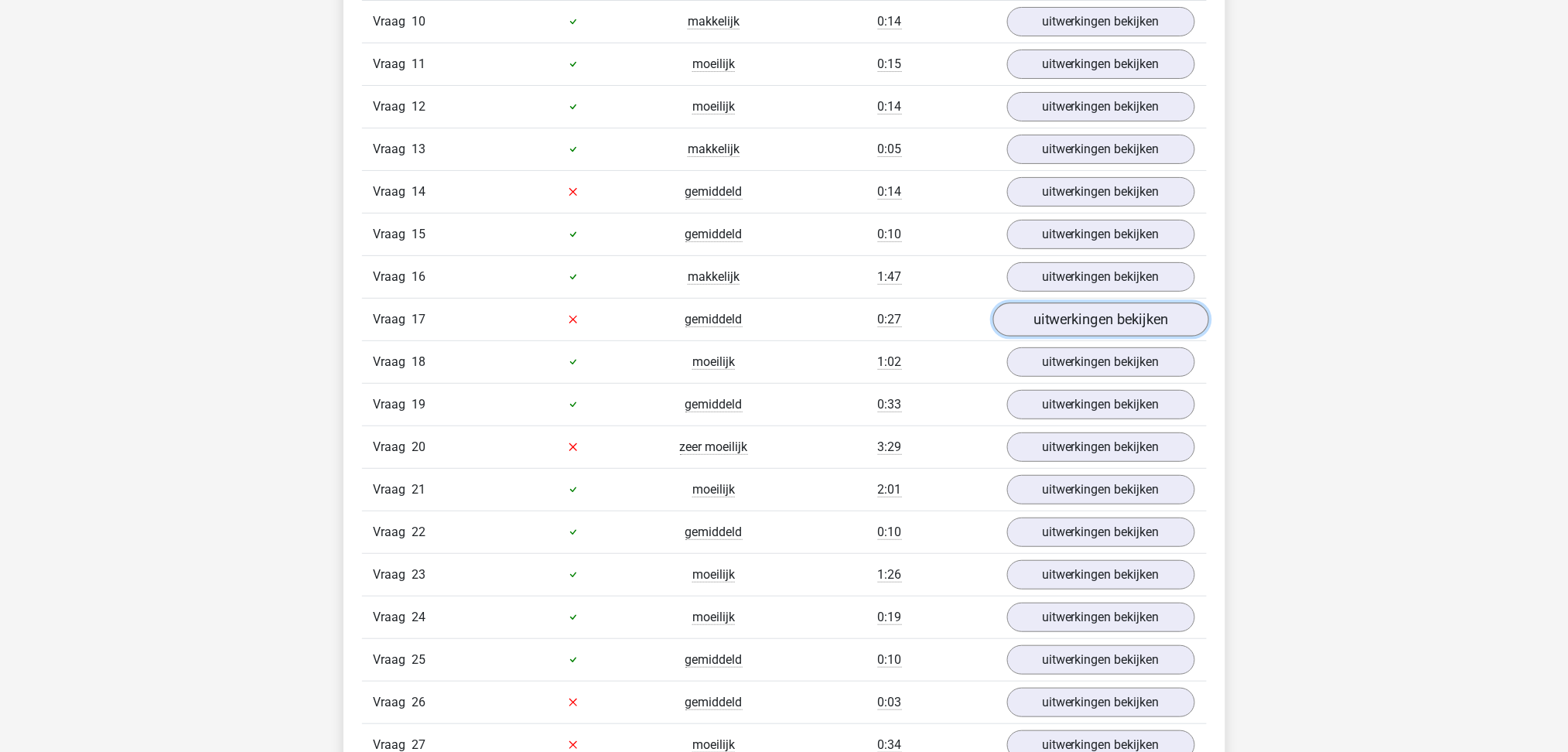
click at [1104, 325] on link "uitwerkingen bekijken" at bounding box center [1100, 319] width 216 height 34
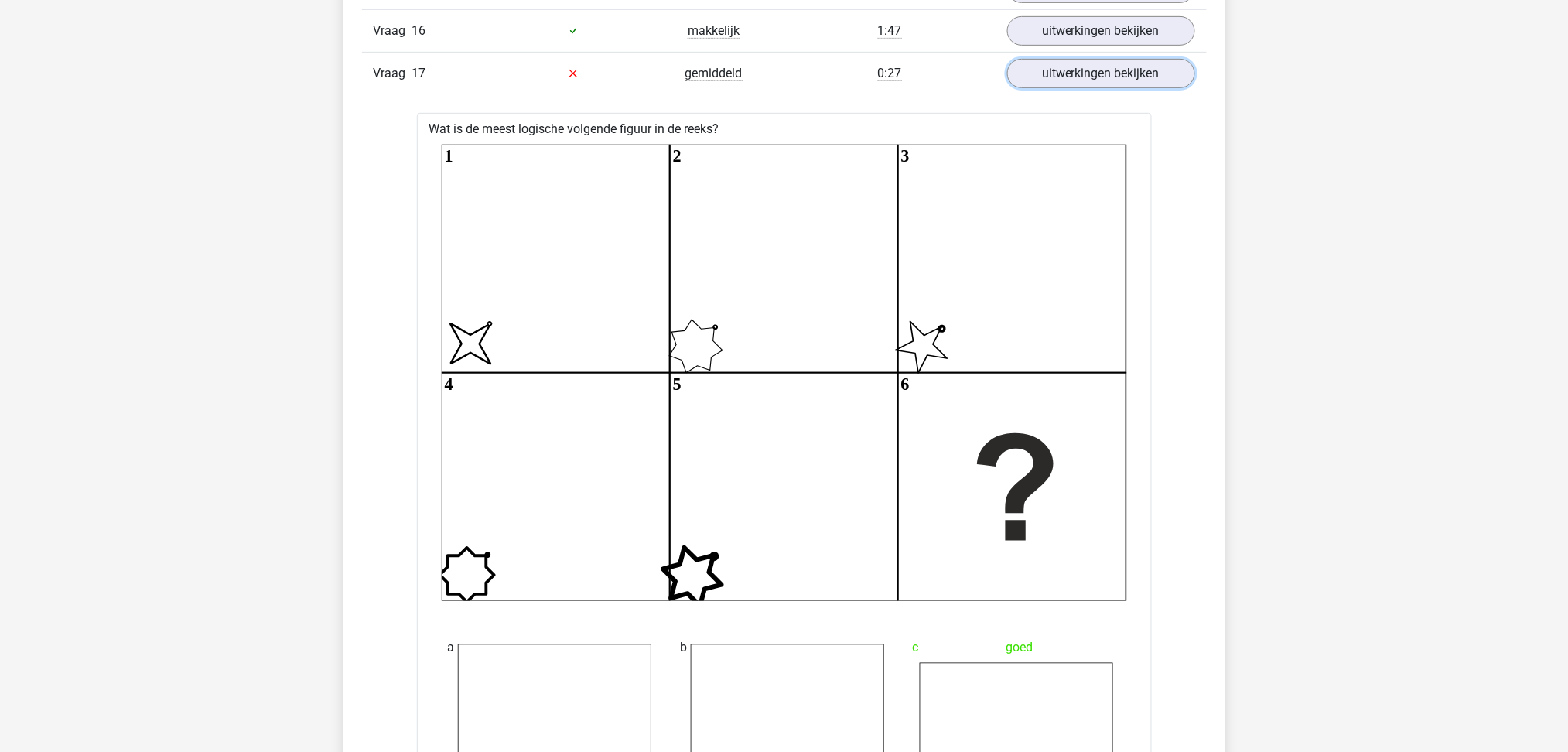
scroll to position [2373, 0]
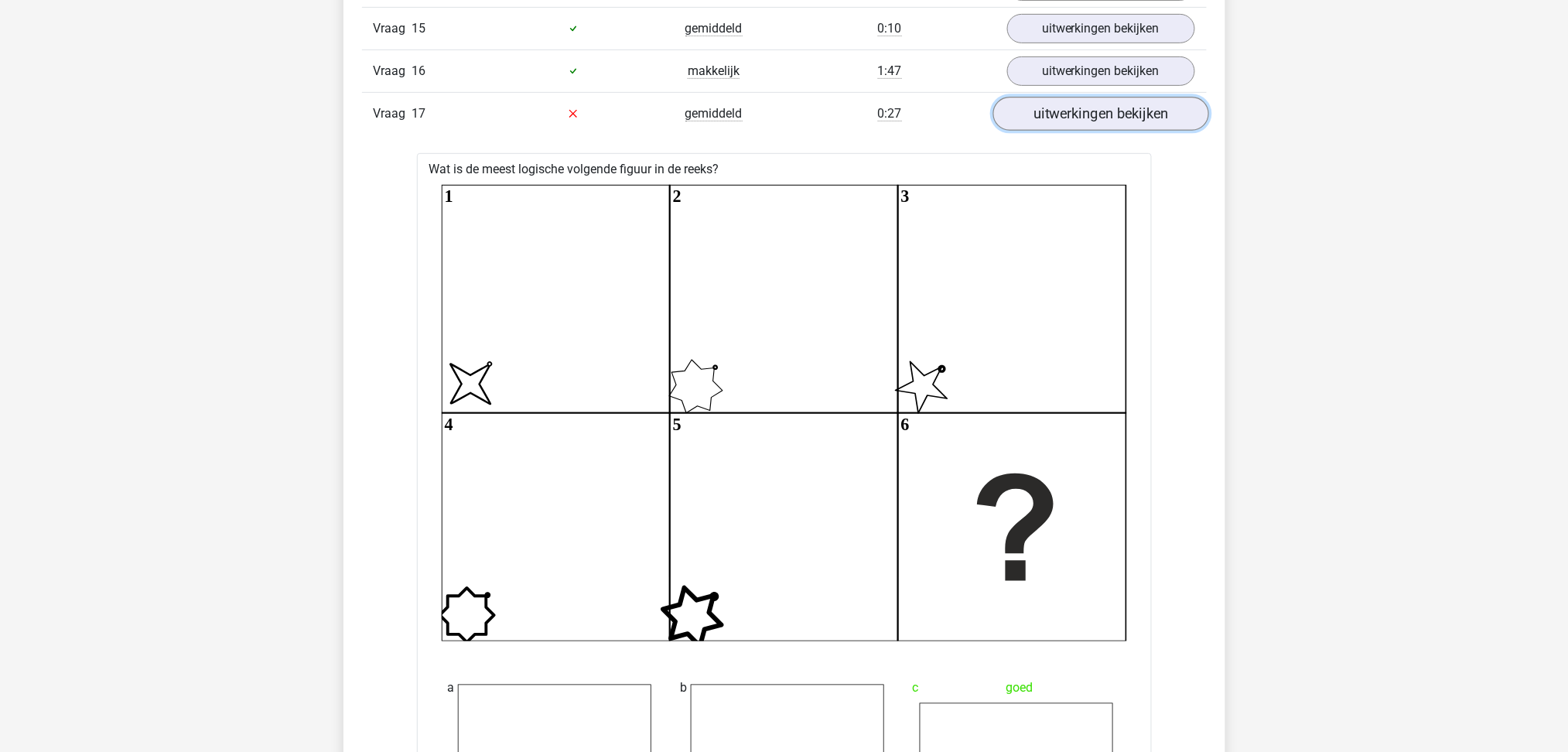
click at [1133, 118] on link "uitwerkingen bekijken" at bounding box center [1100, 113] width 216 height 34
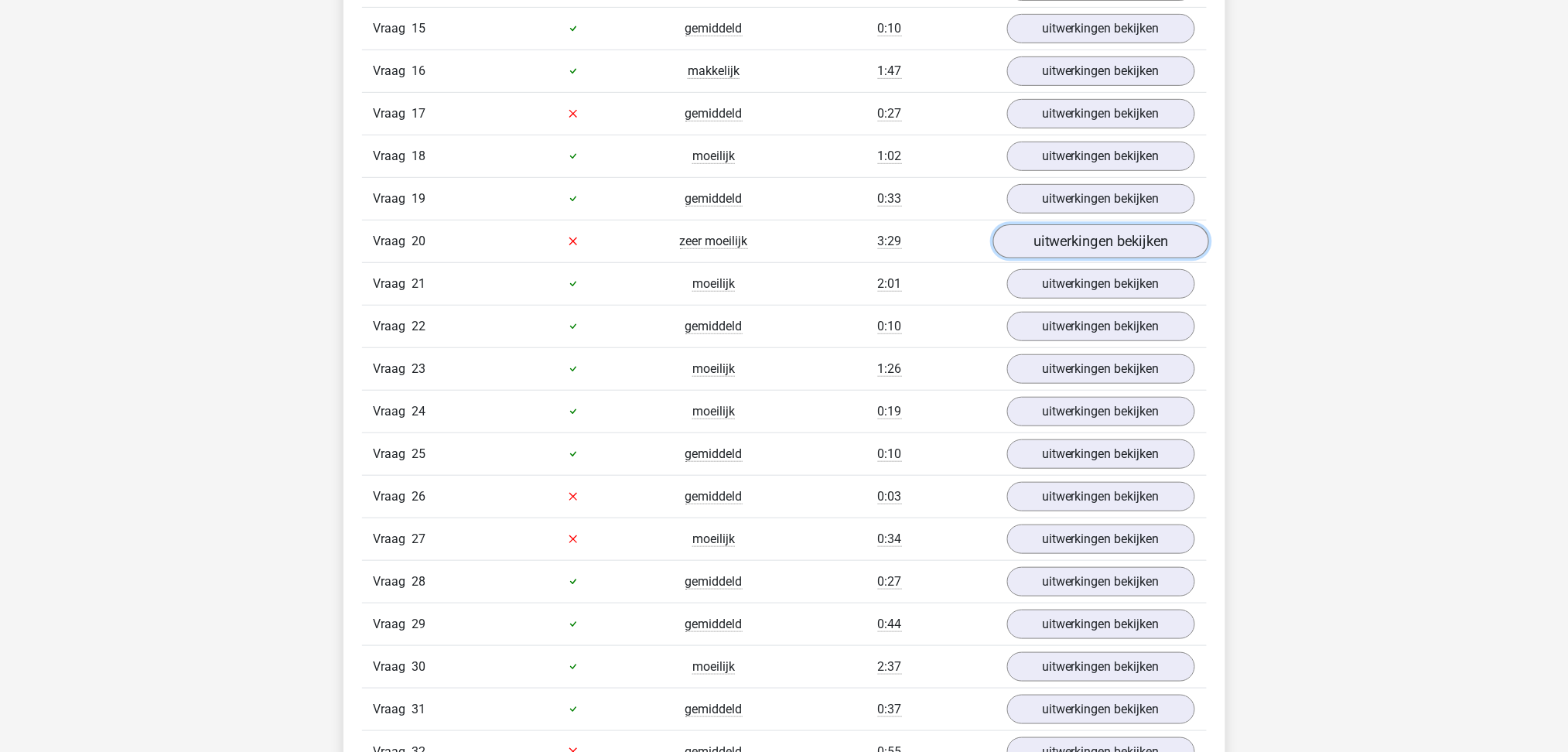
click at [1096, 236] on link "uitwerkingen bekijken" at bounding box center [1100, 241] width 216 height 34
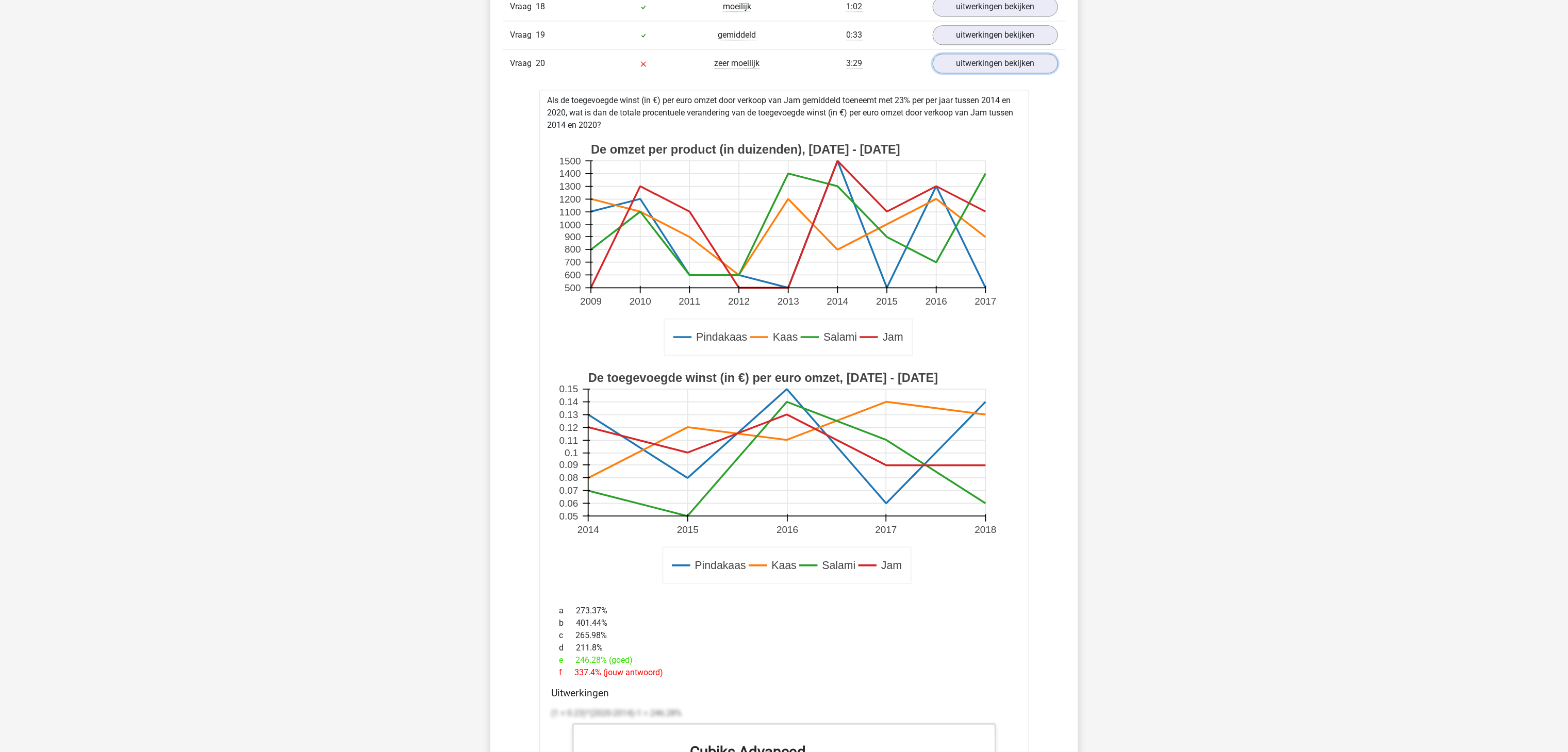
scroll to position [1718, 0]
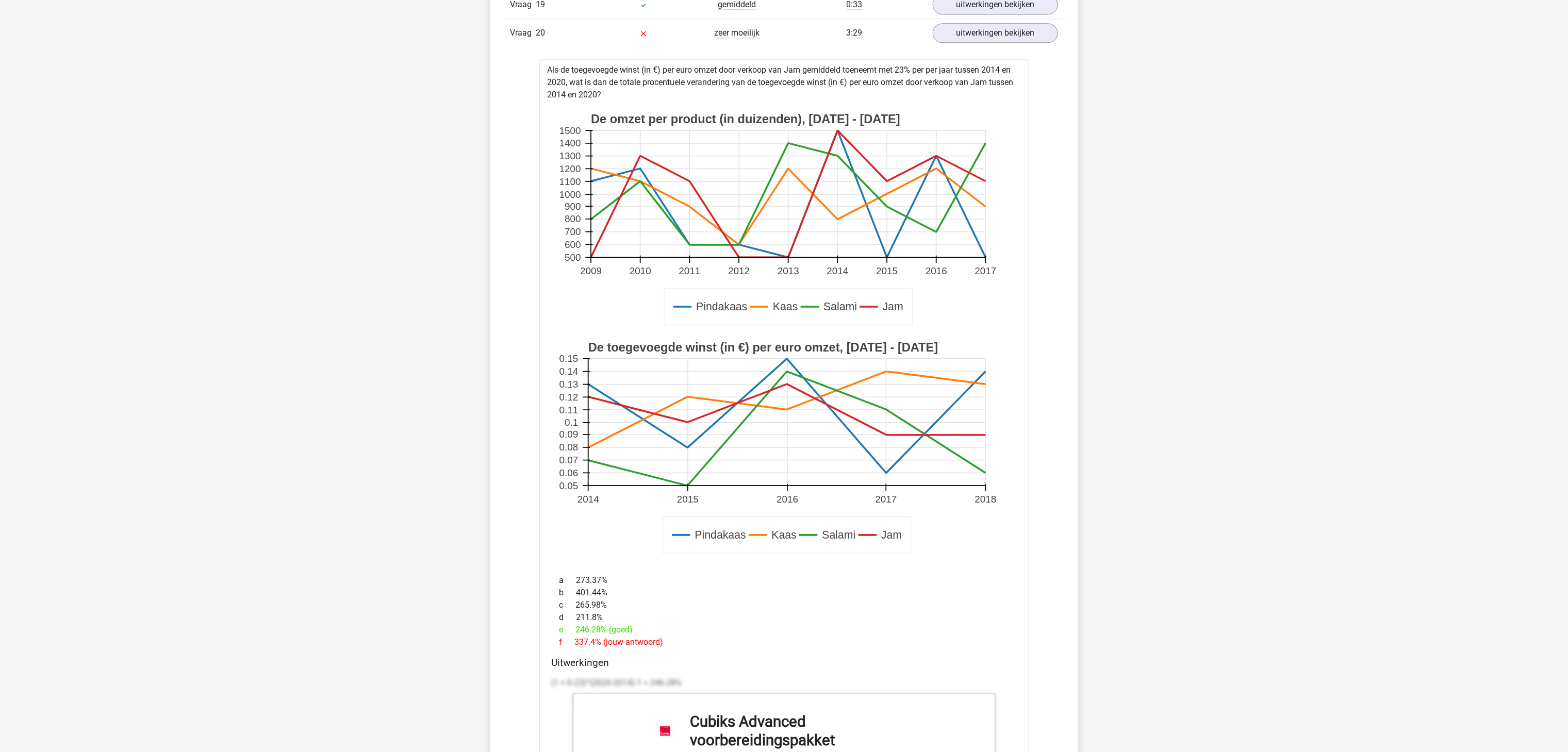
drag, startPoint x: 1225, startPoint y: 173, endPoint x: 1219, endPoint y: 181, distance: 10.0
click at [1045, 173] on div "Kies premium Suzanne skleipool@gmail.com" at bounding box center [784, 374] width 1568 height 4182
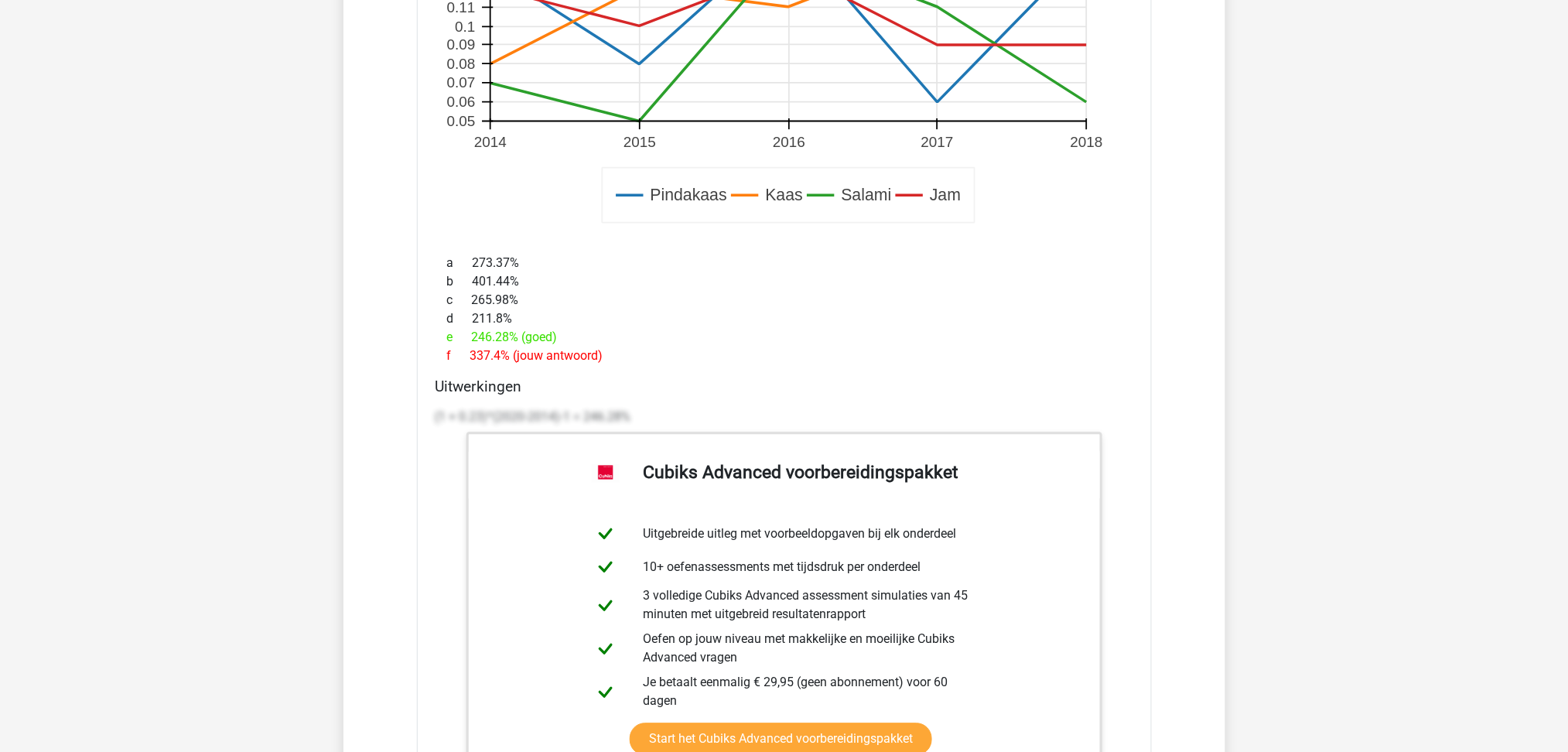
scroll to position [2966, 0]
